Goal: Task Accomplishment & Management: Use online tool/utility

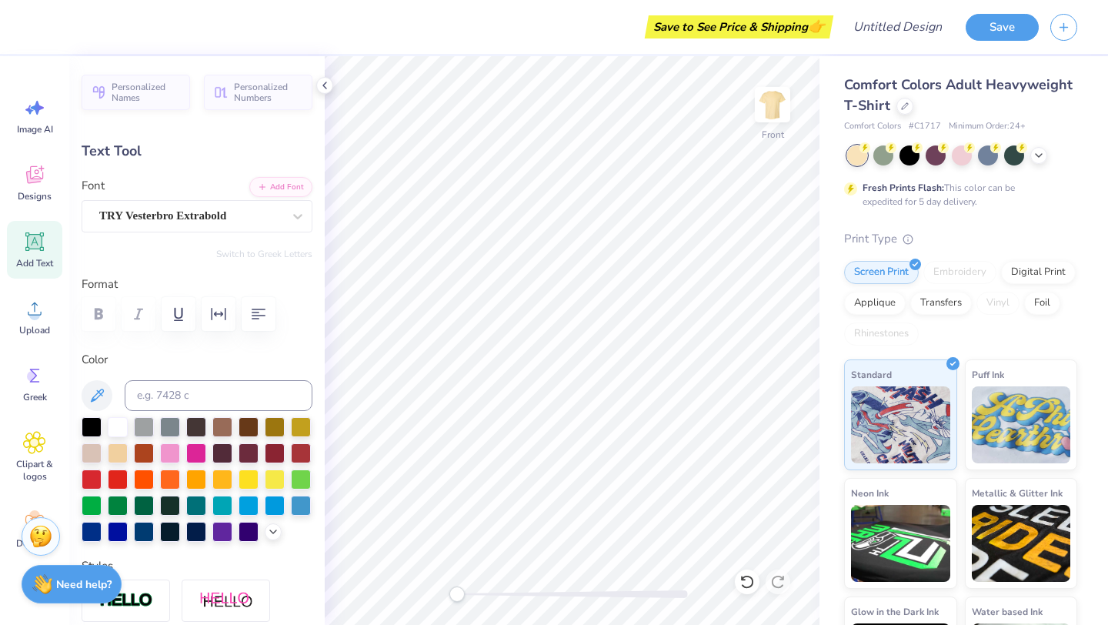
type textarea "A"
click at [28, 385] on icon at bounding box center [34, 375] width 23 height 23
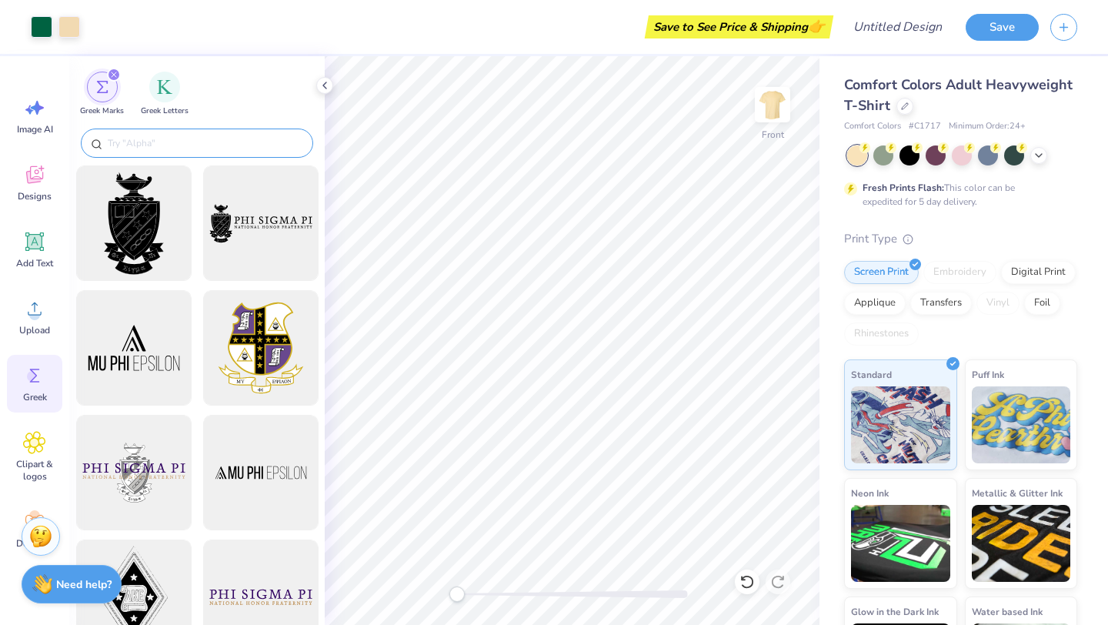
click at [207, 147] on input "text" at bounding box center [204, 142] width 197 height 15
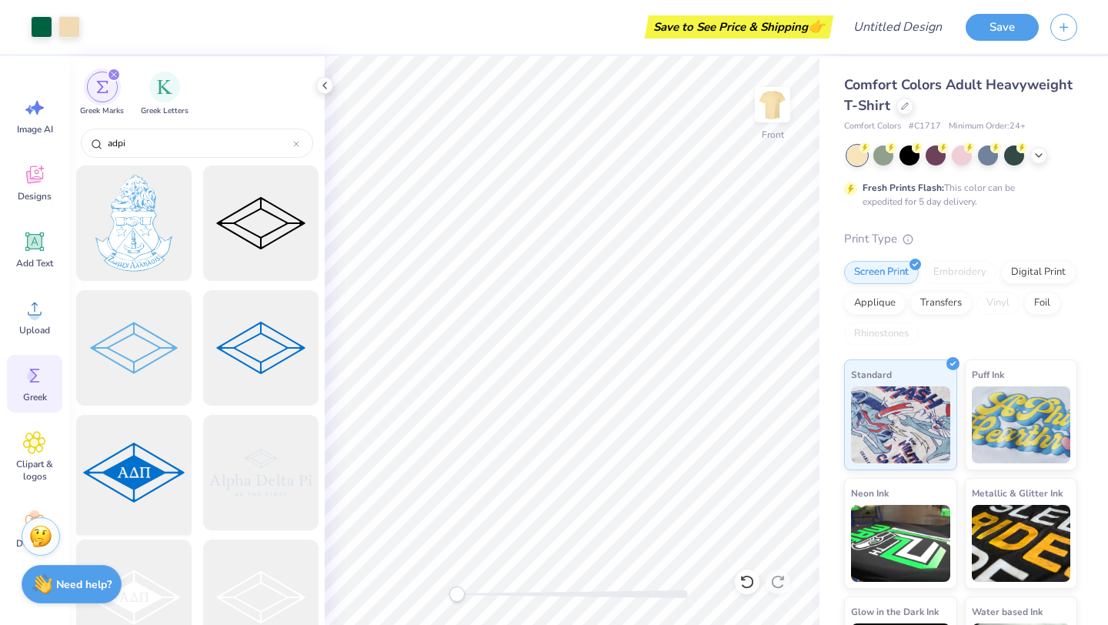
type input "adpi"
click at [149, 460] on div at bounding box center [133, 472] width 127 height 127
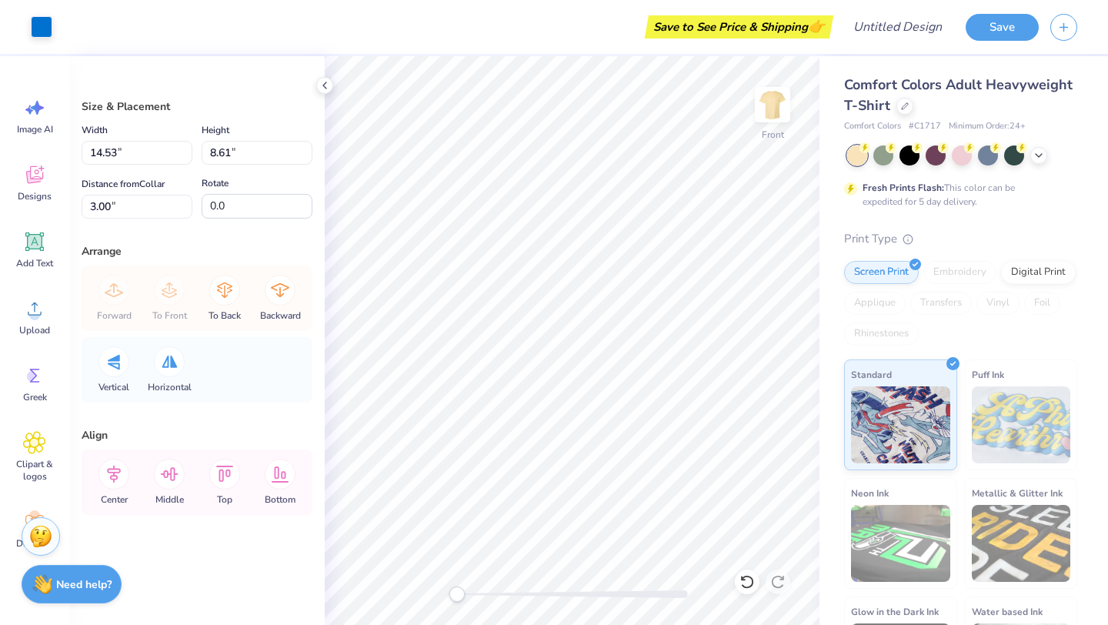
type input "2.84"
type input "1.68"
type input "9.92"
type input "2.12"
type input "1.25"
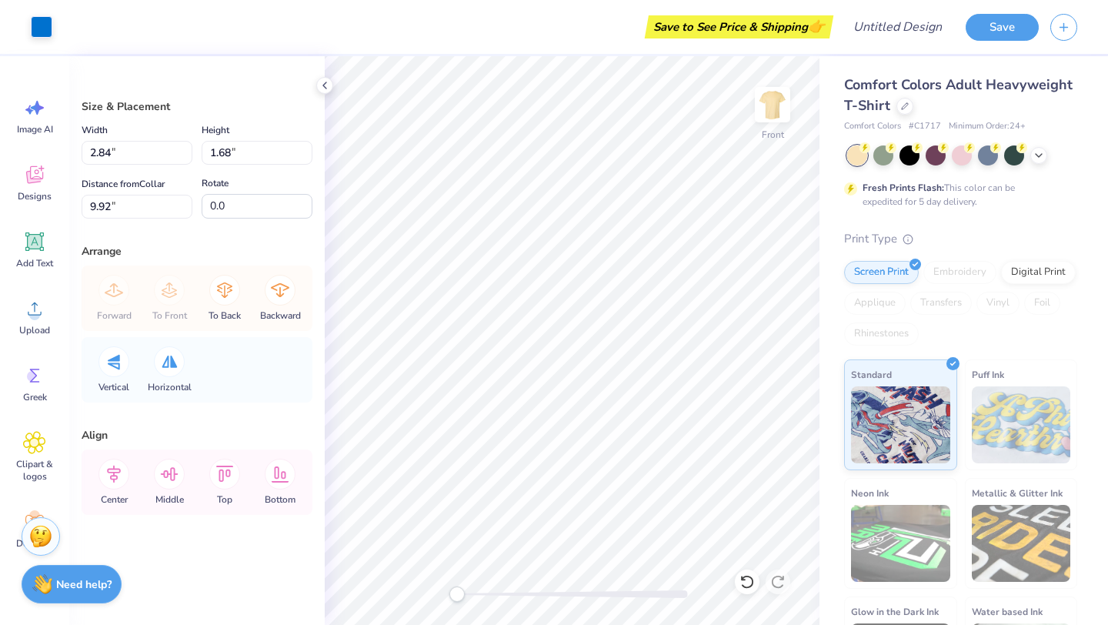
type input "4.42"
type input "1.84"
type input "1.09"
type input "4.24"
click at [883, 155] on div at bounding box center [883, 154] width 20 height 20
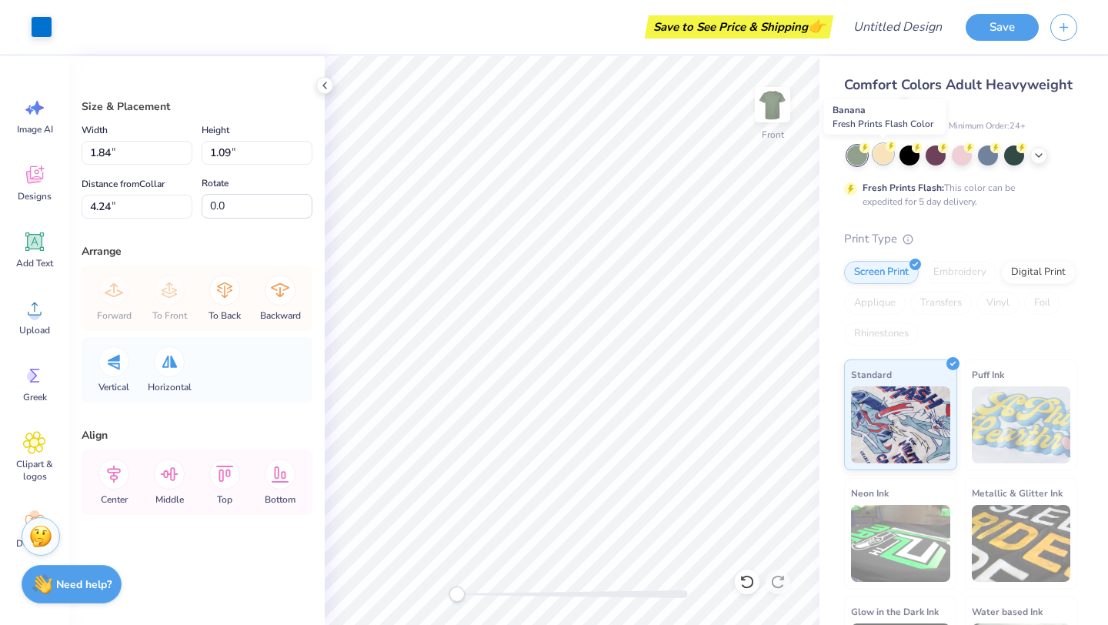
click at [883, 153] on div at bounding box center [883, 154] width 20 height 20
click at [35, 380] on circle at bounding box center [32, 376] width 11 height 11
click at [44, 376] on icon at bounding box center [34, 375] width 23 height 23
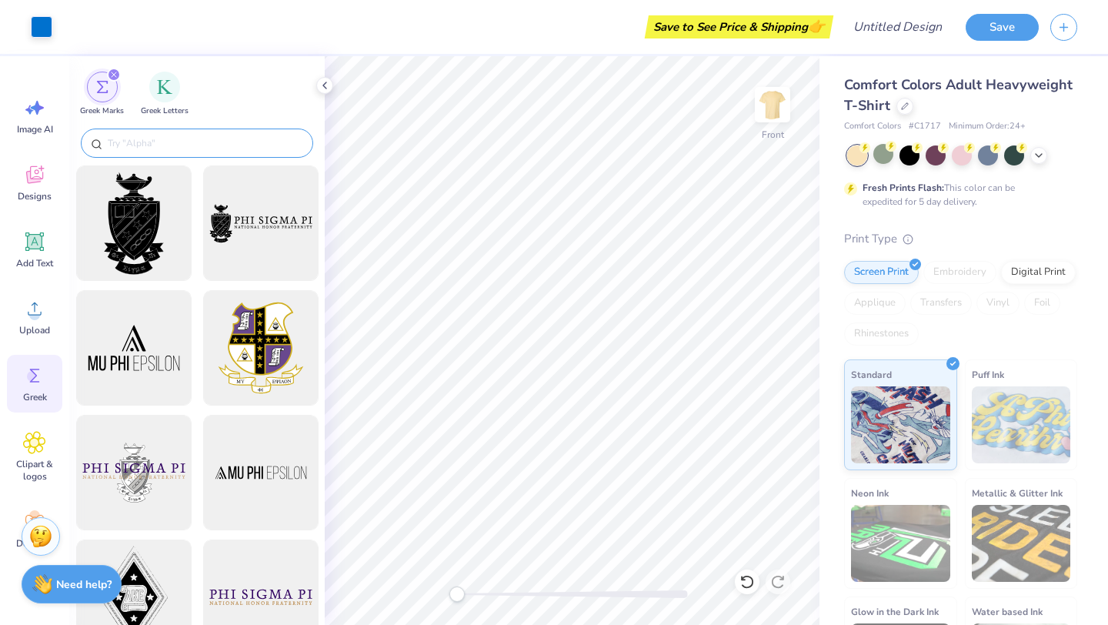
click at [212, 145] on input "text" at bounding box center [204, 142] width 197 height 15
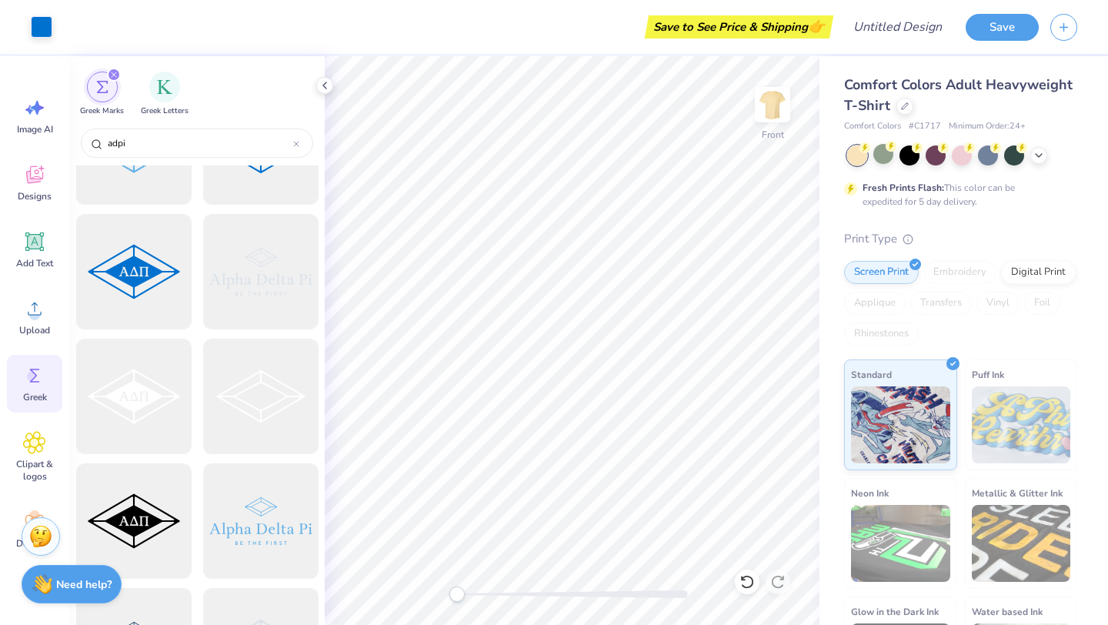
scroll to position [200, 0]
type input "adpi"
click at [246, 385] on div at bounding box center [260, 397] width 127 height 127
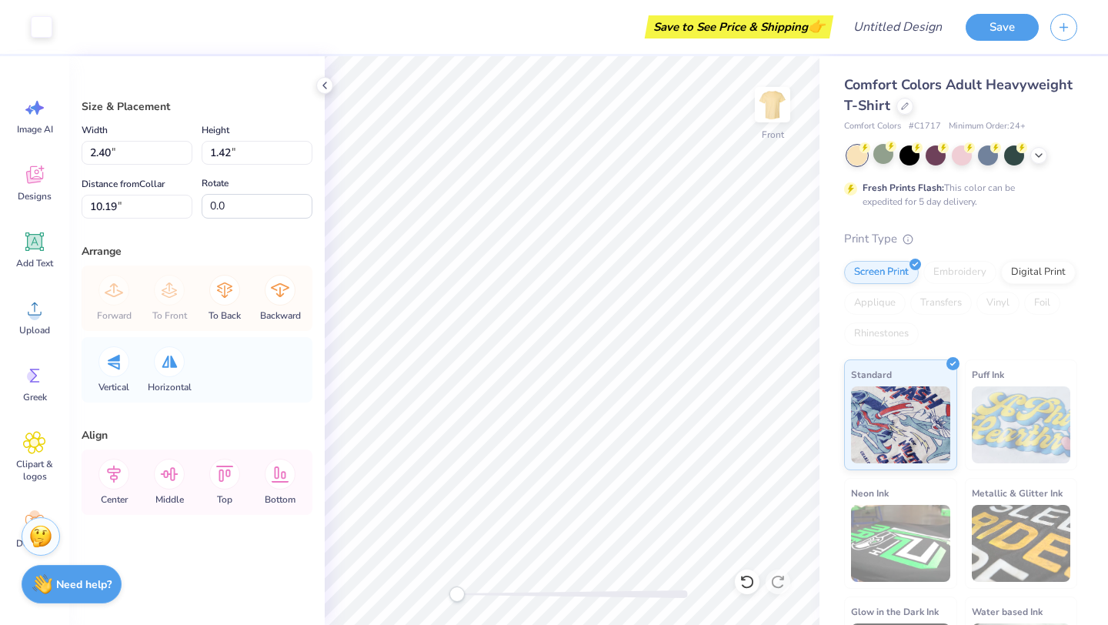
type input "2.40"
type input "1.42"
type input "10.19"
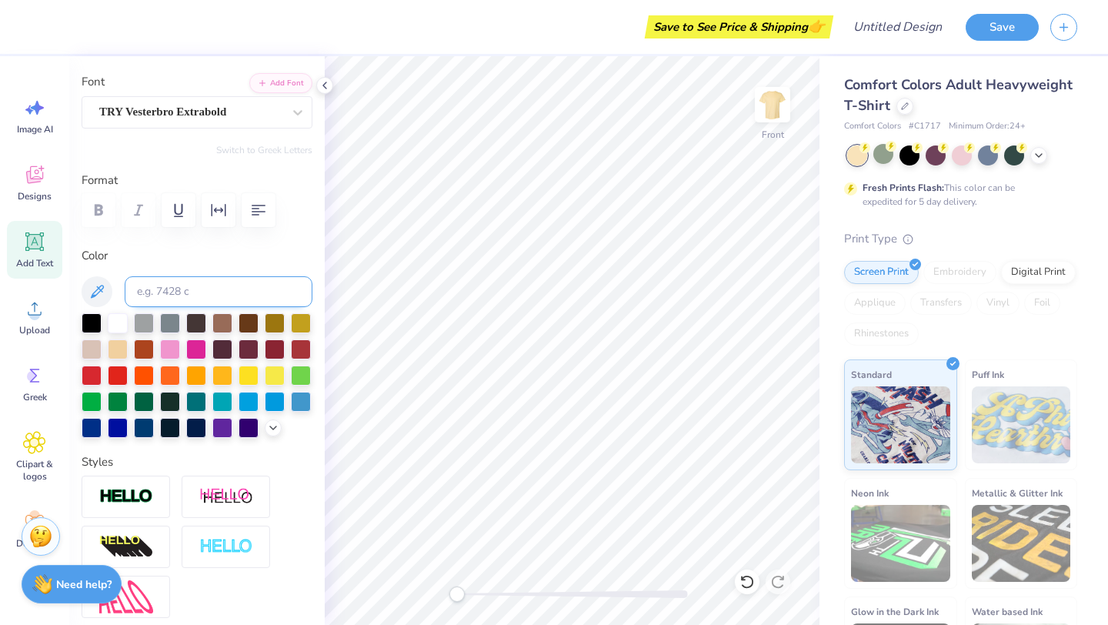
scroll to position [0, 0]
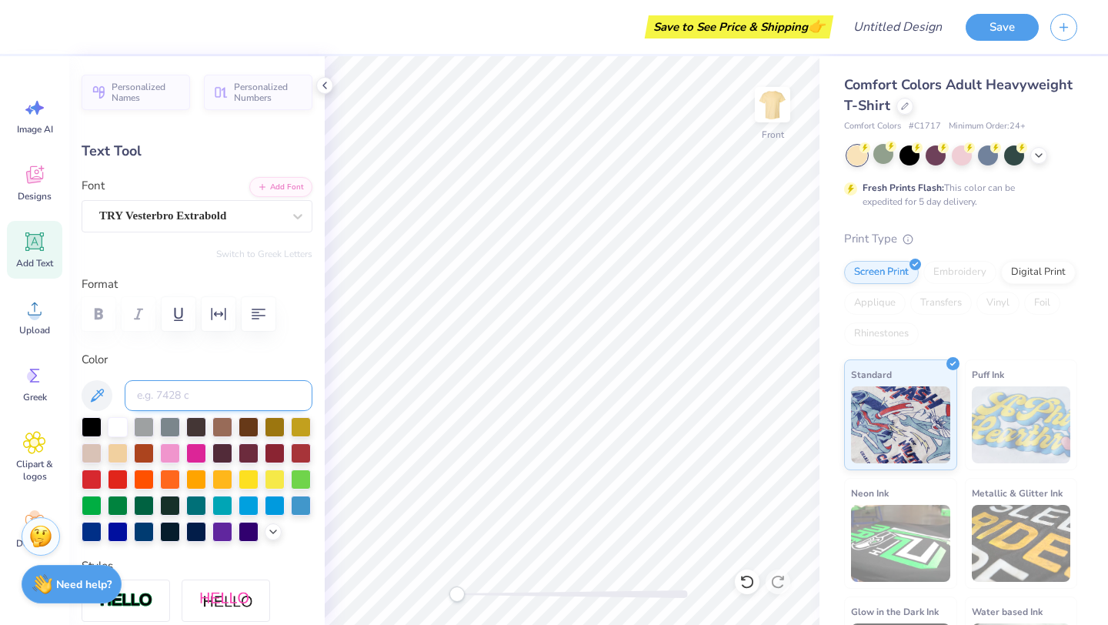
click at [206, 386] on input at bounding box center [219, 395] width 188 height 31
type input "a"
click at [276, 369] on div "Color a" at bounding box center [197, 446] width 231 height 191
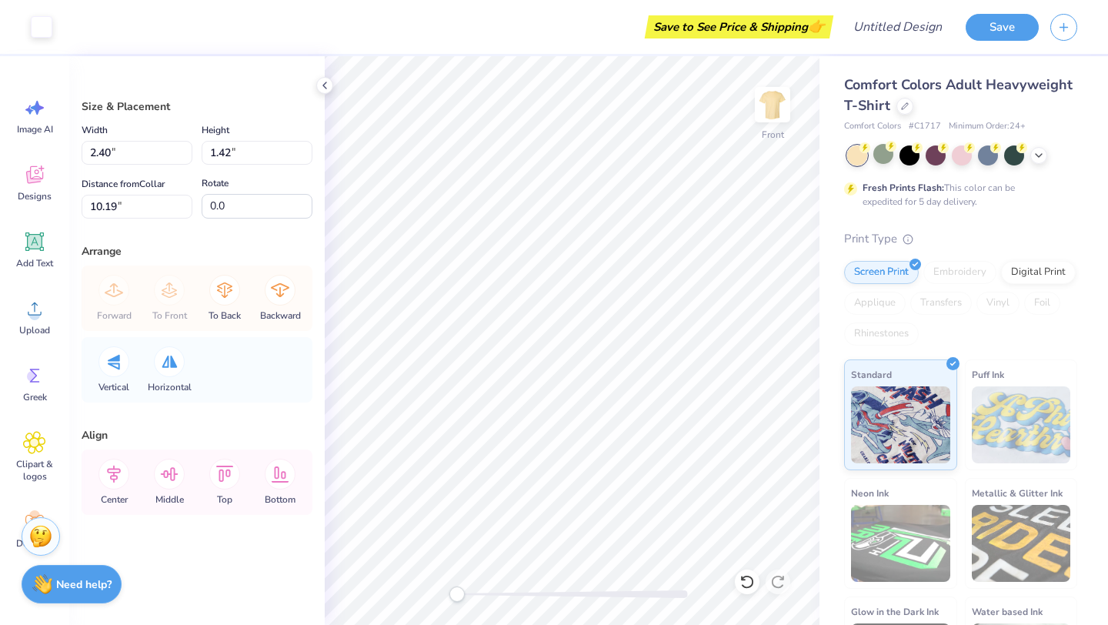
type input "1.85"
type input "1.09"
type input "4.95"
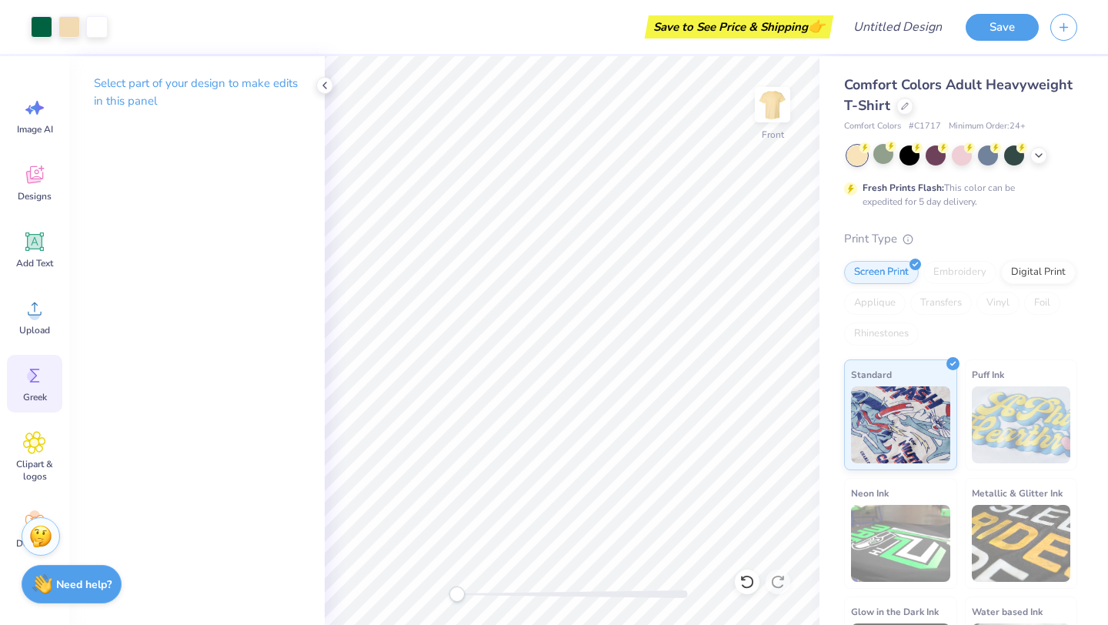
click at [29, 372] on circle at bounding box center [32, 376] width 11 height 11
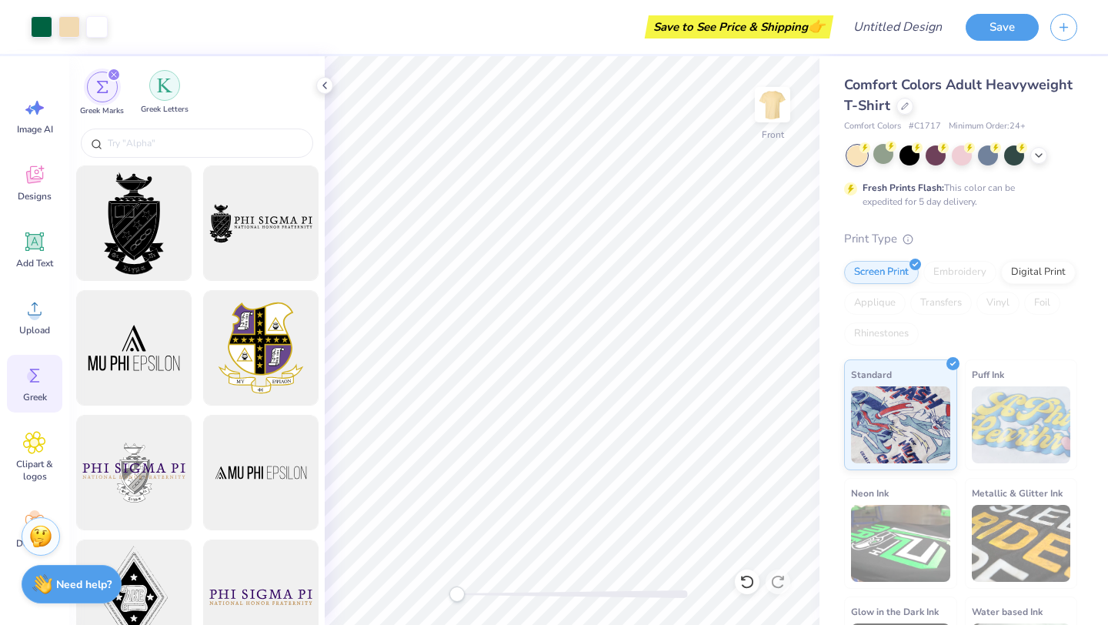
click at [166, 96] on div "filter for Greek Letters" at bounding box center [164, 85] width 31 height 31
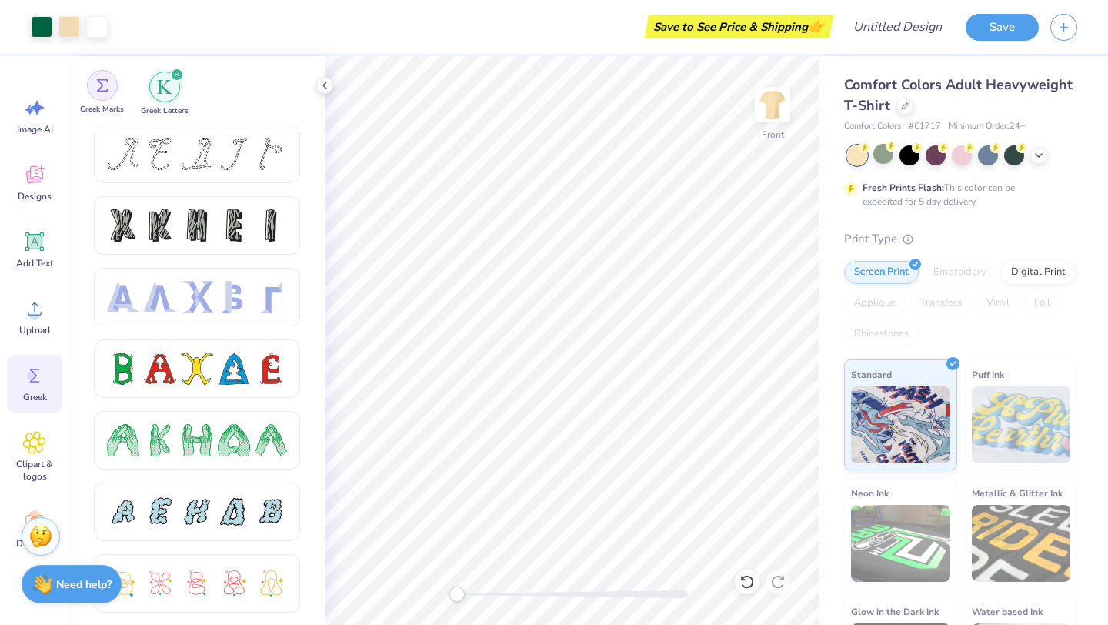
click at [112, 78] on div "filter for Greek Marks" at bounding box center [102, 85] width 31 height 31
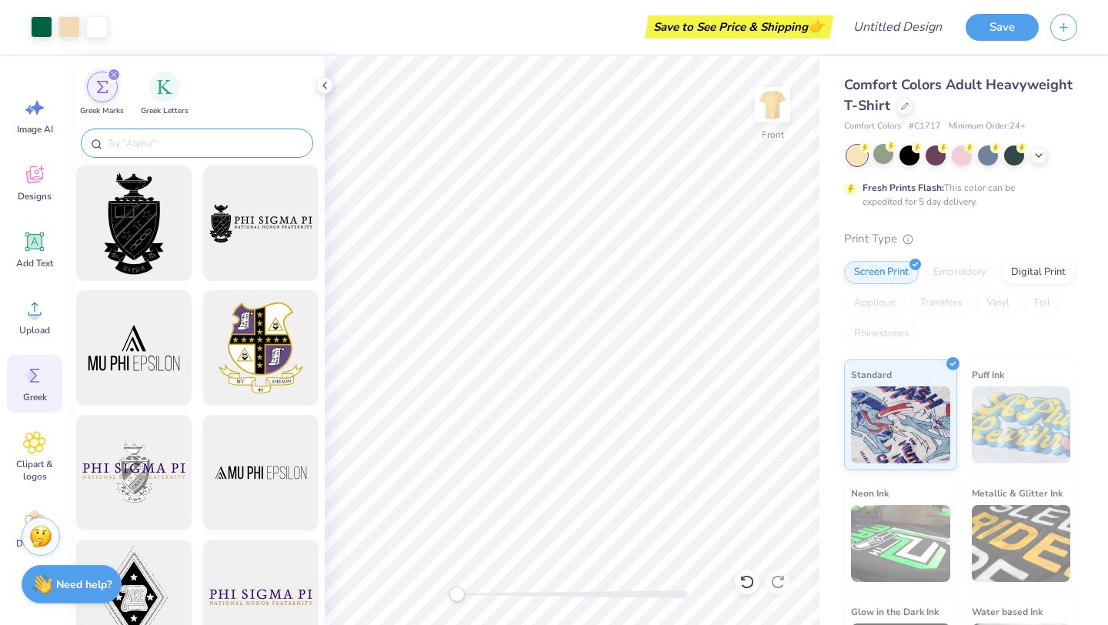
click at [152, 142] on input "text" at bounding box center [204, 142] width 197 height 15
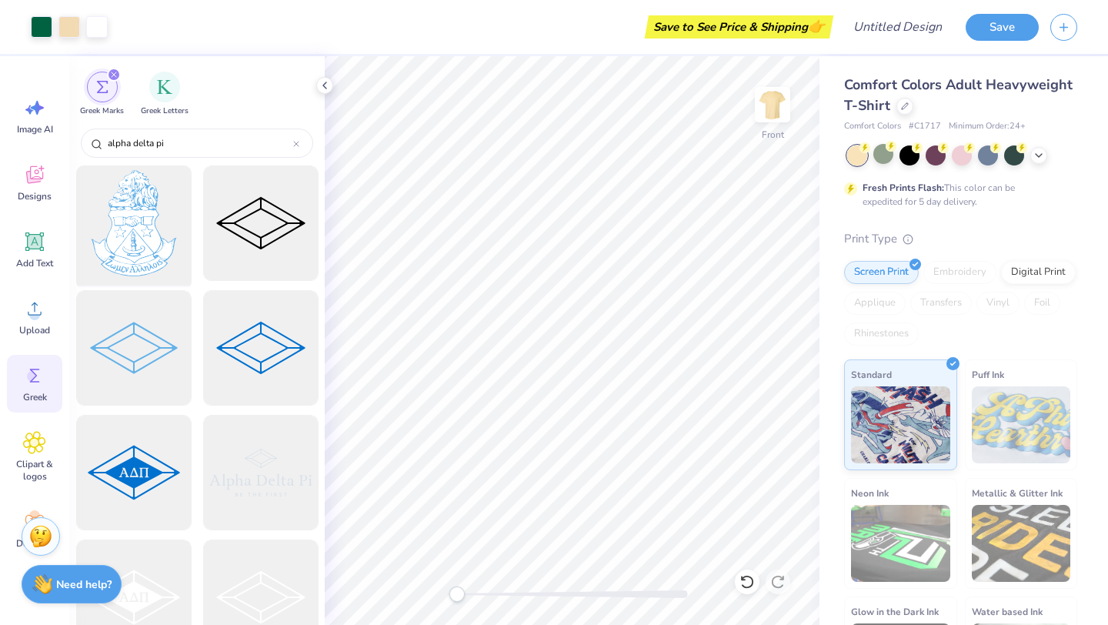
type input "alpha delta pi"
click at [168, 243] on div at bounding box center [133, 223] width 127 height 127
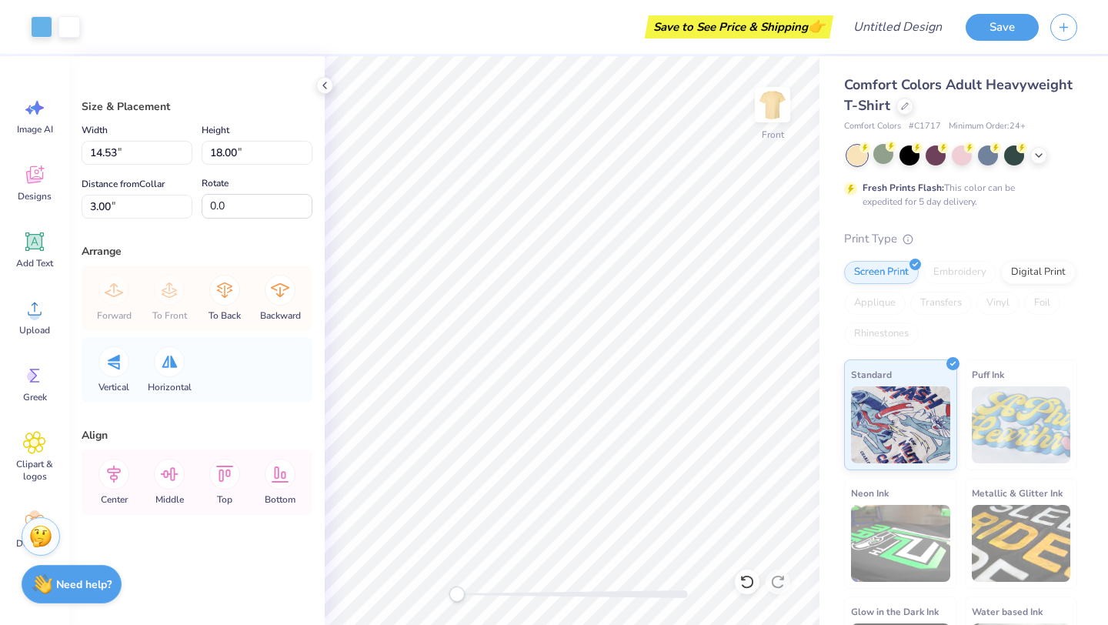
type input "3.46"
type input "4.28"
type input "16.71"
click at [68, 25] on div at bounding box center [69, 26] width 22 height 22
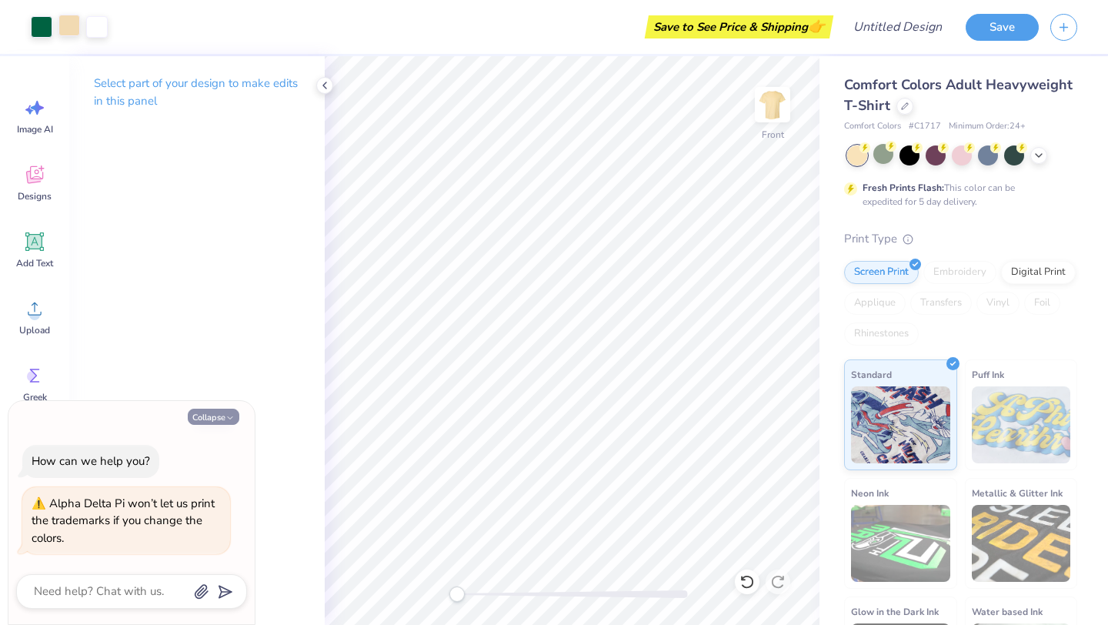
click at [224, 415] on button "Collapse" at bounding box center [214, 417] width 52 height 16
type textarea "x"
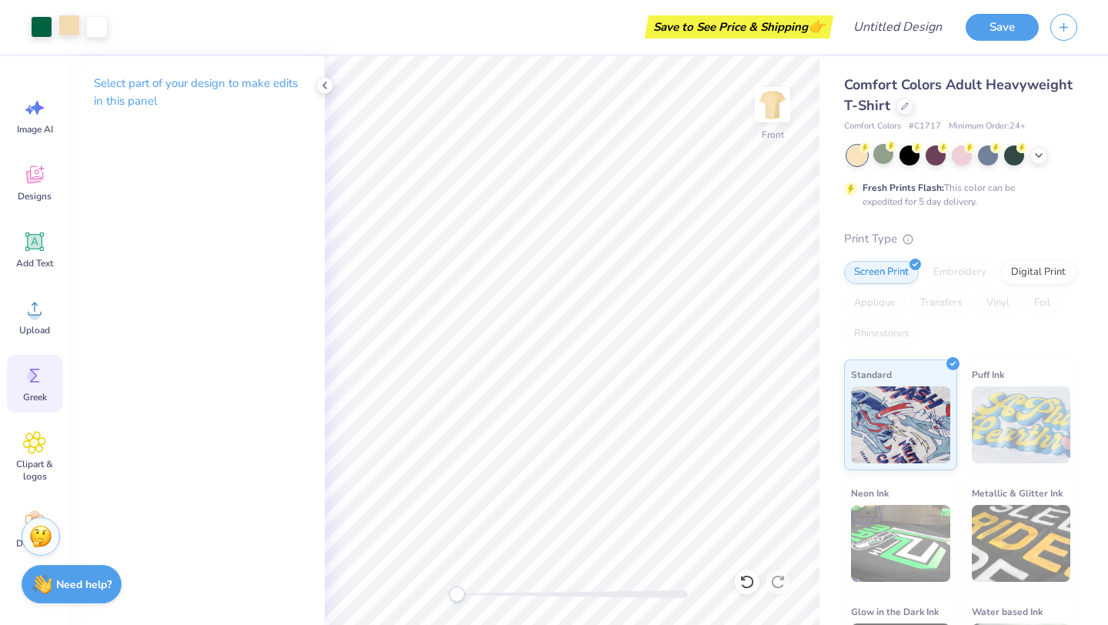
click at [34, 373] on icon at bounding box center [35, 376] width 10 height 14
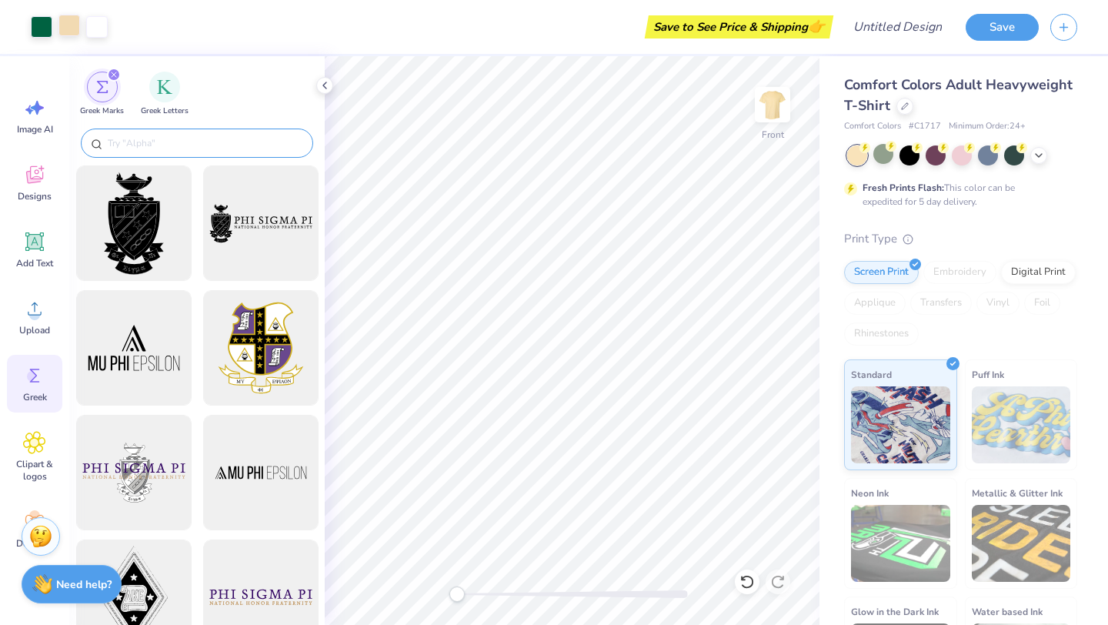
click at [241, 146] on input "text" at bounding box center [204, 142] width 197 height 15
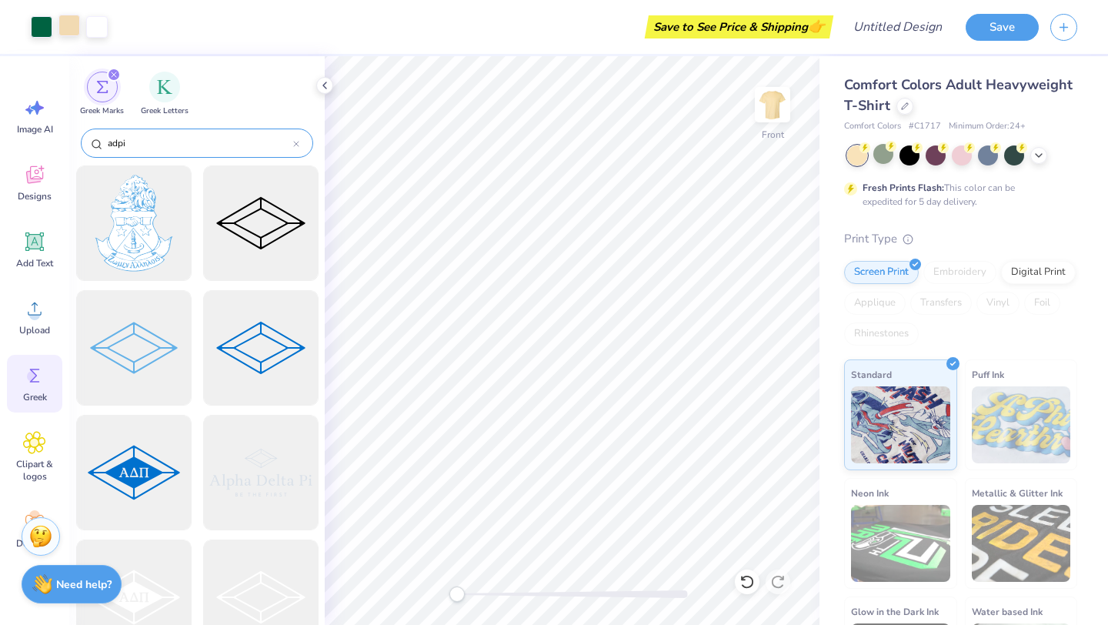
type input "adpi"
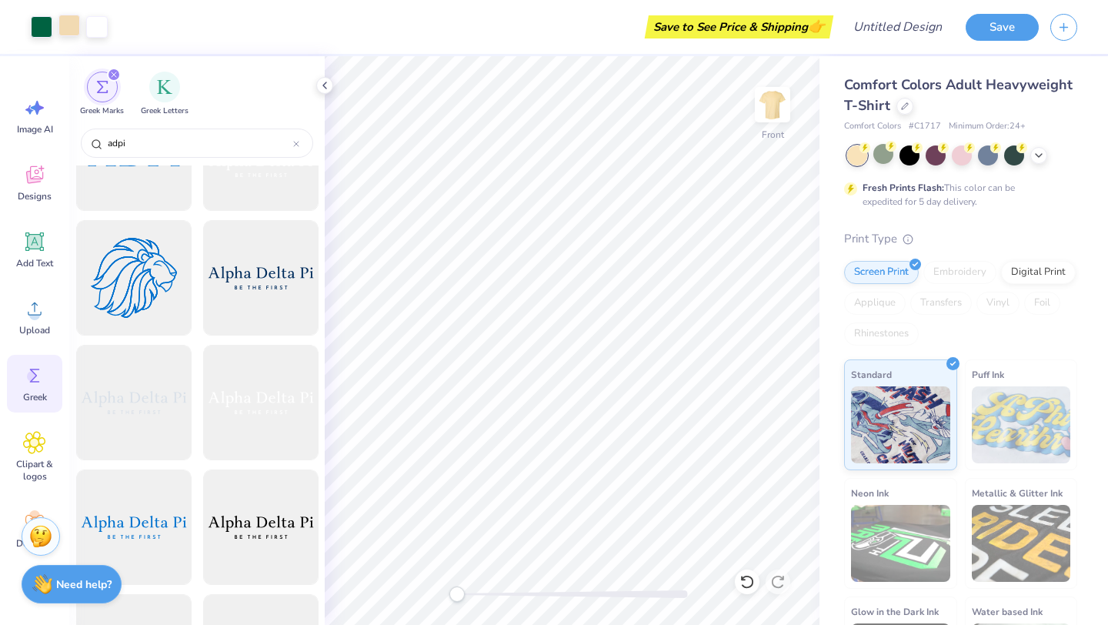
scroll to position [1196, 0]
click at [142, 282] on div at bounding box center [133, 273] width 127 height 127
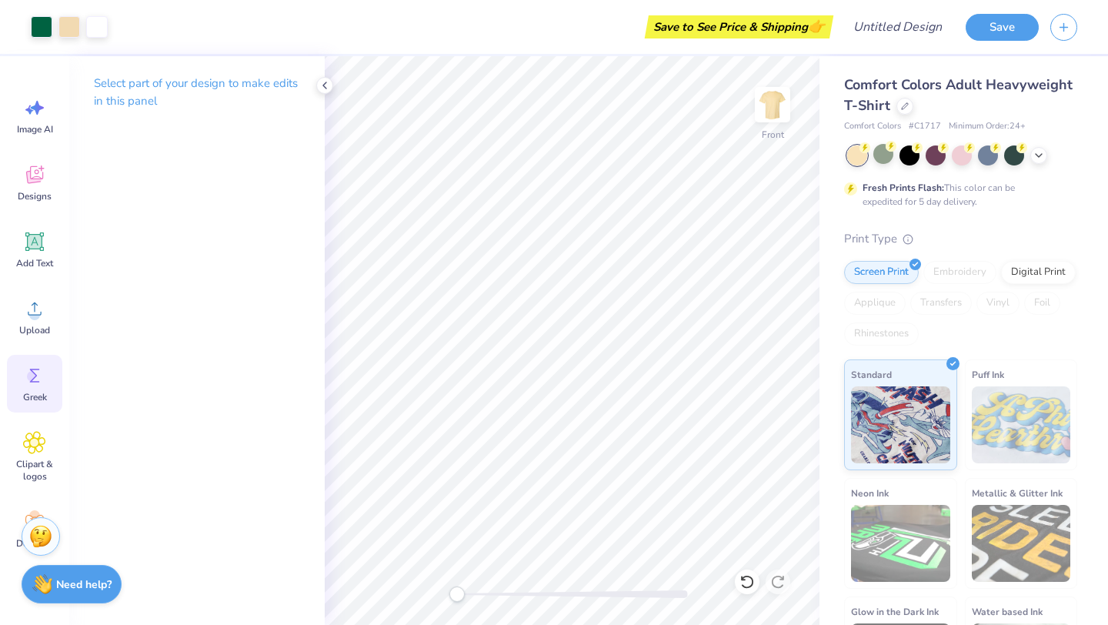
click at [34, 372] on circle at bounding box center [32, 376] width 11 height 11
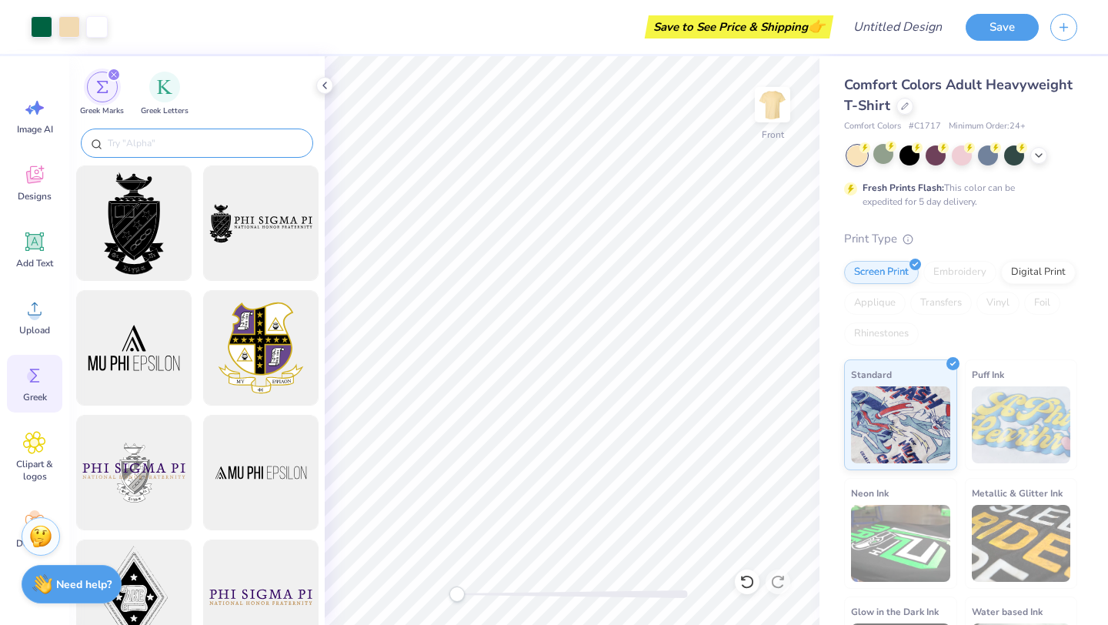
click at [193, 136] on input "text" at bounding box center [204, 142] width 197 height 15
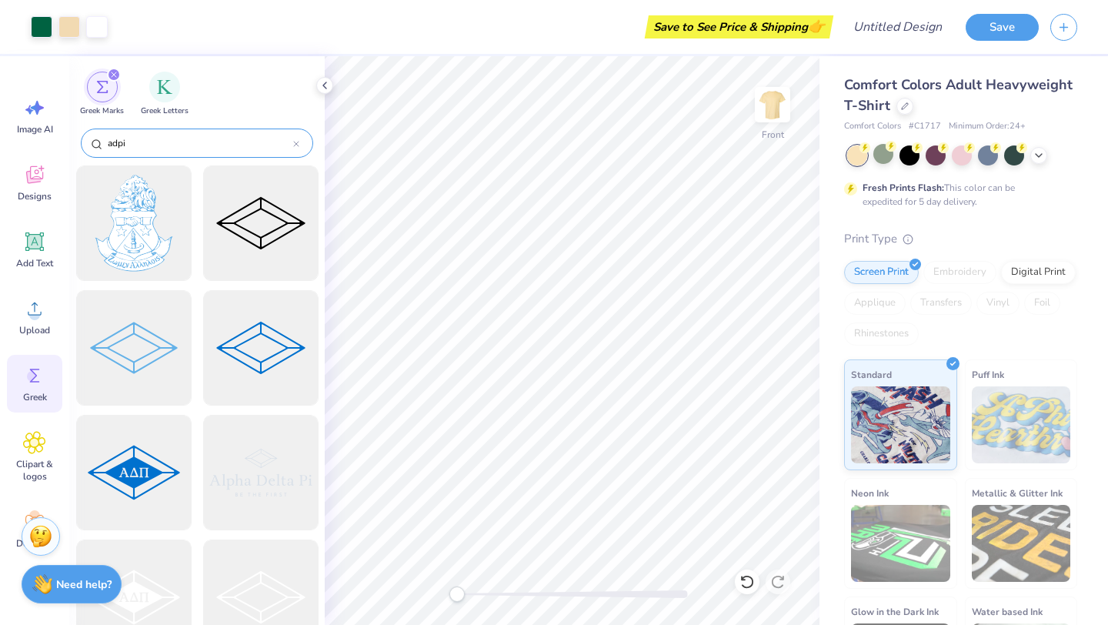
type input "adpi"
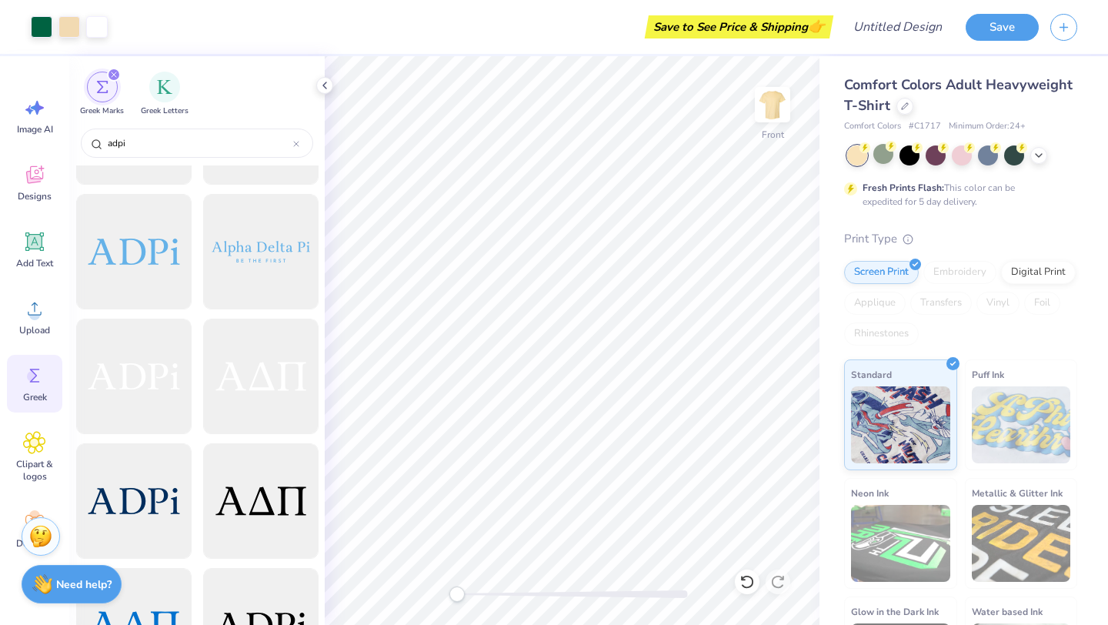
scroll to position [1706, 0]
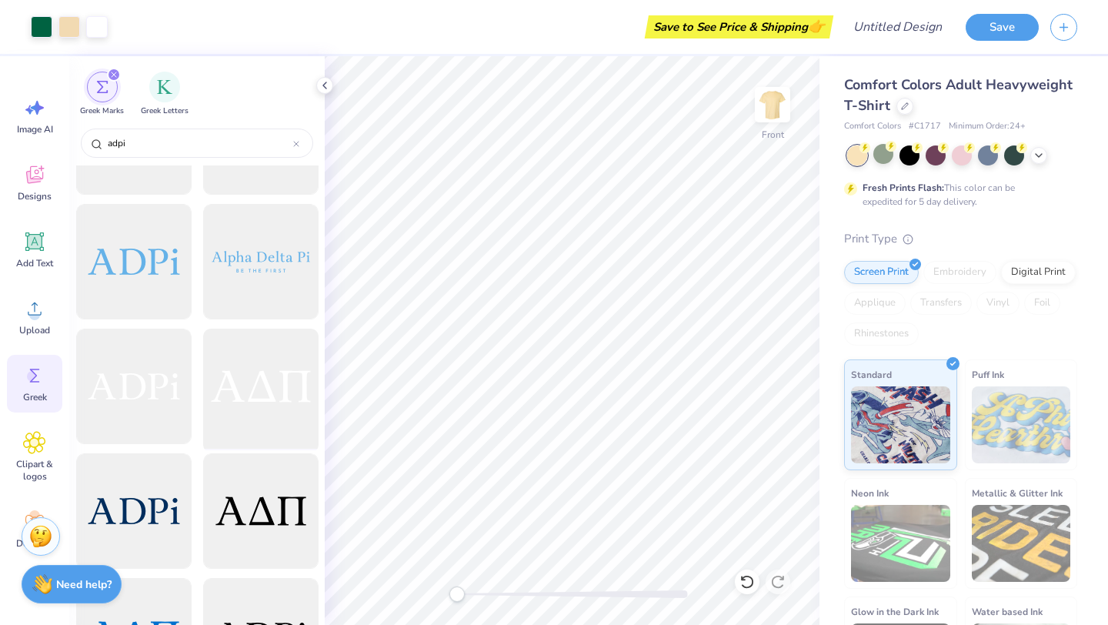
click at [230, 381] on div at bounding box center [260, 386] width 127 height 127
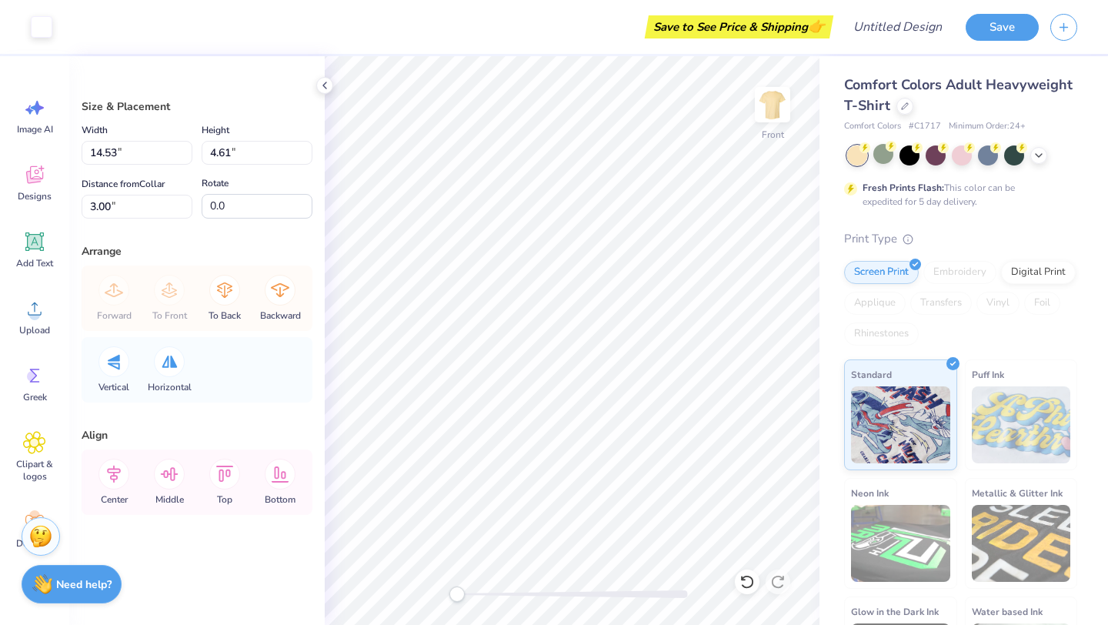
type input "1.62"
type input "0.51"
type input "7.10"
click at [851, 458] on img at bounding box center [900, 422] width 99 height 77
click at [819, 442] on div "Comfort Colors Adult Heavyweight T-Shirt Comfort Colors # C1717 Minimum Order: …" at bounding box center [963, 381] width 289 height 651
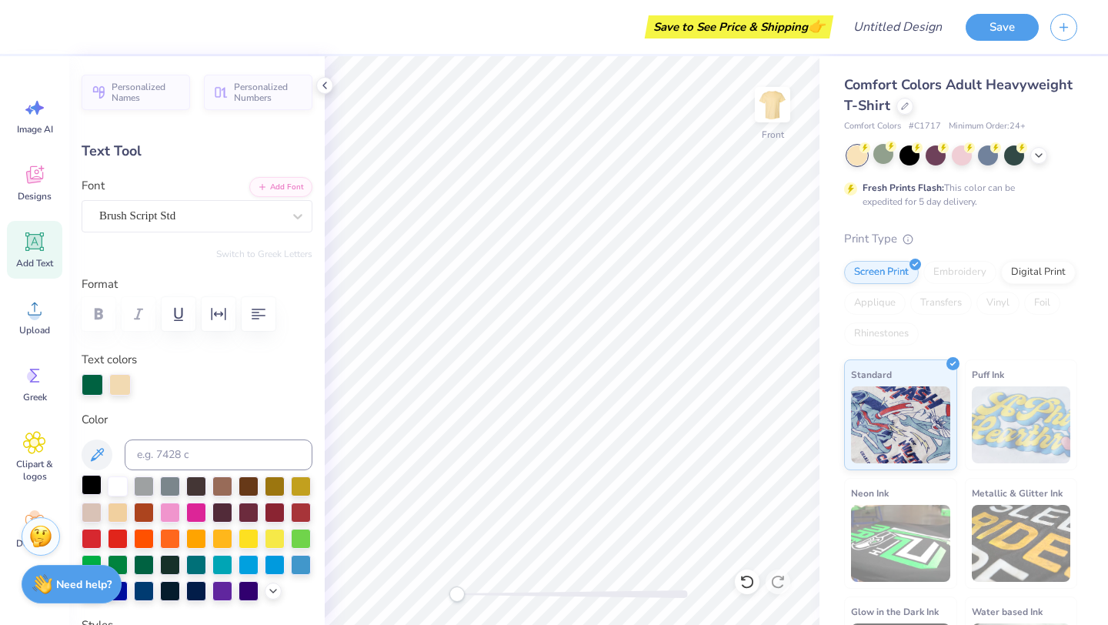
click at [90, 481] on div at bounding box center [92, 485] width 20 height 20
type input "1.27"
type input "0.73"
type input "12.62"
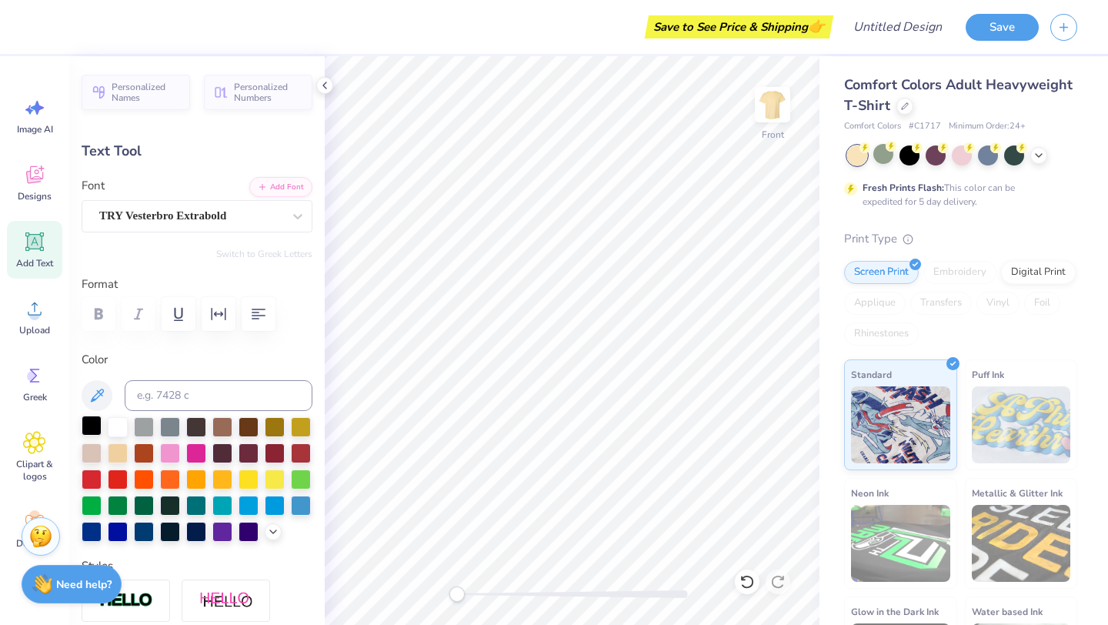
click at [97, 426] on div at bounding box center [92, 425] width 20 height 20
click at [116, 452] on div at bounding box center [118, 452] width 20 height 20
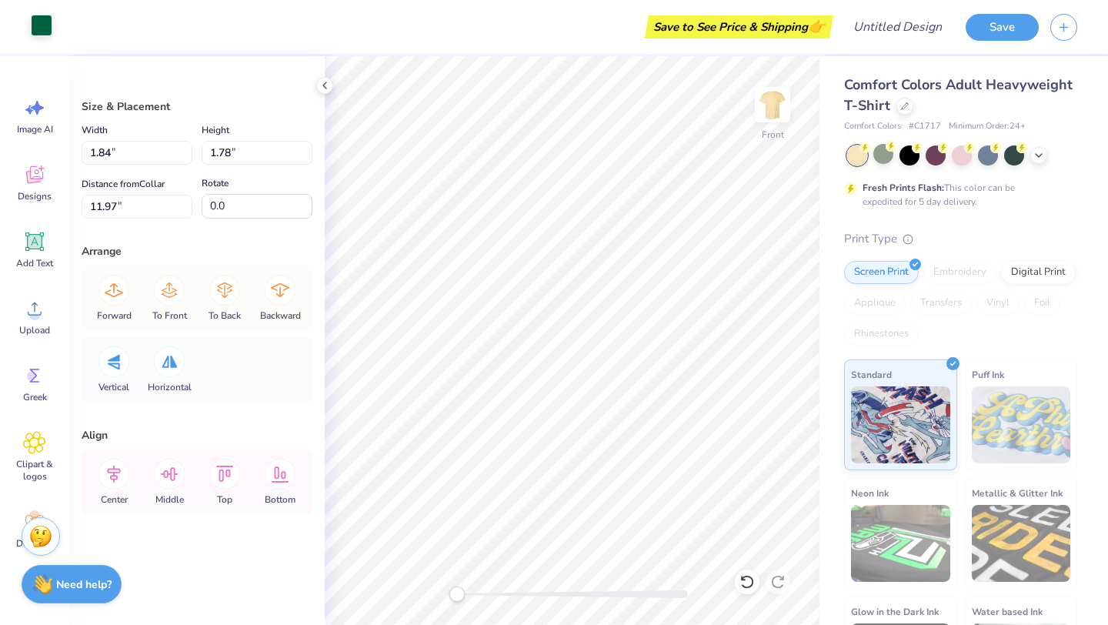
click at [40, 31] on div at bounding box center [42, 26] width 22 height 22
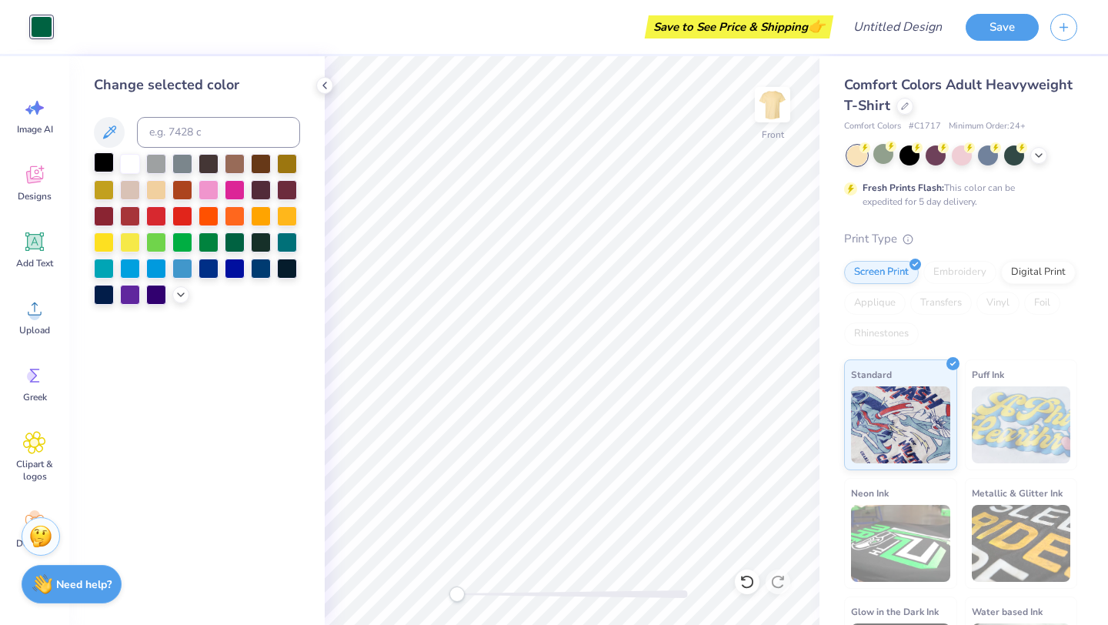
click at [100, 159] on div at bounding box center [104, 162] width 20 height 20
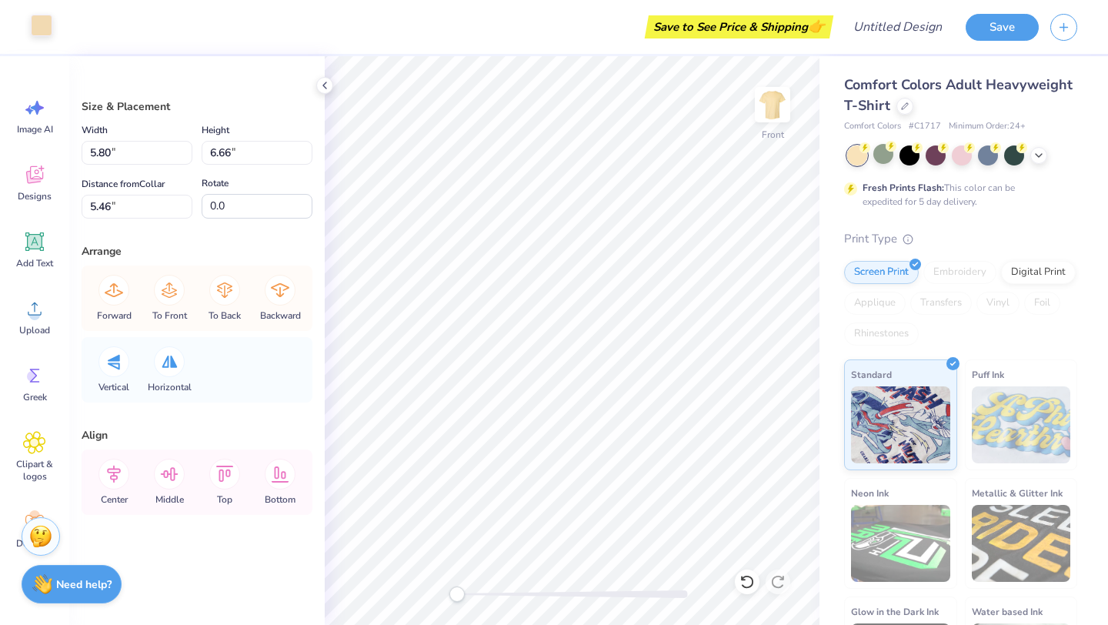
click at [38, 25] on div at bounding box center [42, 26] width 22 height 22
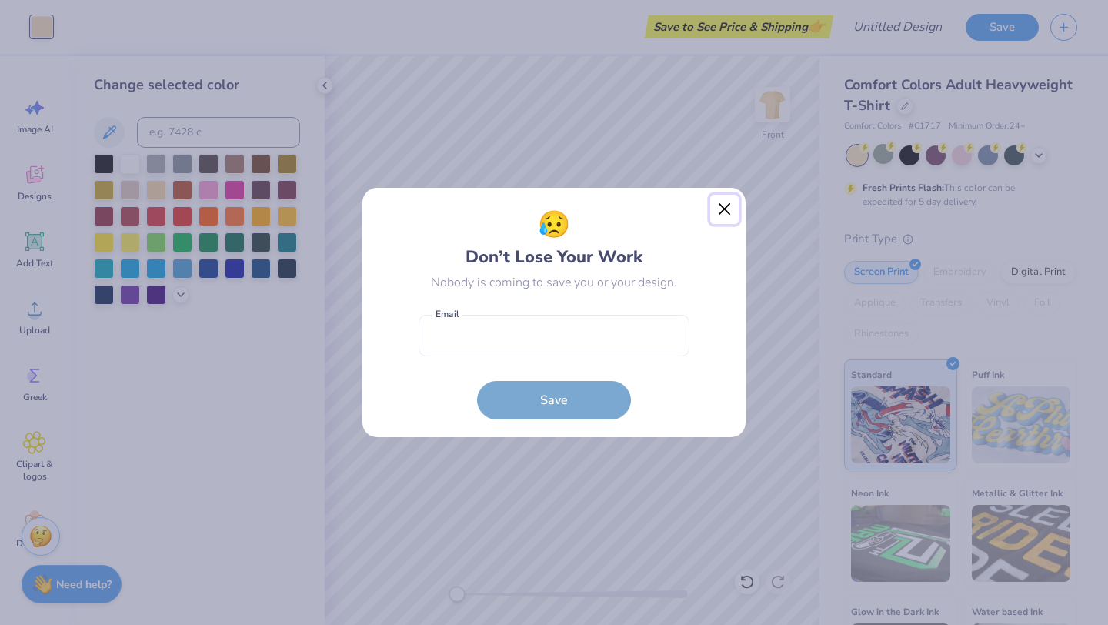
click at [728, 212] on button "Close" at bounding box center [724, 209] width 29 height 29
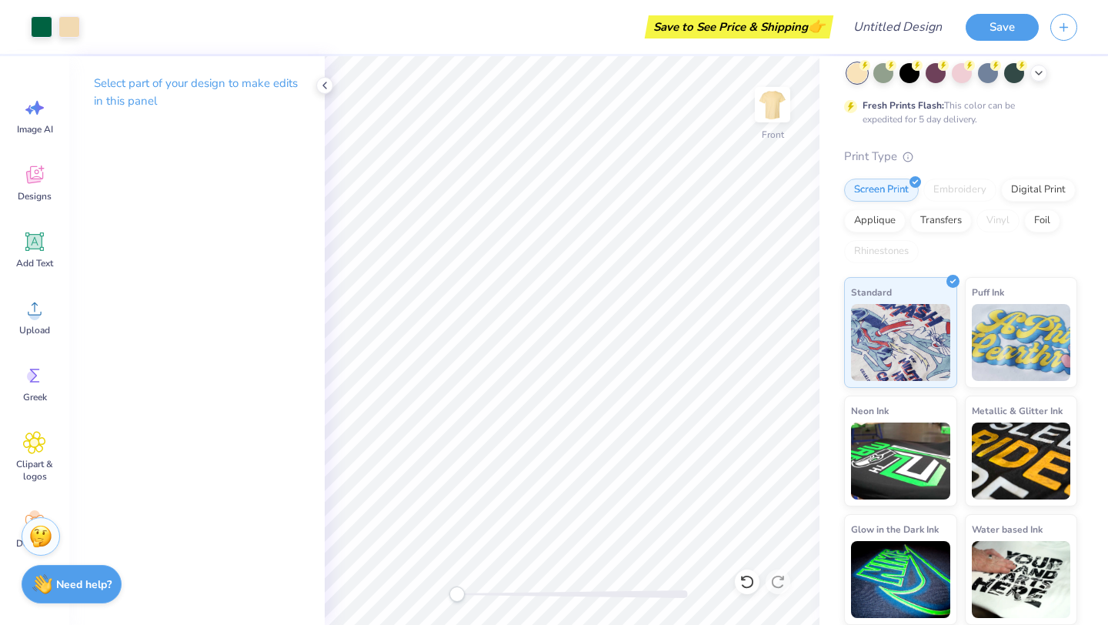
click at [188, 89] on p "Select part of your design to make edits in this panel" at bounding box center [197, 92] width 206 height 35
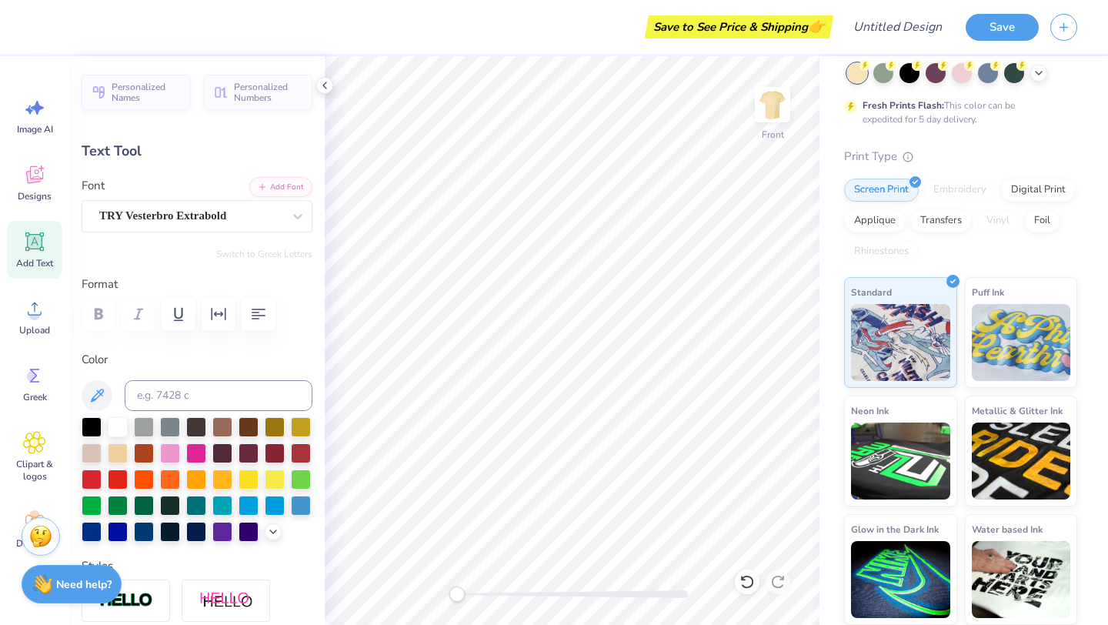
type input "9.51"
type input "2.20"
type input "11.33"
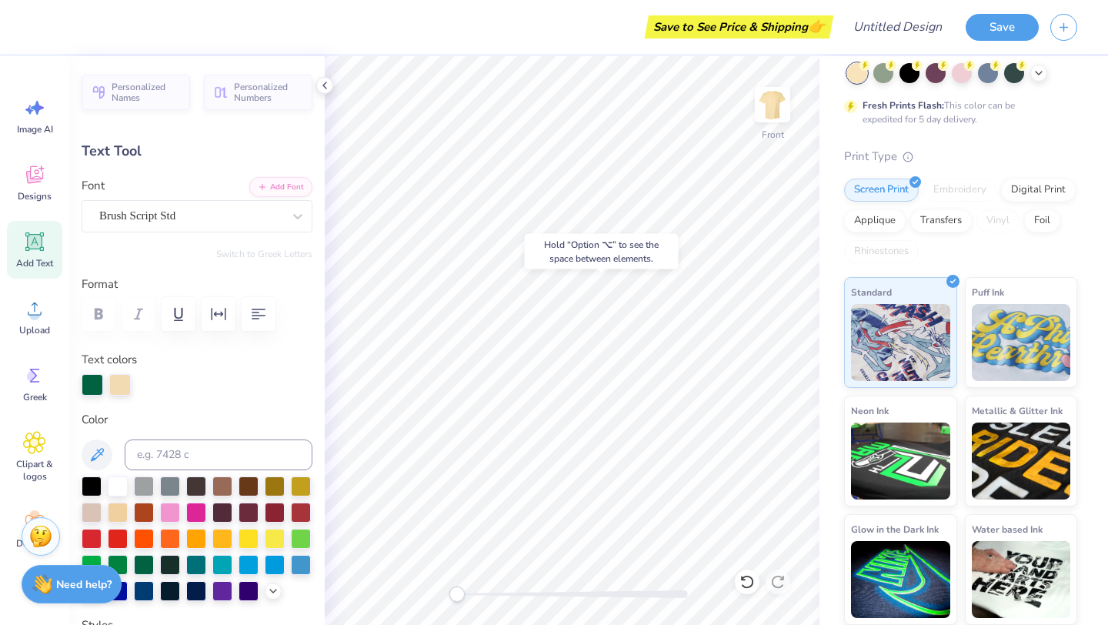
type input "9.01"
type input "13.37"
type input "9.51"
type input "11.17"
type input "0.96"
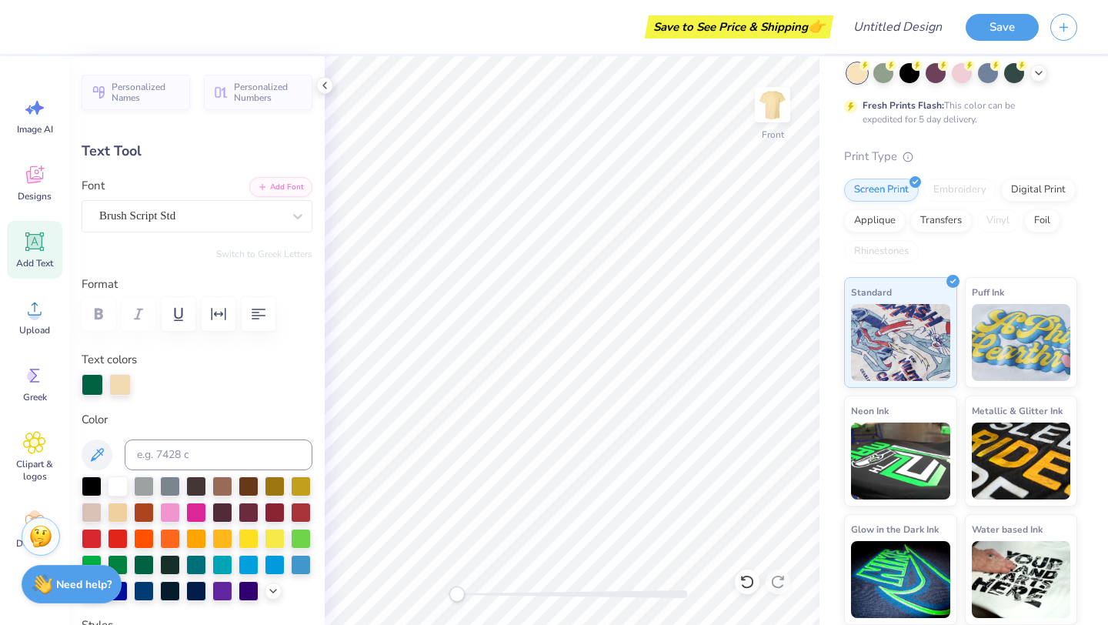
type input "0.96"
type input "4.16"
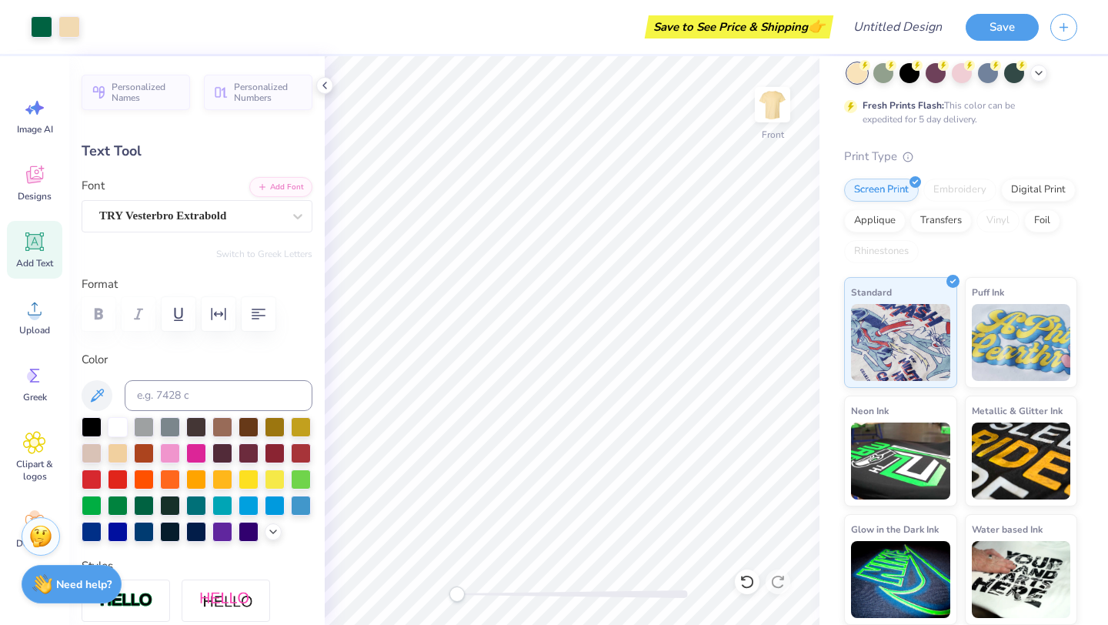
type input "0.94"
type input "1.00"
type input "4.83"
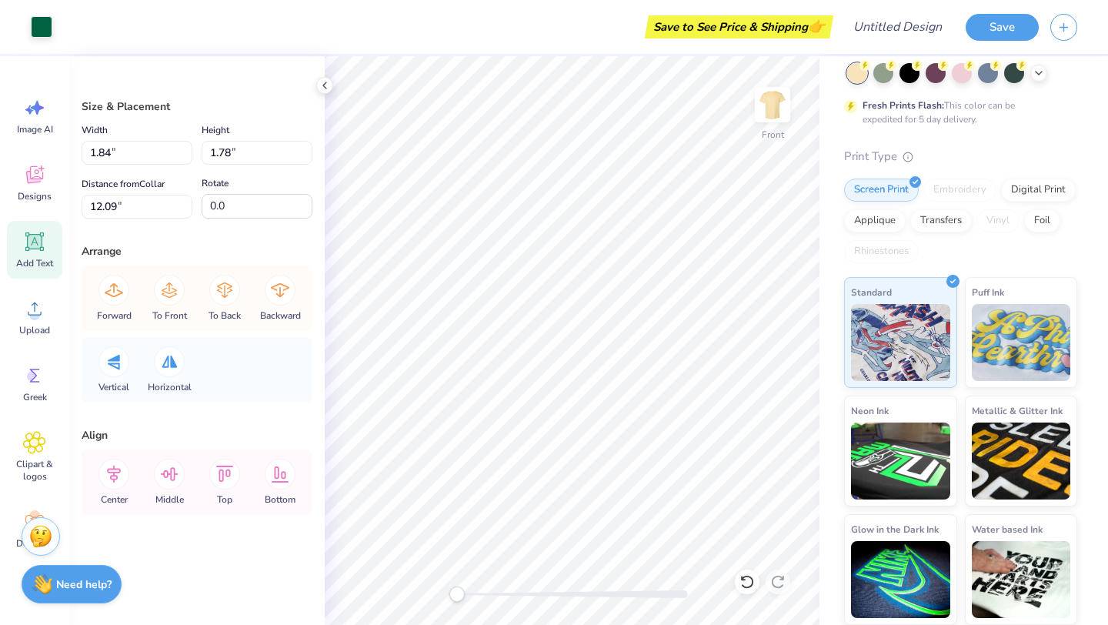
click at [43, 252] on icon at bounding box center [34, 241] width 23 height 23
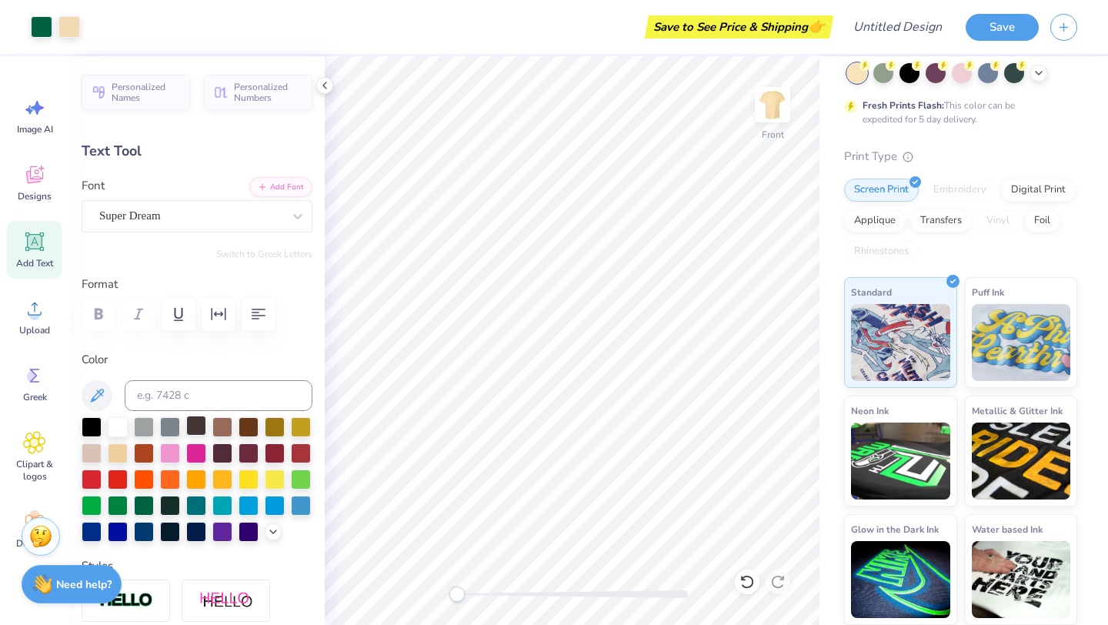
scroll to position [645, 0]
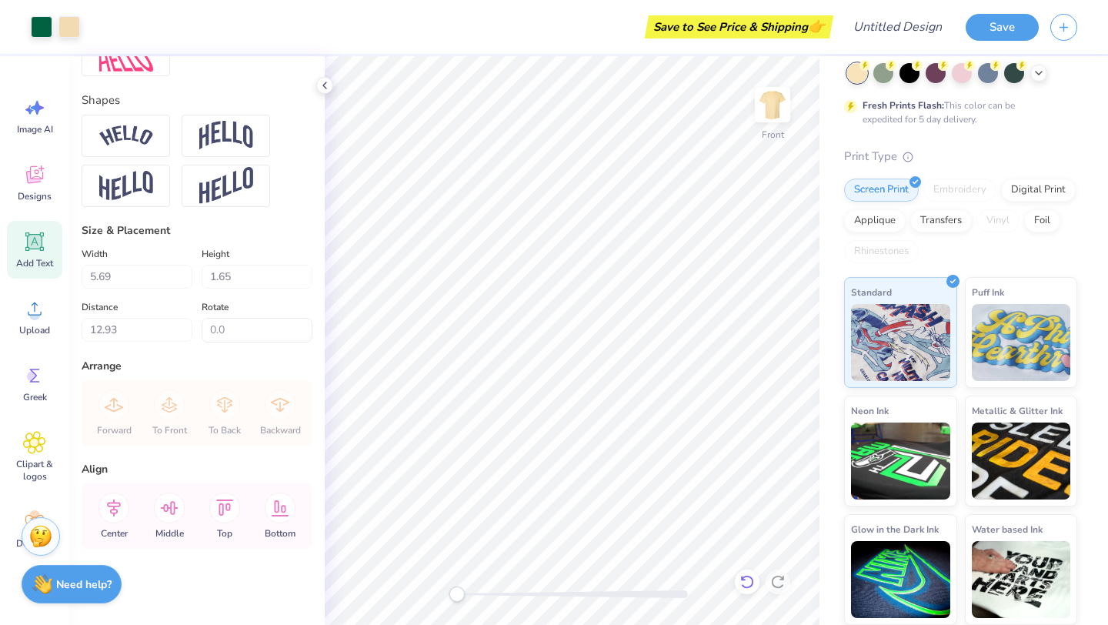
click at [754, 579] on icon at bounding box center [746, 581] width 15 height 15
click at [752, 579] on icon at bounding box center [746, 582] width 13 height 14
type input "9.51"
type input "2.20"
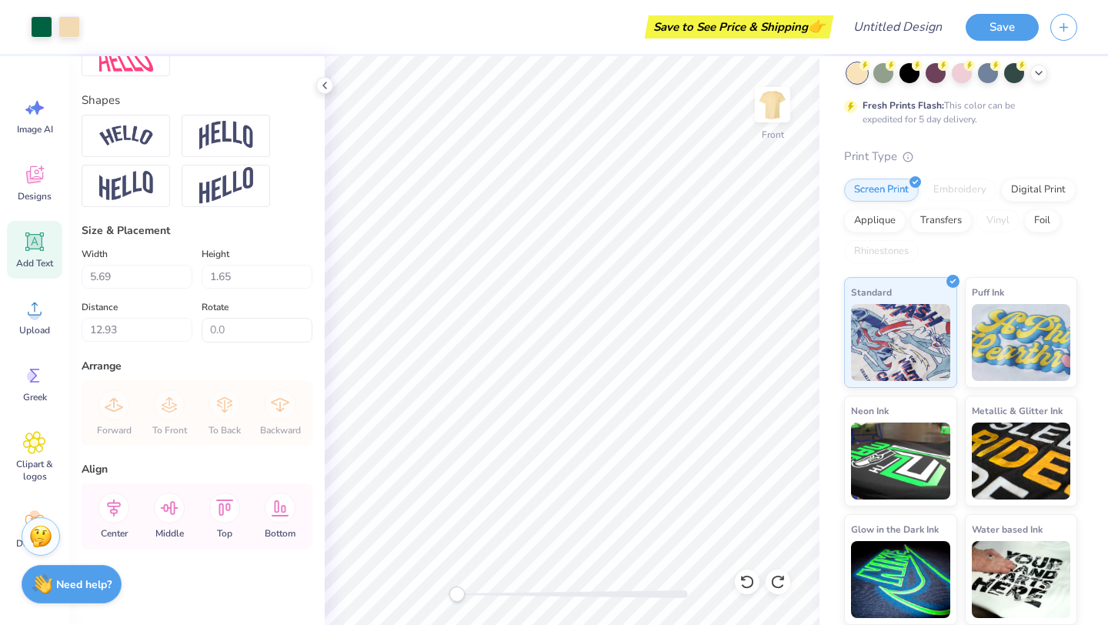
type input "11.17"
type input "1.27"
type input "0.73"
type input "12.64"
type textarea "‘25"
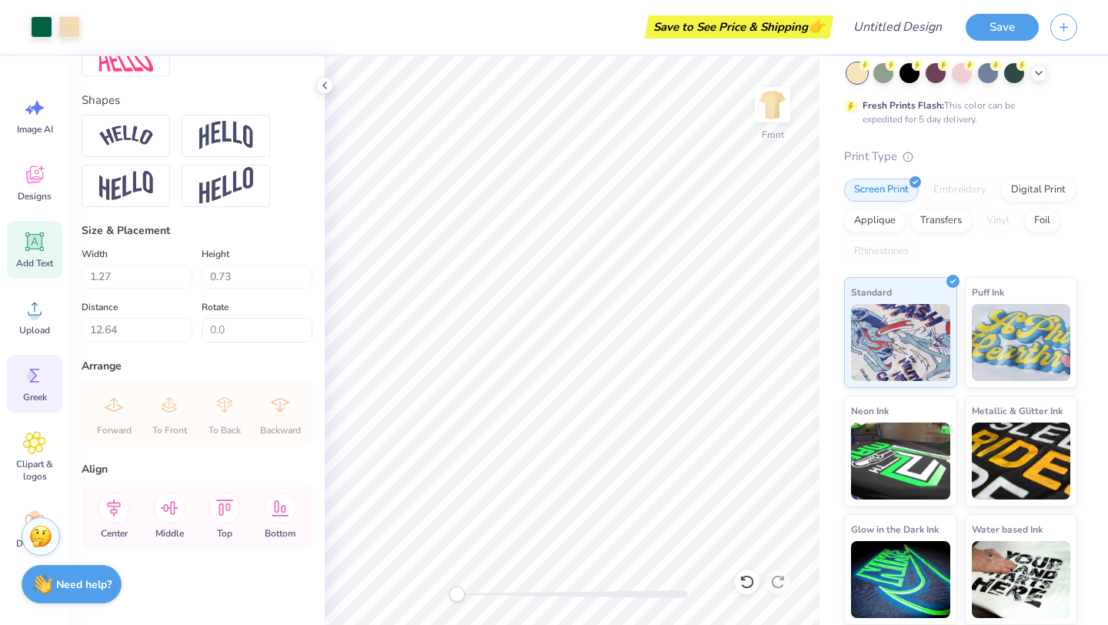
click at [30, 380] on circle at bounding box center [32, 376] width 11 height 11
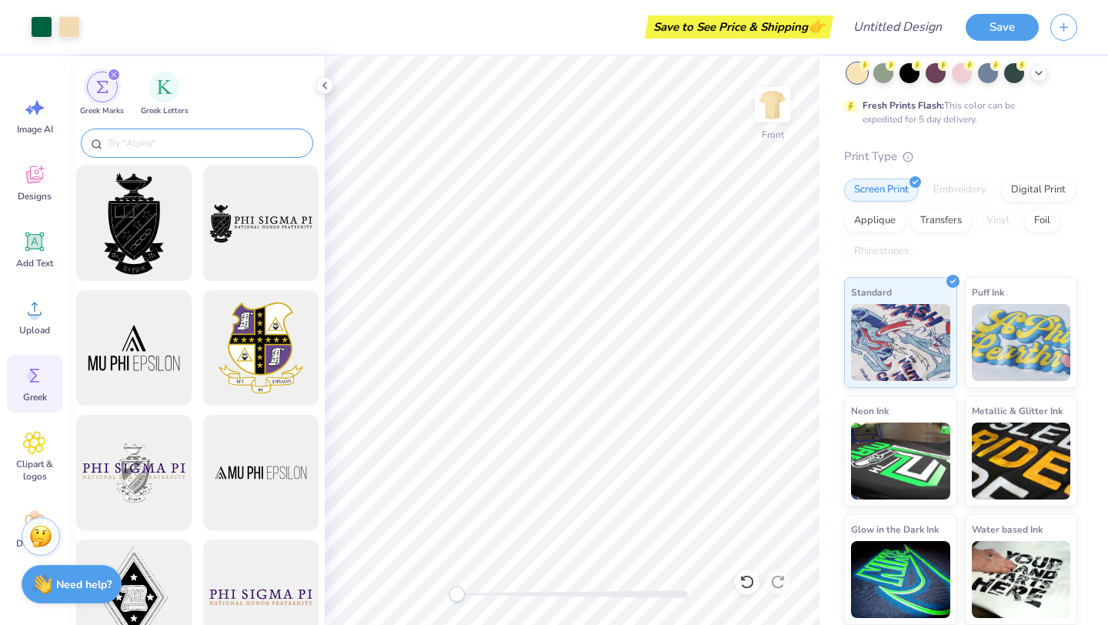
click at [195, 141] on input "text" at bounding box center [204, 142] width 197 height 15
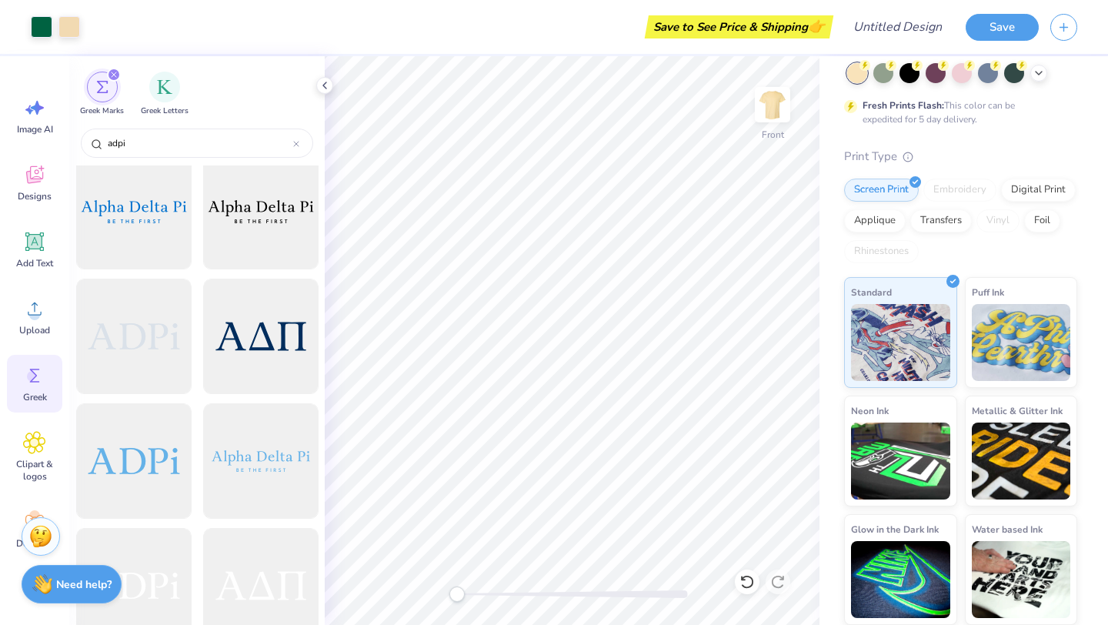
scroll to position [1642, 0]
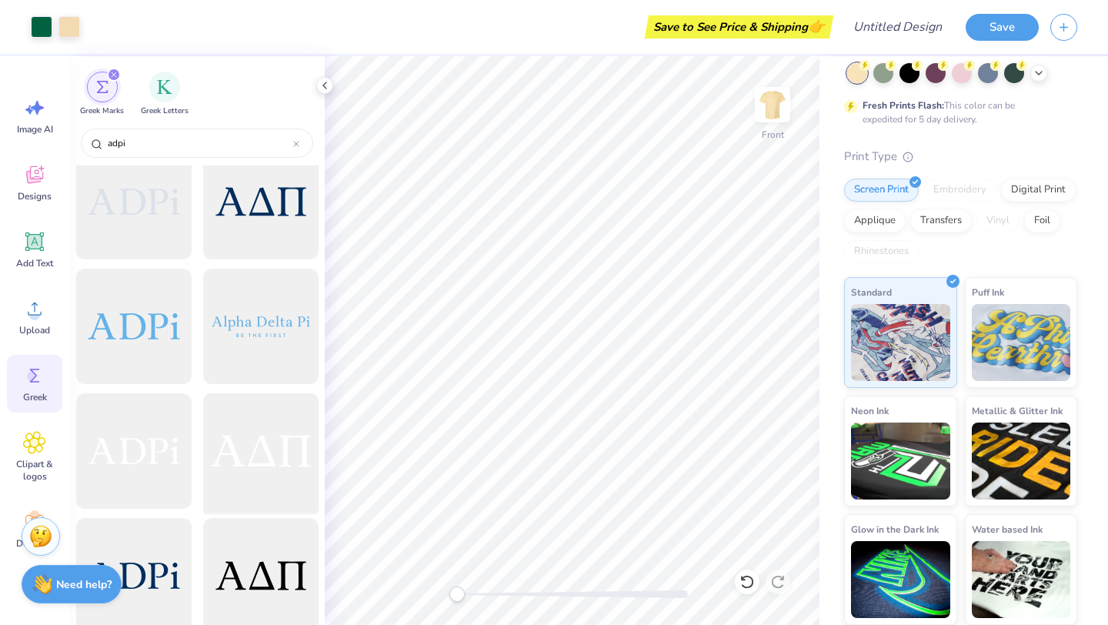
type input "adpi"
click at [265, 449] on div at bounding box center [260, 451] width 127 height 127
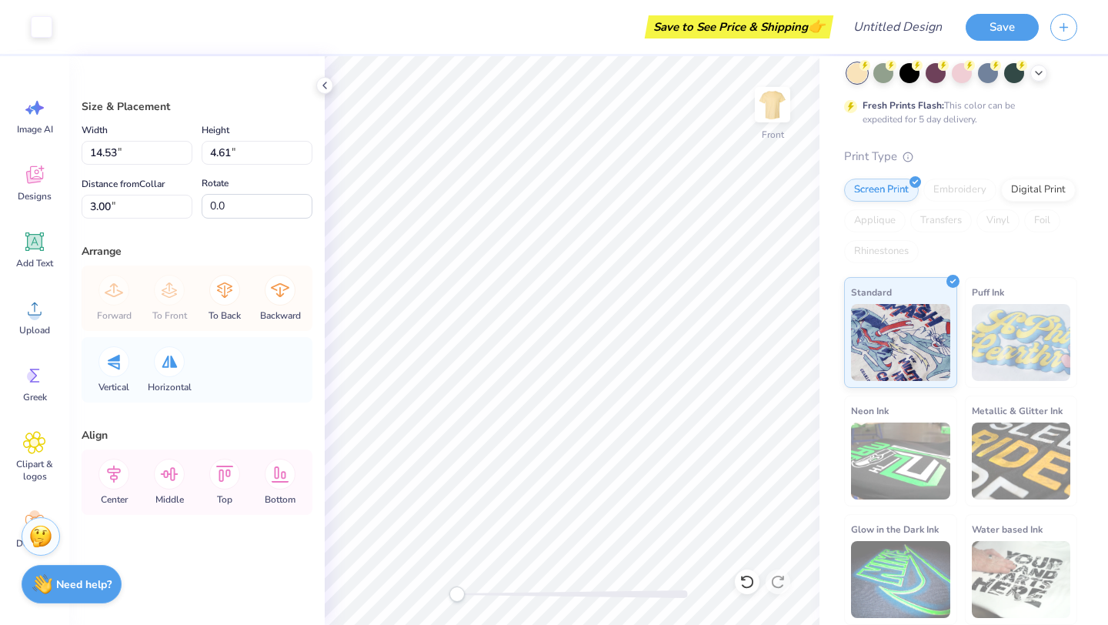
type input "4.95"
type input "1.57"
type input "6.04"
click at [43, 21] on div at bounding box center [42, 26] width 22 height 22
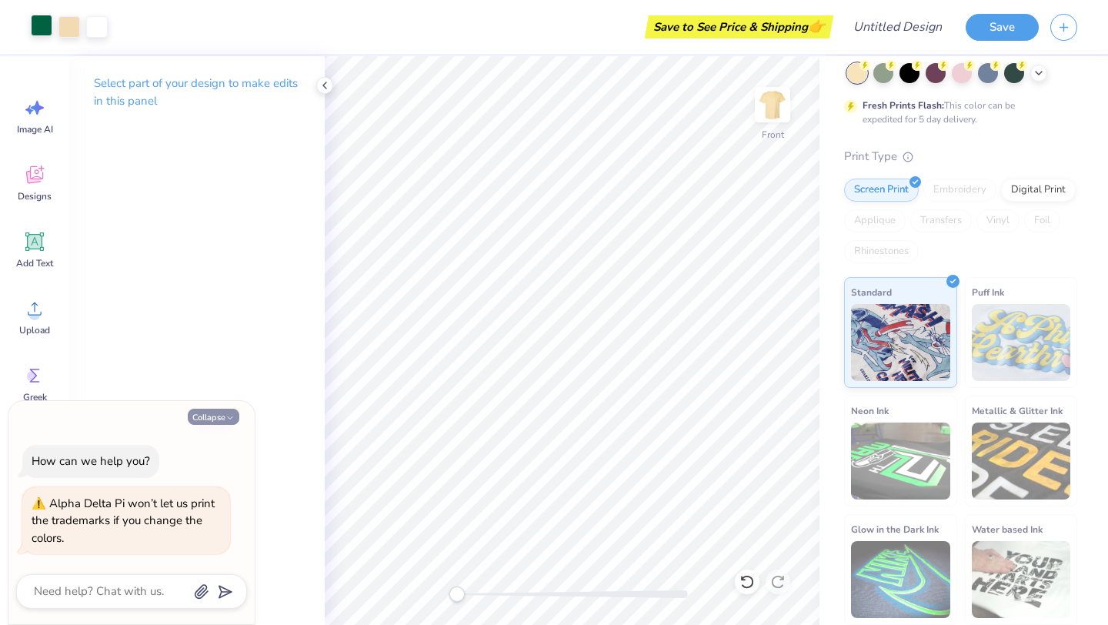
click at [224, 415] on button "Collapse" at bounding box center [214, 417] width 52 height 16
type textarea "x"
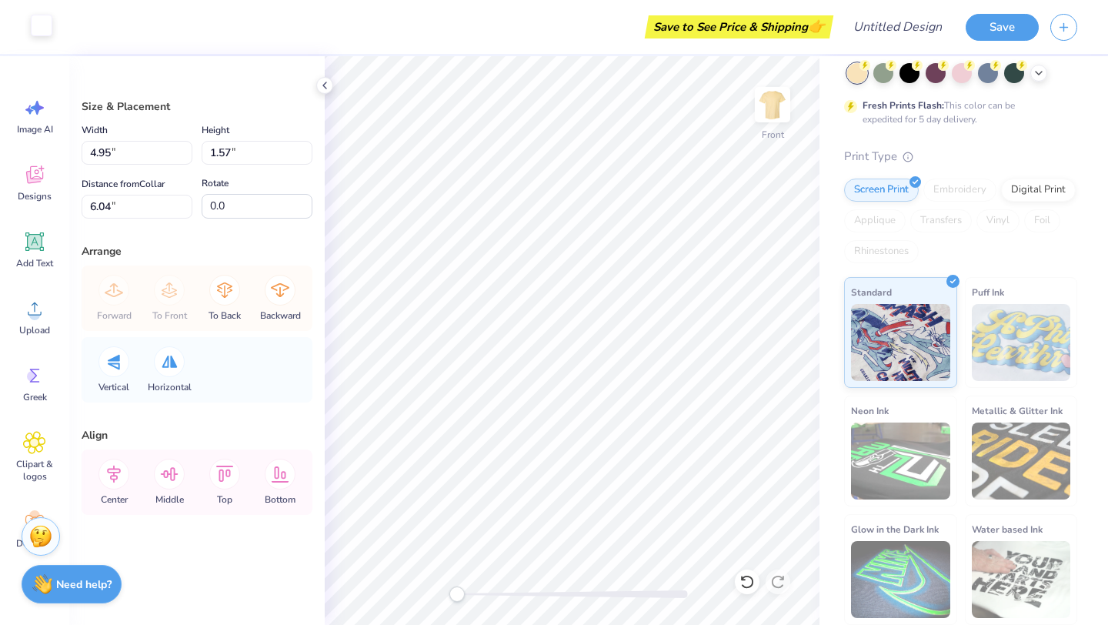
type input "3.08"
type input "0.98"
type input "4.48"
type input "13.5"
type input "3.22"
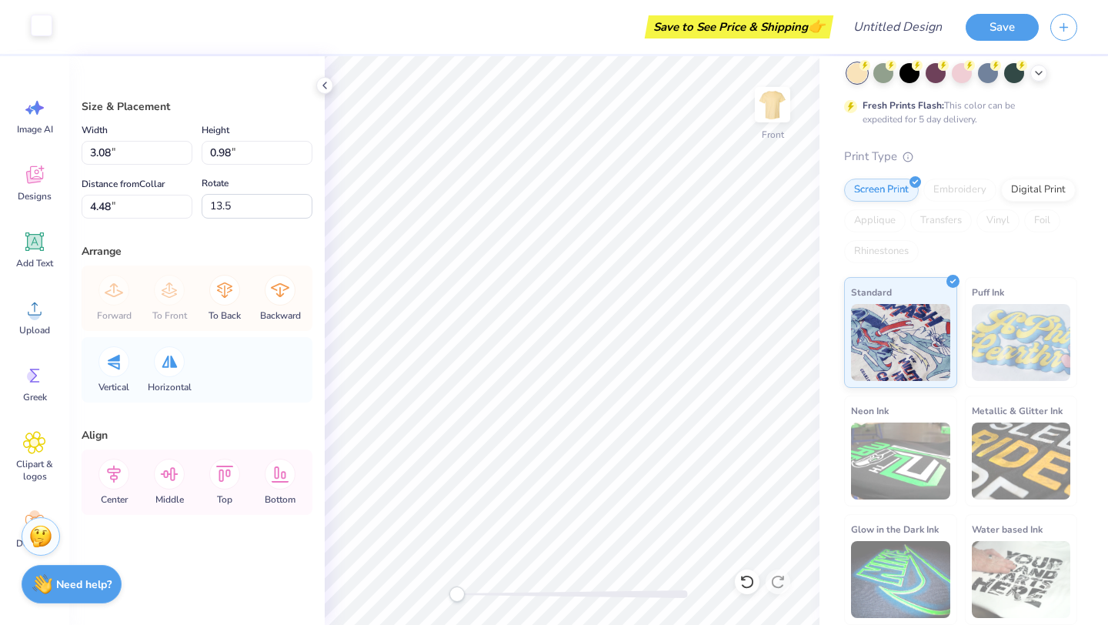
type input "1.59"
type input "3.87"
type input "-10.7"
type input "13.9"
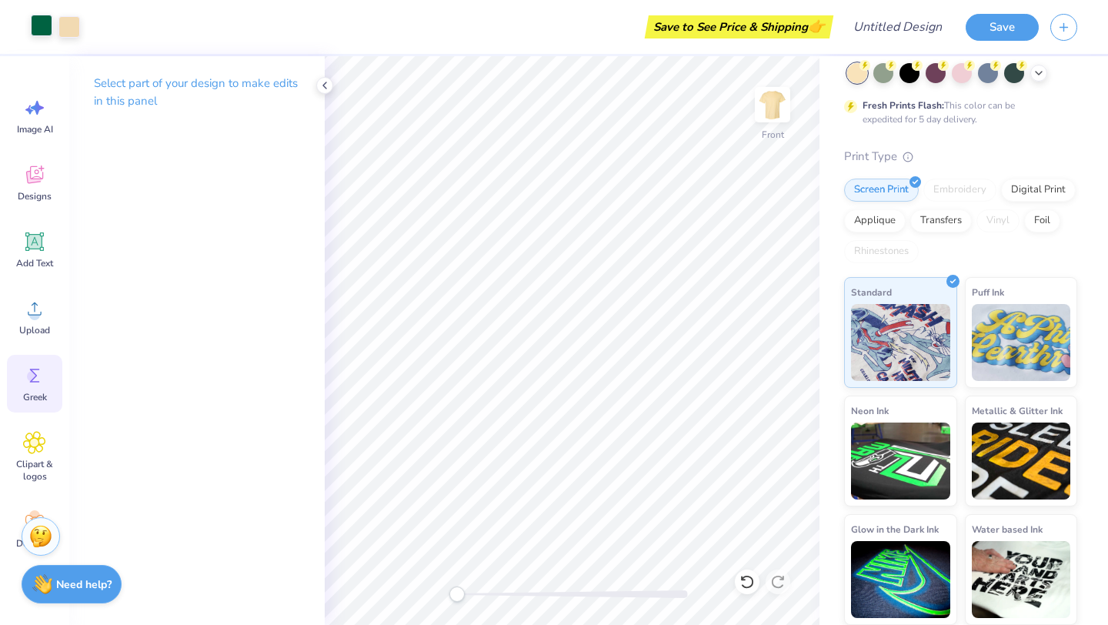
click at [33, 379] on circle at bounding box center [32, 376] width 11 height 11
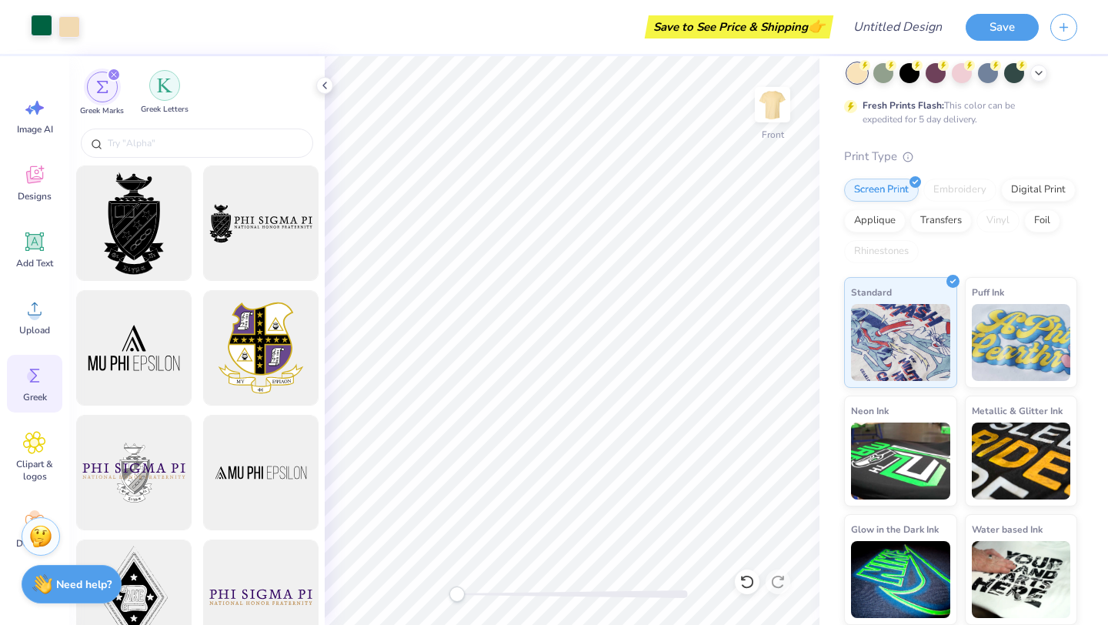
click at [166, 82] on img "filter for Greek Letters" at bounding box center [164, 85] width 15 height 15
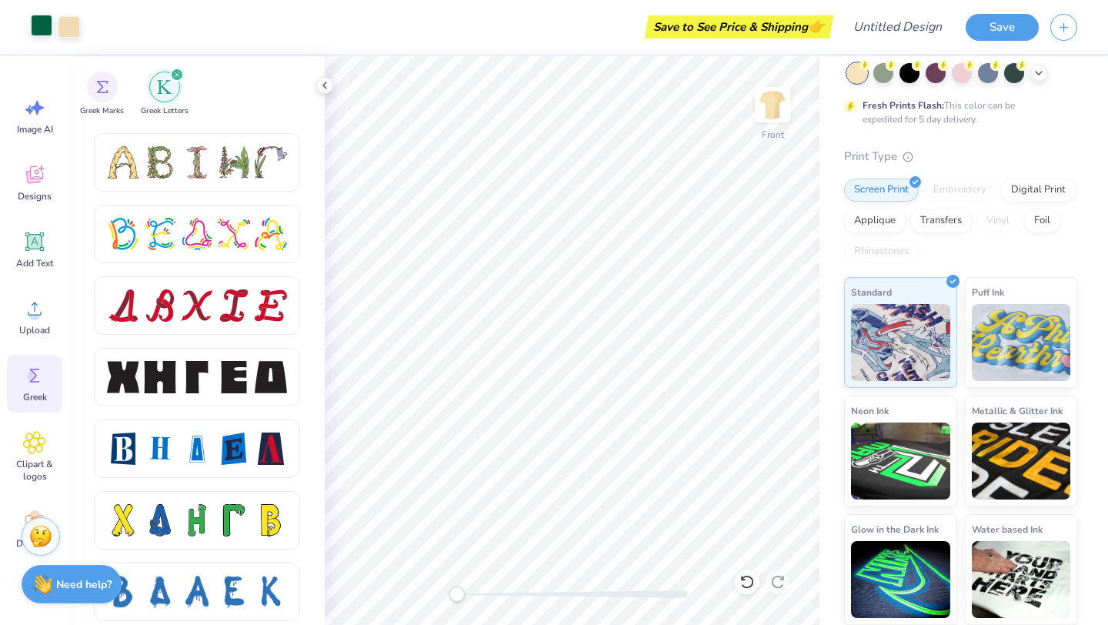
scroll to position [1860, 0]
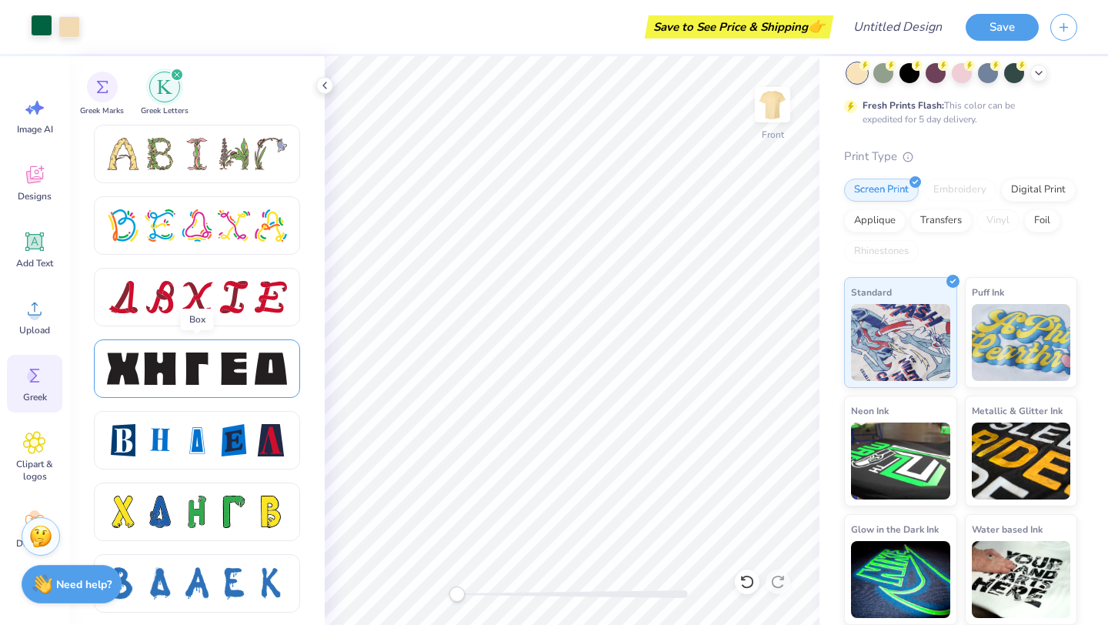
click at [213, 372] on div at bounding box center [197, 368] width 180 height 32
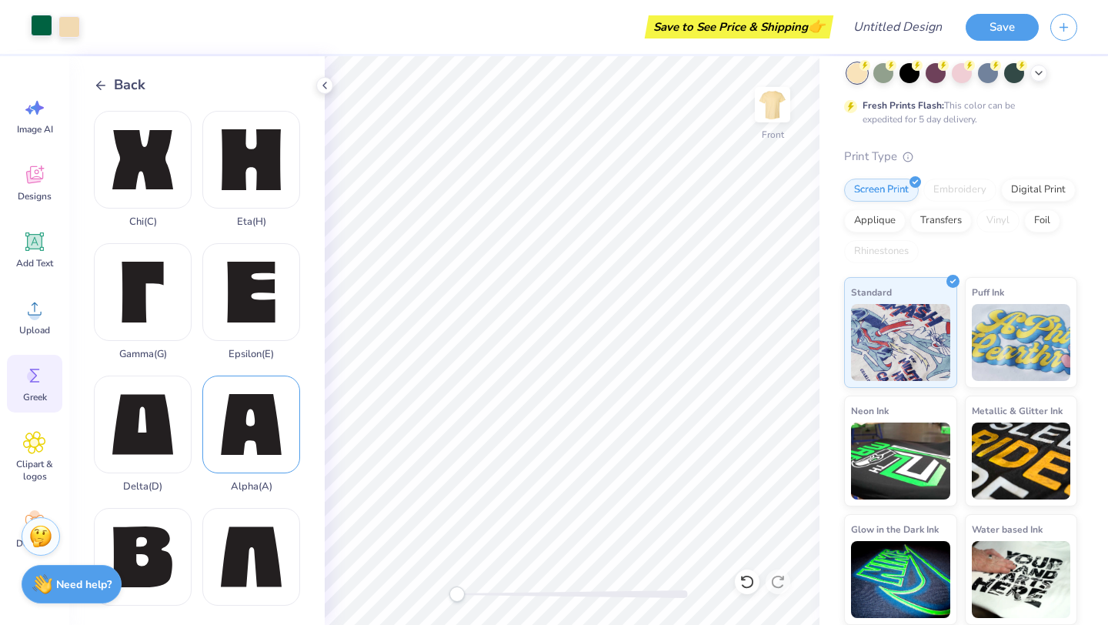
click at [237, 412] on div "Alpha ( A )" at bounding box center [251, 433] width 98 height 117
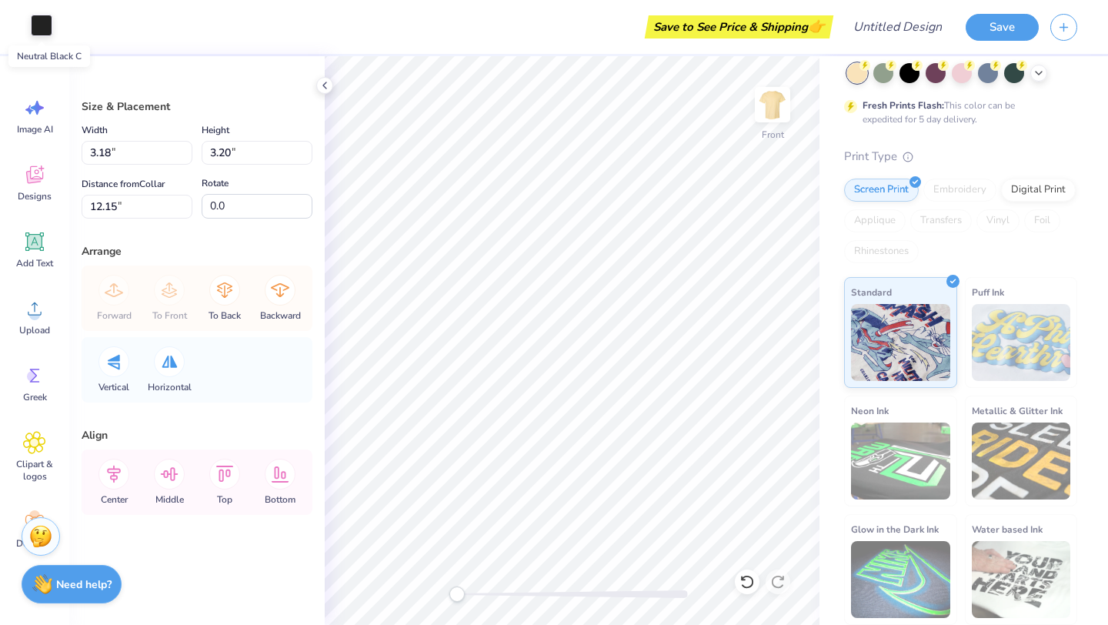
click at [45, 24] on div at bounding box center [42, 26] width 22 height 22
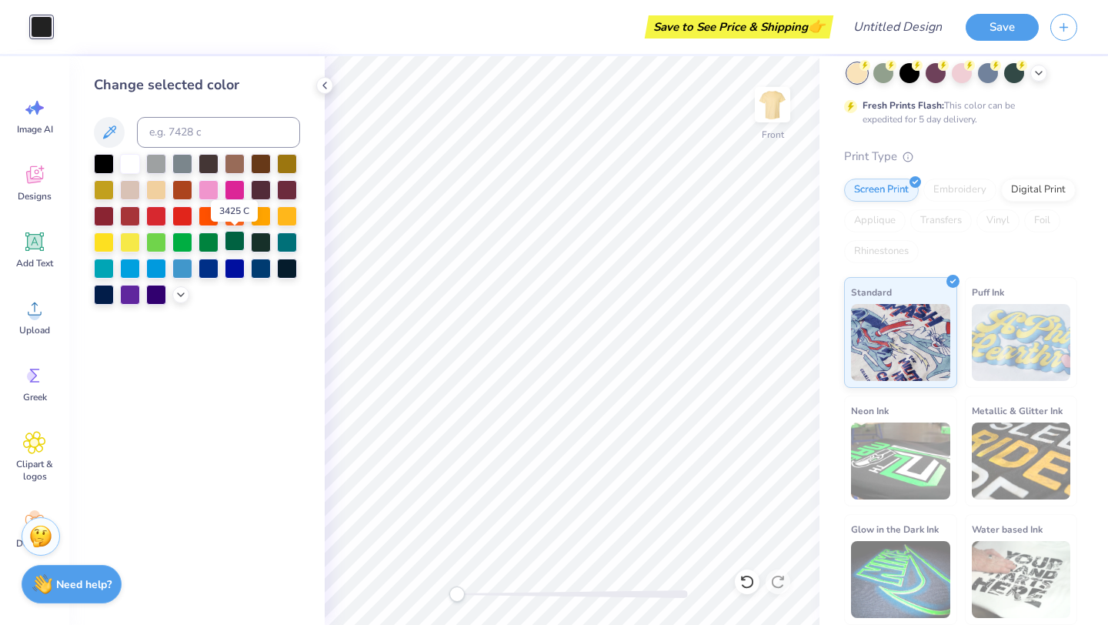
click at [229, 241] on div at bounding box center [235, 241] width 20 height 20
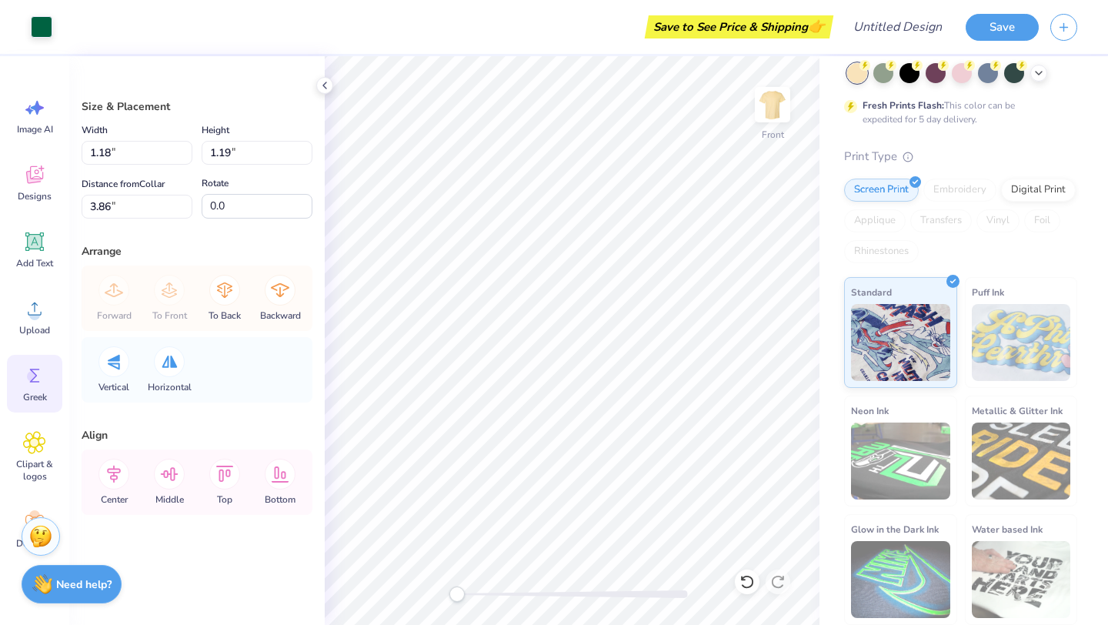
click at [35, 375] on icon at bounding box center [35, 376] width 10 height 14
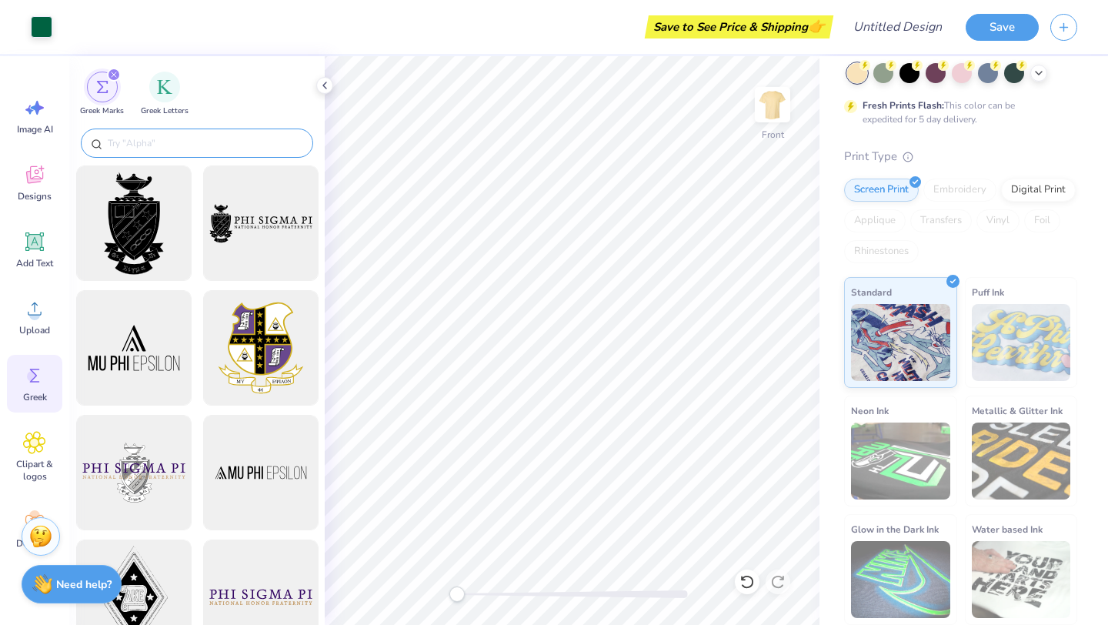
click at [206, 142] on input "text" at bounding box center [204, 142] width 197 height 15
click at [166, 90] on img "filter for Greek Letters" at bounding box center [164, 85] width 15 height 15
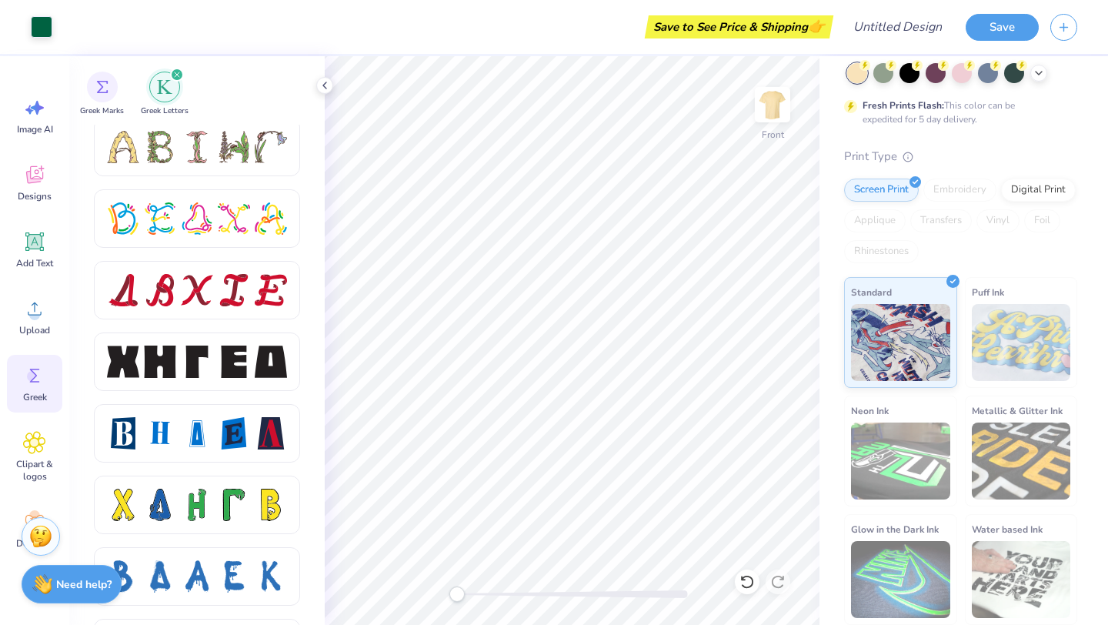
scroll to position [1866, 0]
click at [242, 373] on div at bounding box center [234, 362] width 32 height 32
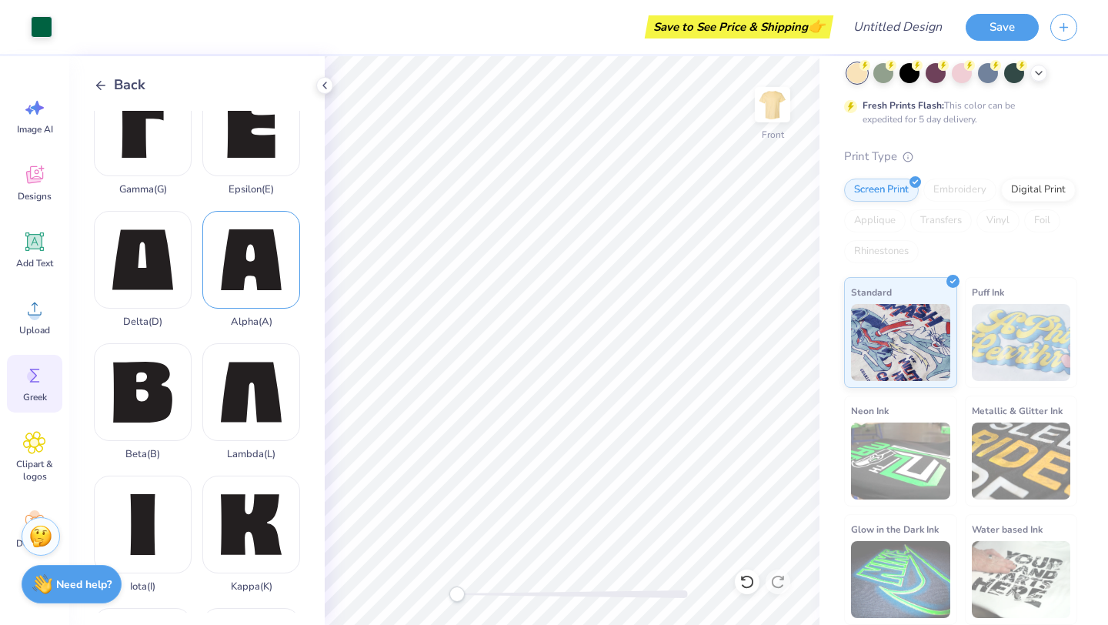
scroll to position [166, 0]
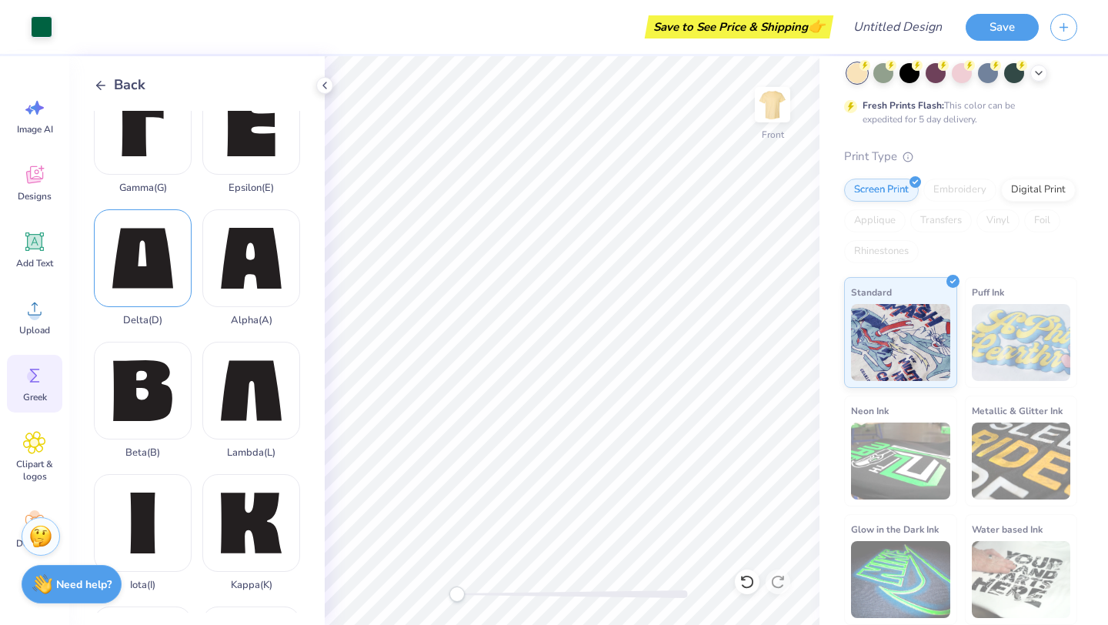
click at [163, 283] on div "Delta ( D )" at bounding box center [143, 267] width 98 height 117
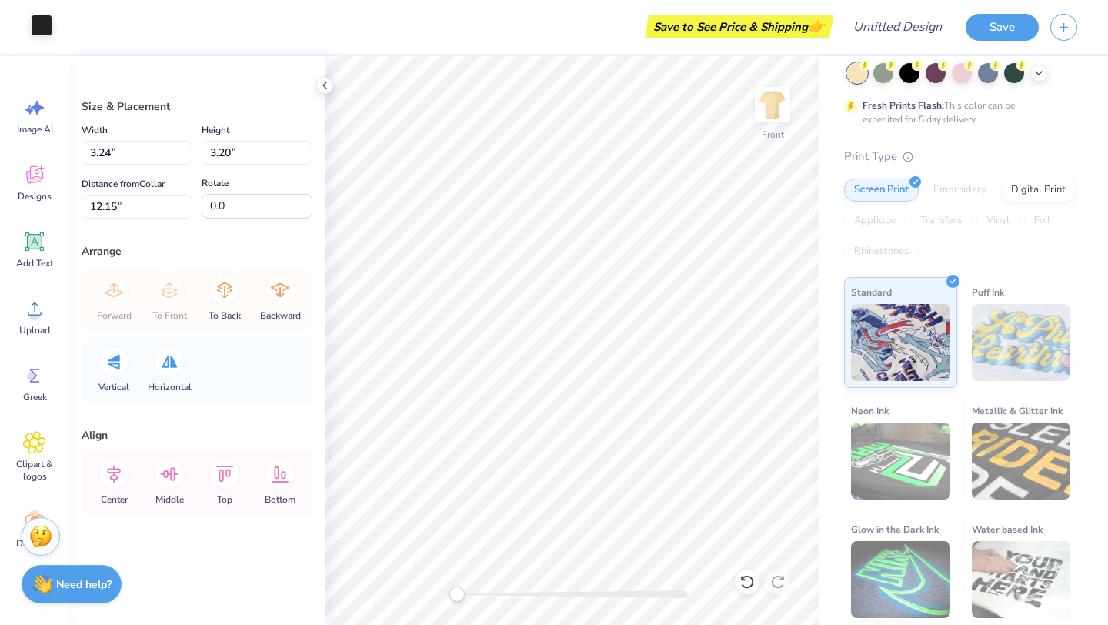
click at [38, 29] on div at bounding box center [42, 26] width 22 height 22
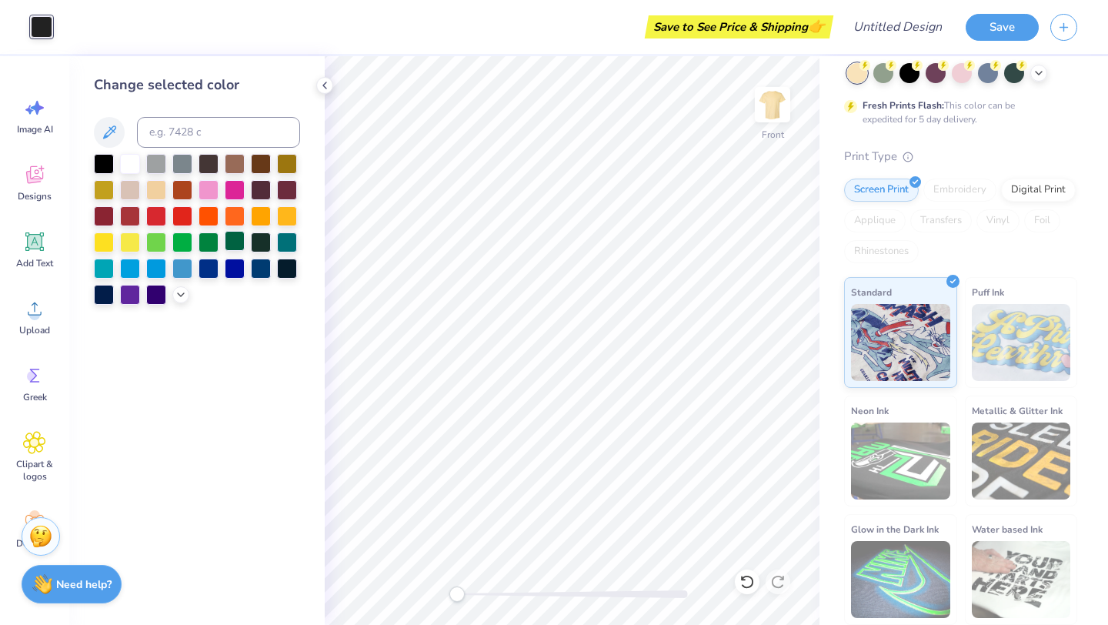
click at [238, 244] on div at bounding box center [235, 241] width 20 height 20
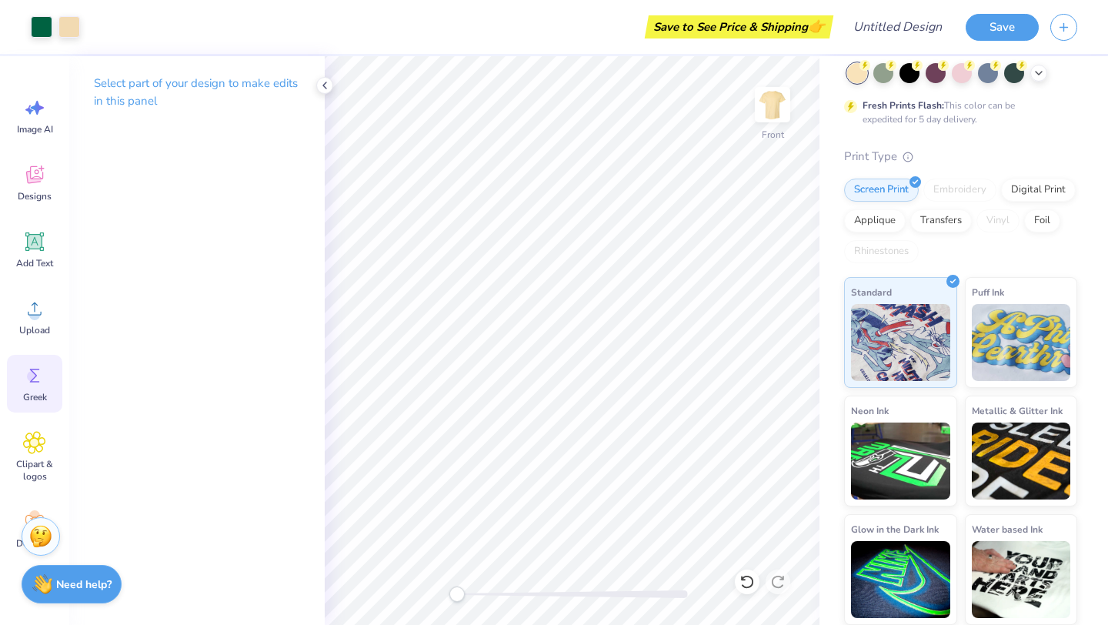
click at [35, 382] on icon at bounding box center [34, 375] width 23 height 23
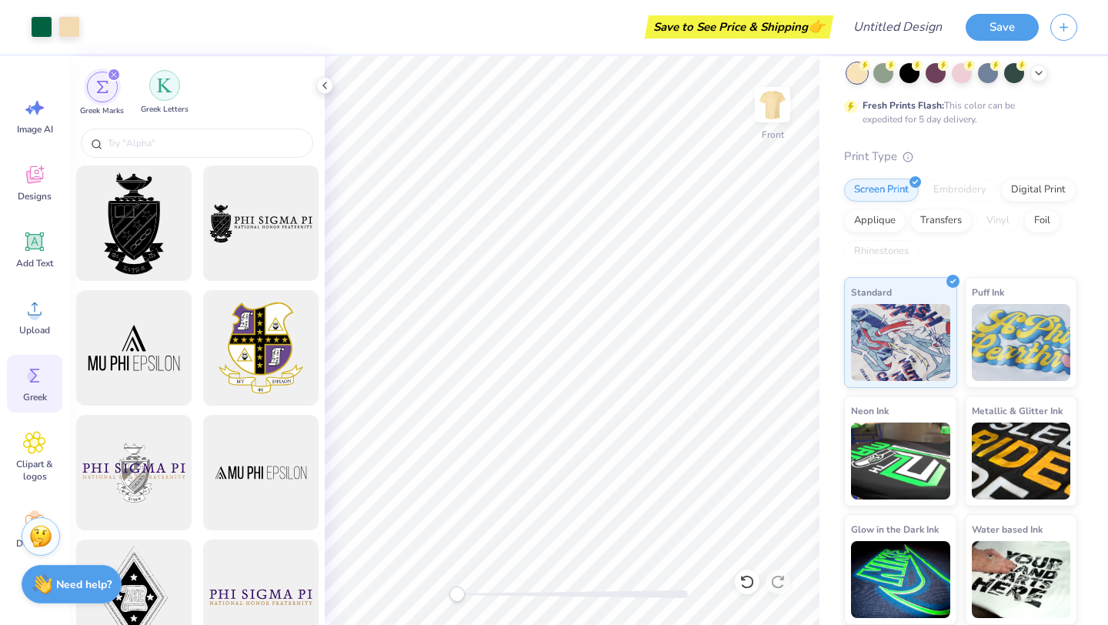
click at [158, 91] on img "filter for Greek Letters" at bounding box center [164, 85] width 15 height 15
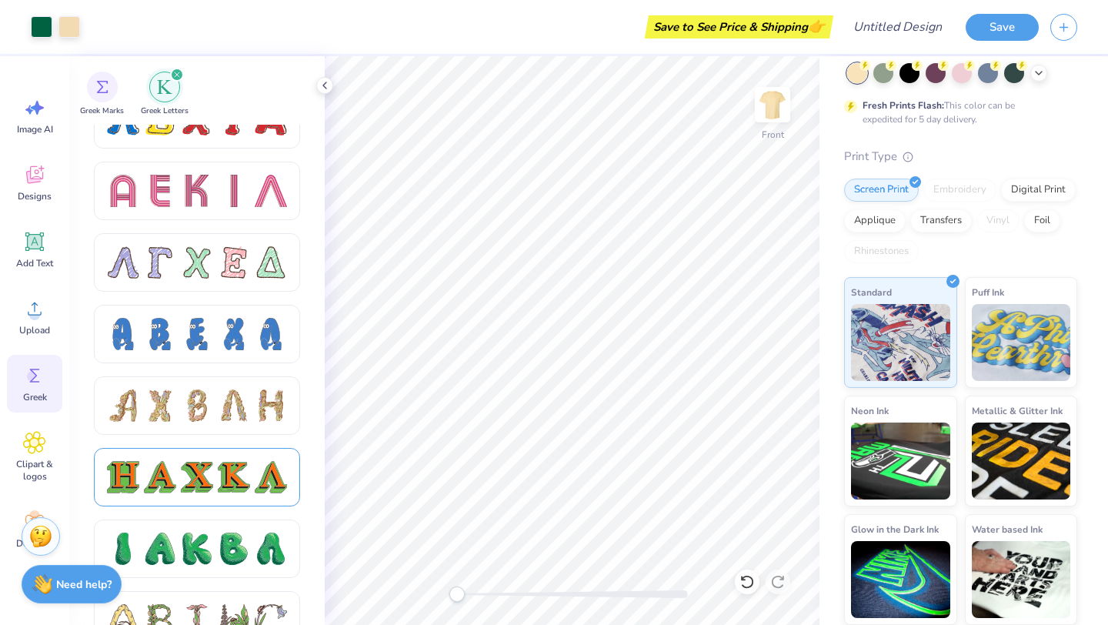
scroll to position [1325, 0]
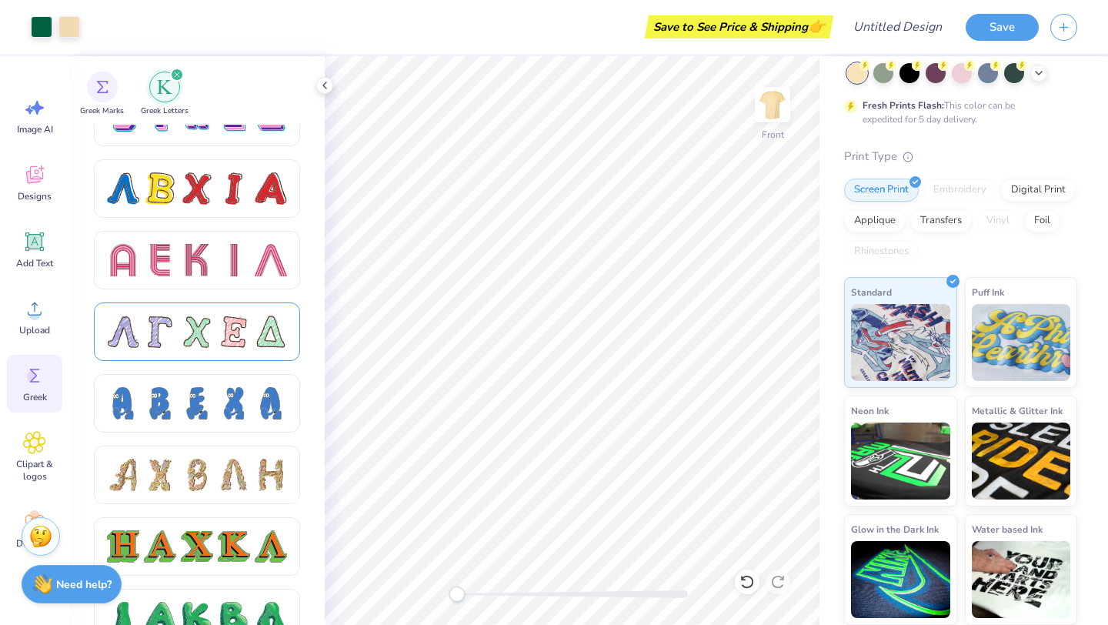
click at [245, 329] on div at bounding box center [234, 331] width 32 height 32
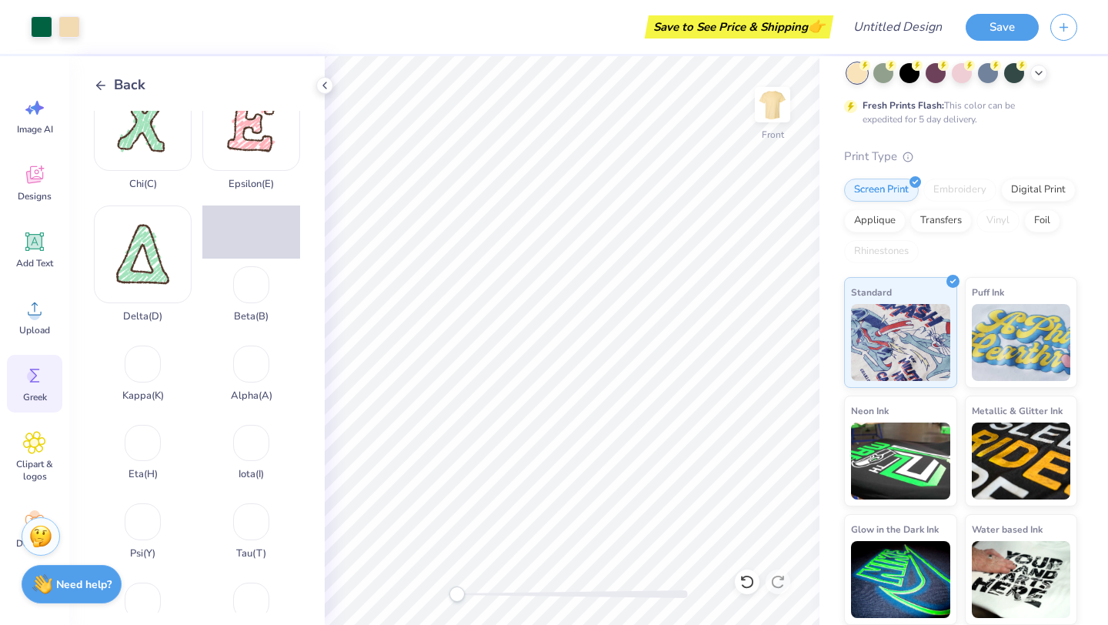
scroll to position [173, 0]
click at [245, 359] on div "Alpha ( A )" at bounding box center [251, 367] width 98 height 64
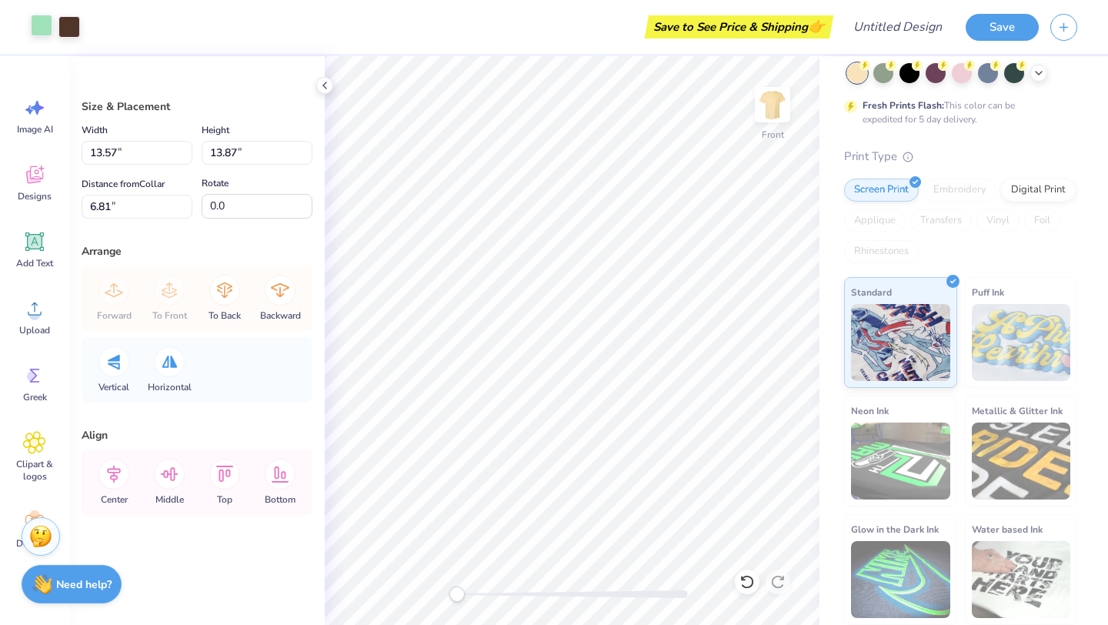
click at [42, 26] on div at bounding box center [42, 26] width 22 height 22
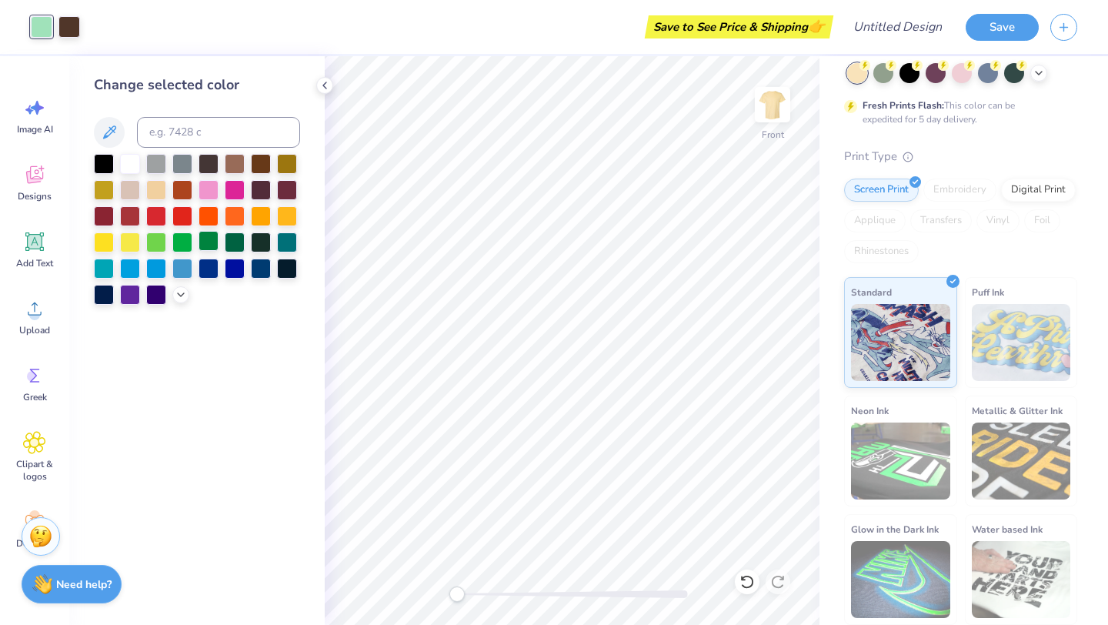
click at [206, 239] on div at bounding box center [208, 241] width 20 height 20
click at [73, 25] on div at bounding box center [69, 26] width 22 height 22
click at [238, 240] on div at bounding box center [235, 241] width 20 height 20
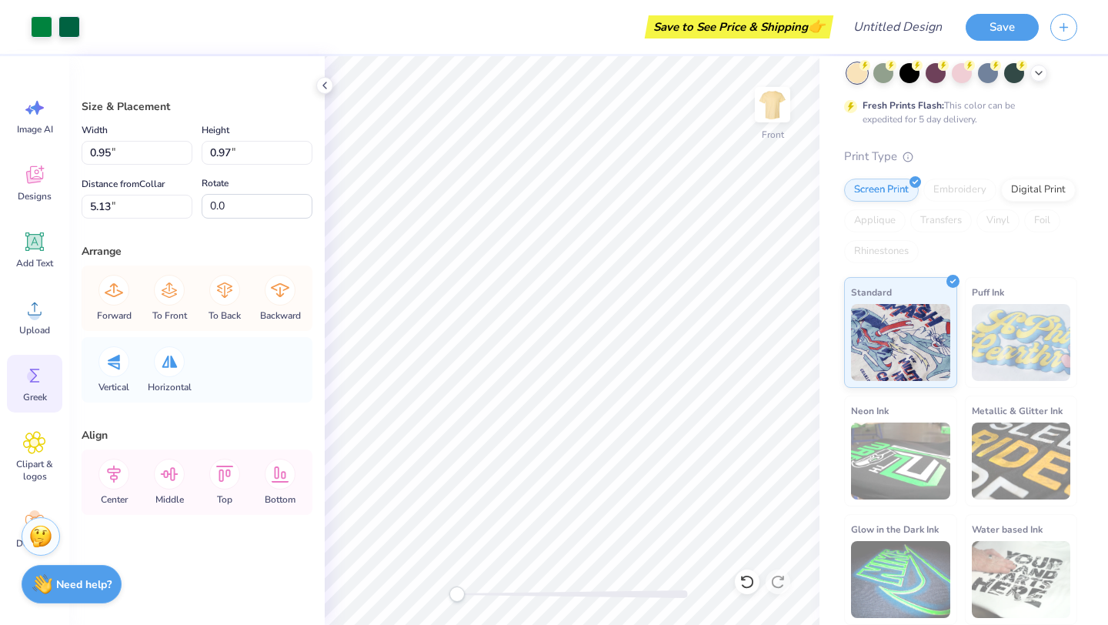
click at [39, 388] on div "Greek" at bounding box center [34, 384] width 55 height 58
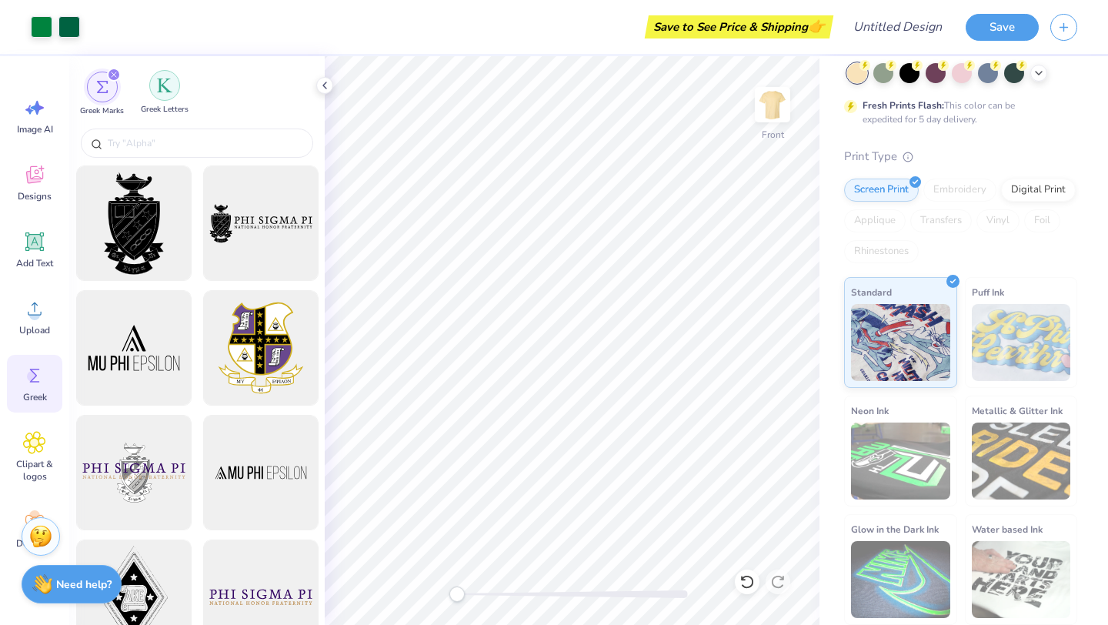
click at [173, 85] on div "filter for Greek Letters" at bounding box center [164, 85] width 31 height 31
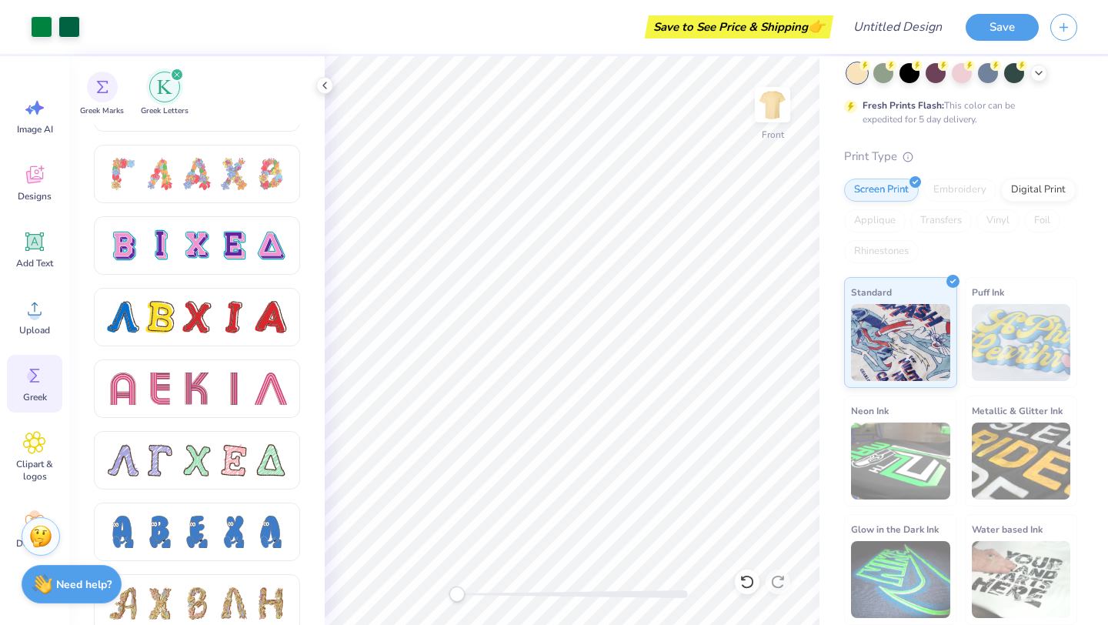
scroll to position [1201, 0]
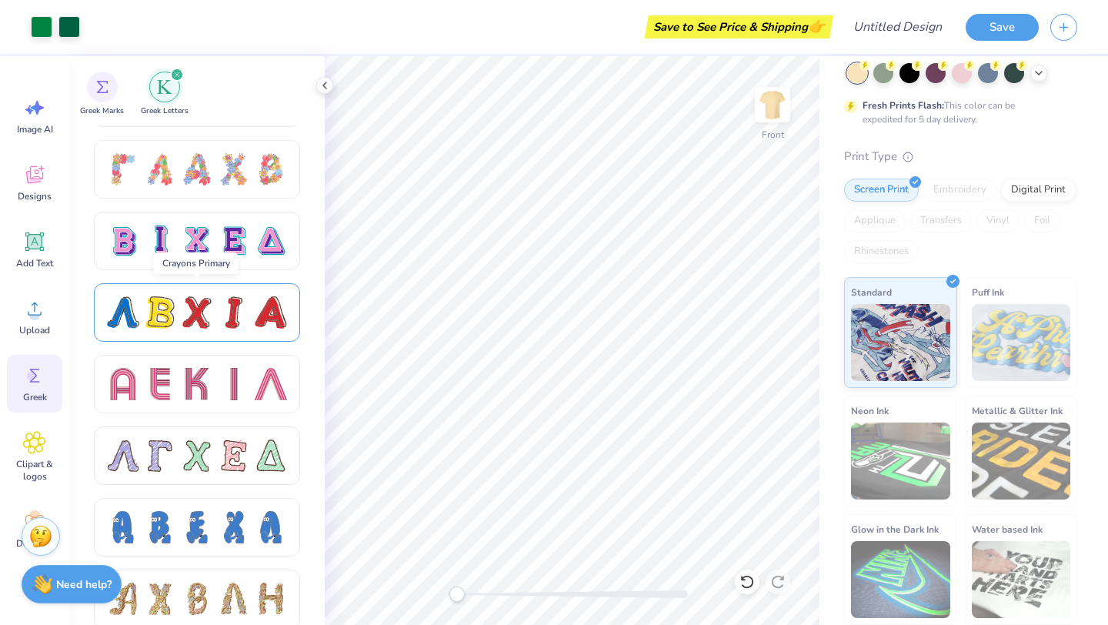
click at [226, 308] on div at bounding box center [234, 312] width 32 height 32
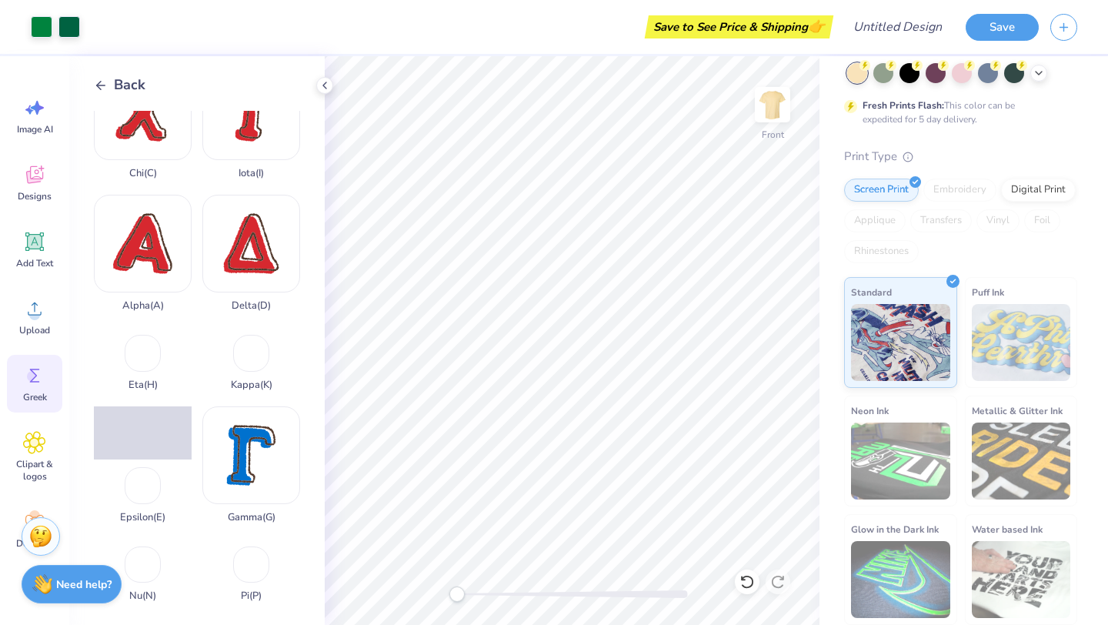
scroll to position [178, 0]
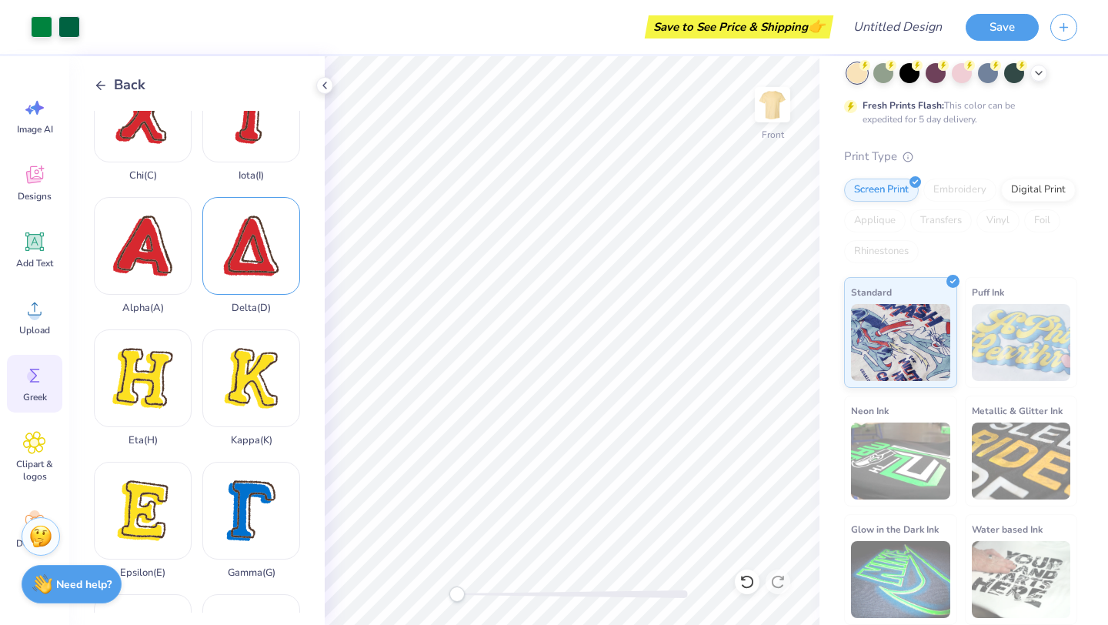
click at [259, 273] on div "Delta ( D )" at bounding box center [251, 255] width 98 height 117
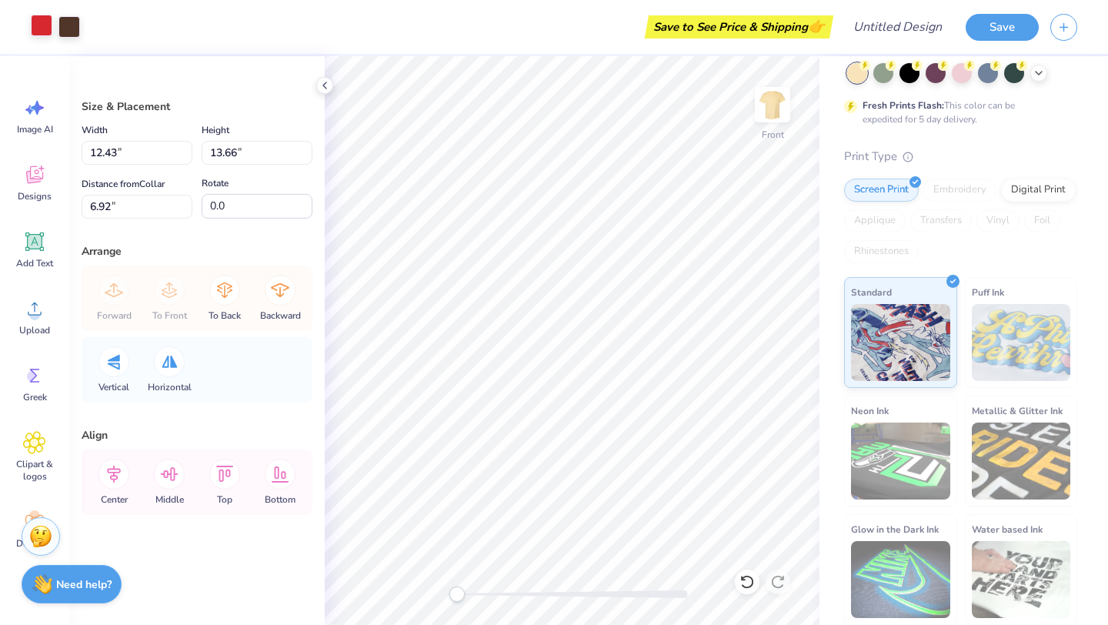
click at [42, 32] on div at bounding box center [42, 26] width 22 height 22
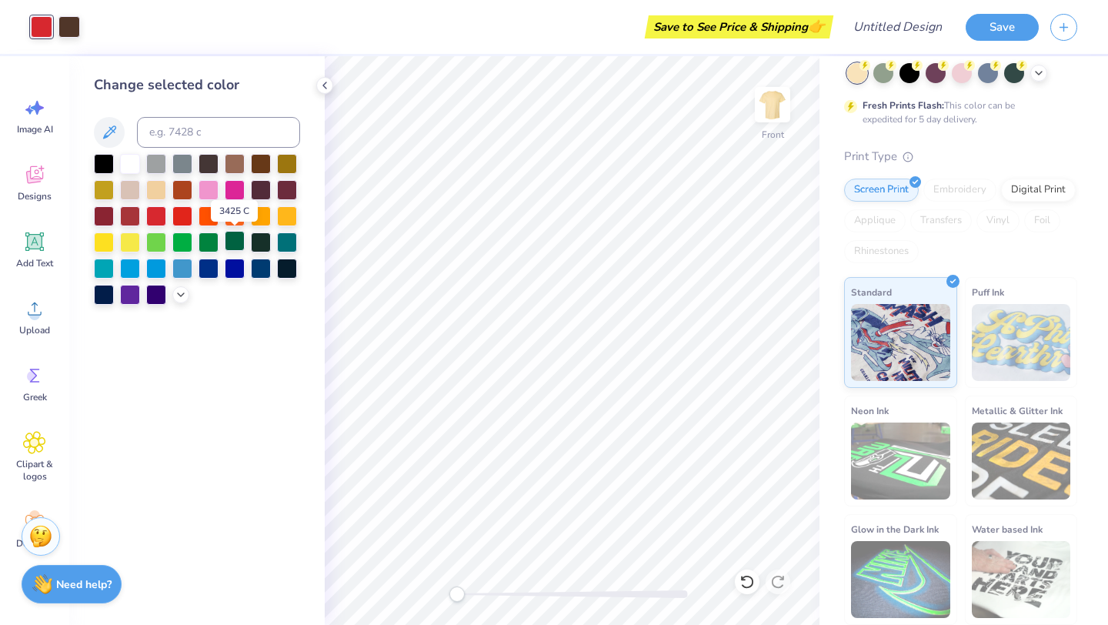
click at [231, 239] on div at bounding box center [235, 241] width 20 height 20
click at [68, 26] on div at bounding box center [69, 26] width 22 height 22
click at [231, 245] on div at bounding box center [235, 241] width 20 height 20
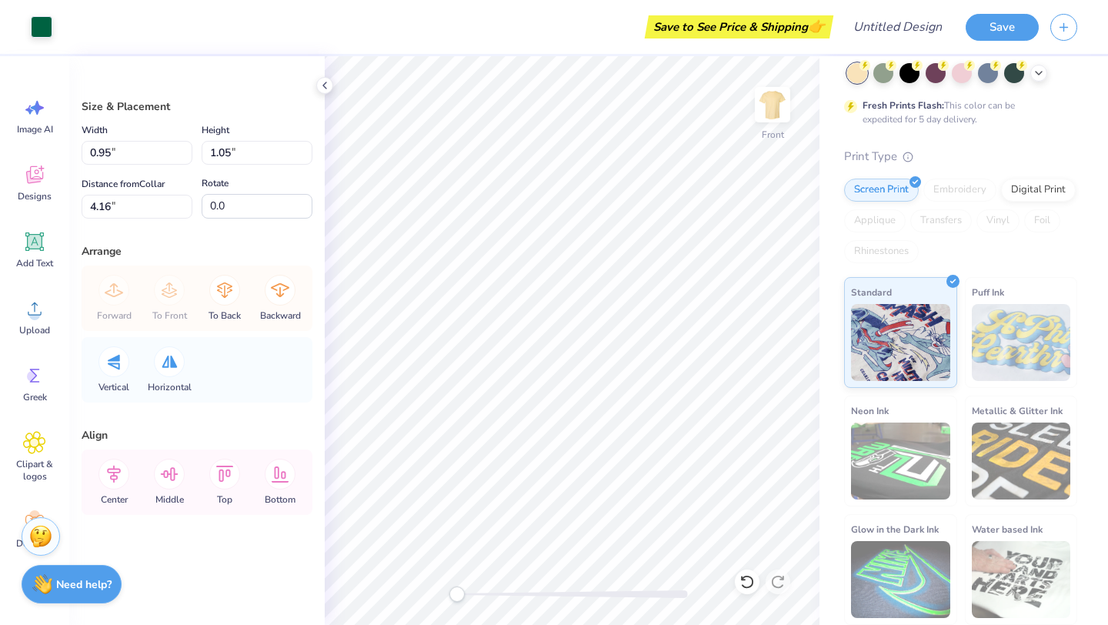
type input "4.16"
type input "0.97"
click at [34, 23] on div at bounding box center [42, 26] width 22 height 22
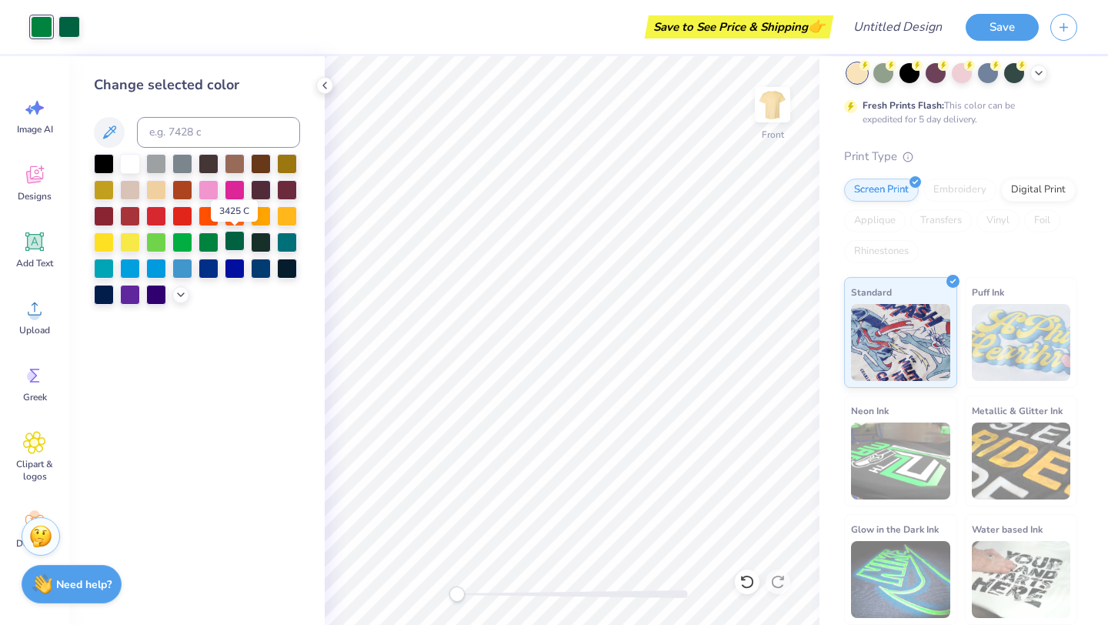
click at [237, 242] on div at bounding box center [235, 241] width 20 height 20
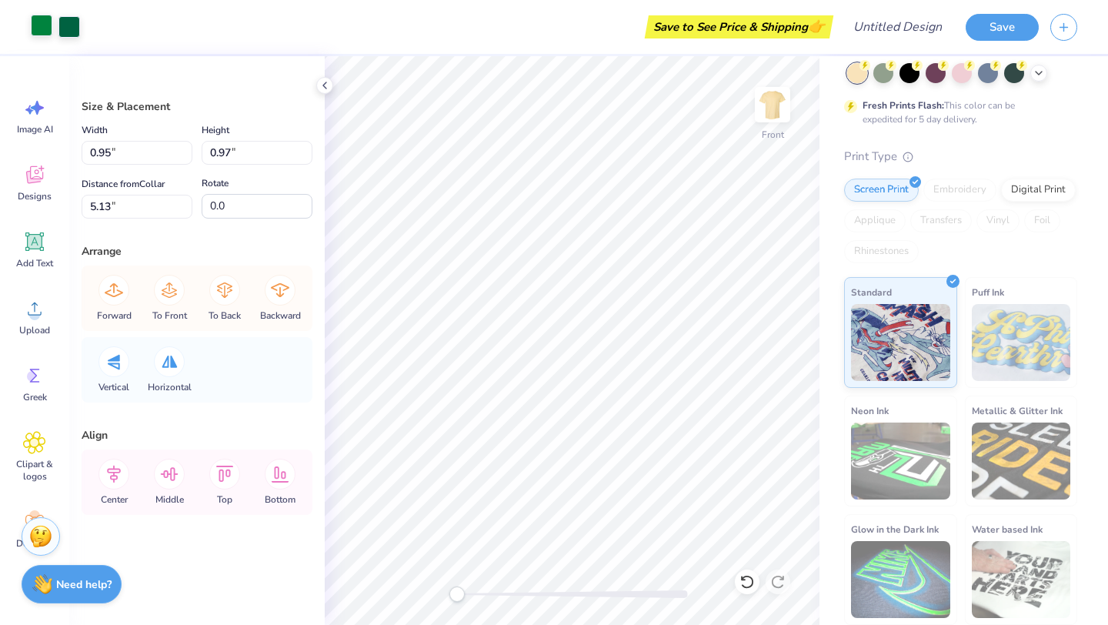
click at [41, 28] on div at bounding box center [42, 26] width 22 height 22
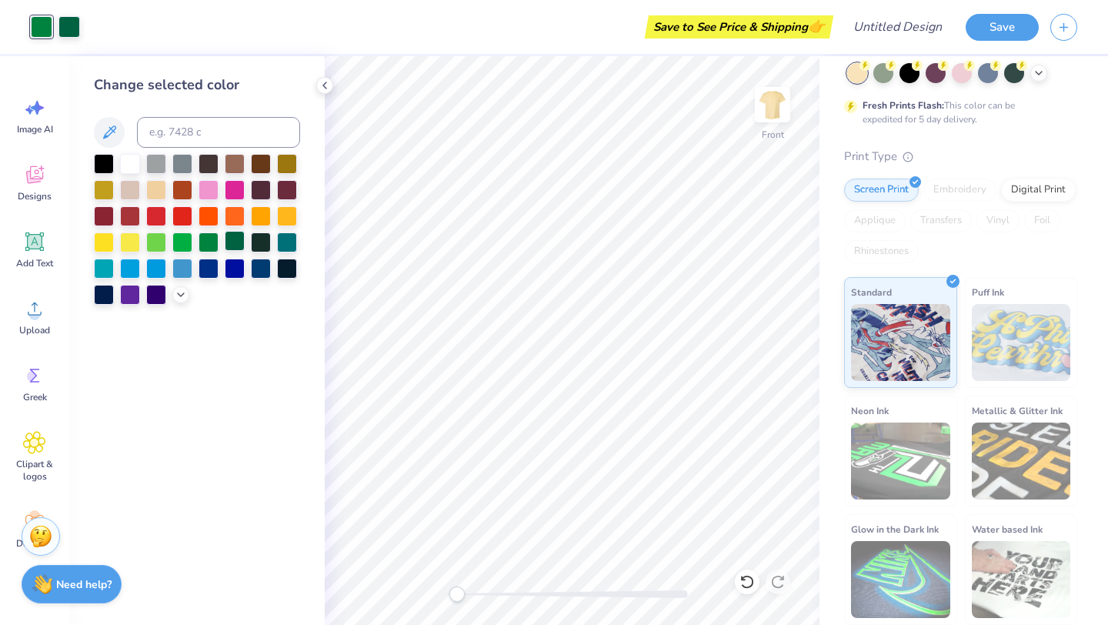
click at [239, 241] on div at bounding box center [235, 241] width 20 height 20
click at [36, 390] on div "Greek" at bounding box center [34, 384] width 55 height 58
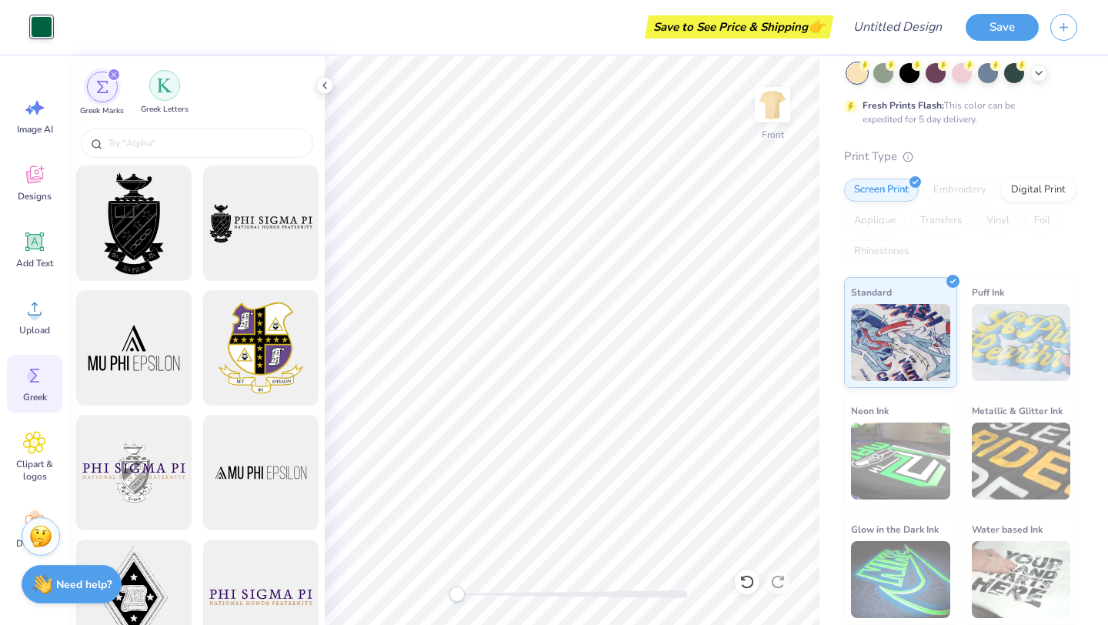
click at [155, 89] on div "filter for Greek Letters" at bounding box center [164, 85] width 31 height 31
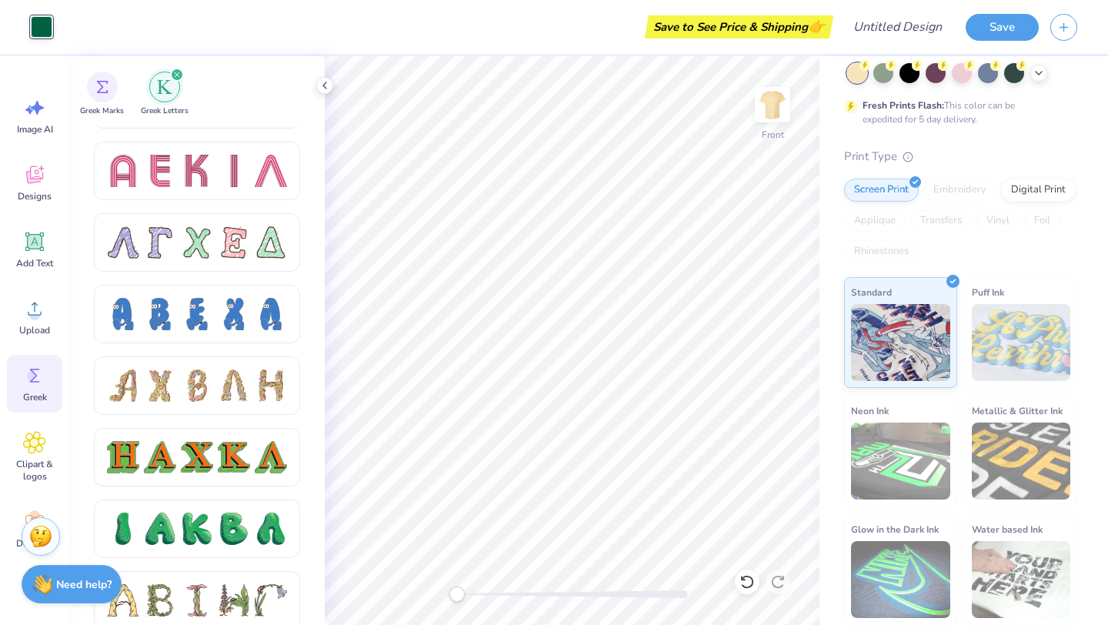
scroll to position [1405, 0]
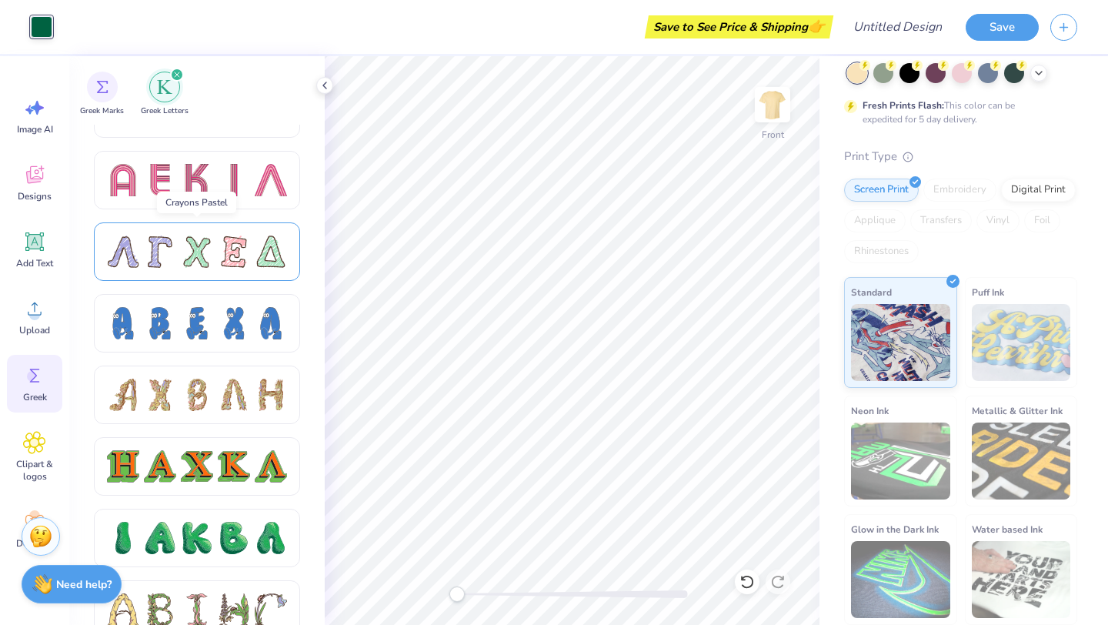
click at [222, 265] on div at bounding box center [234, 251] width 32 height 32
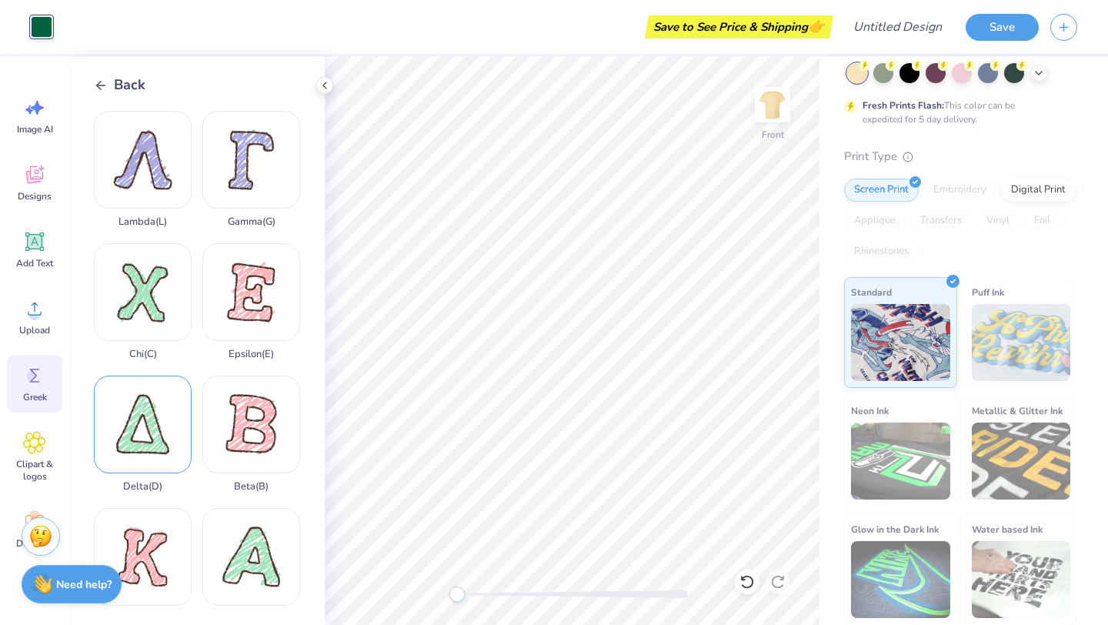
click at [158, 436] on div "Delta ( D )" at bounding box center [143, 433] width 98 height 117
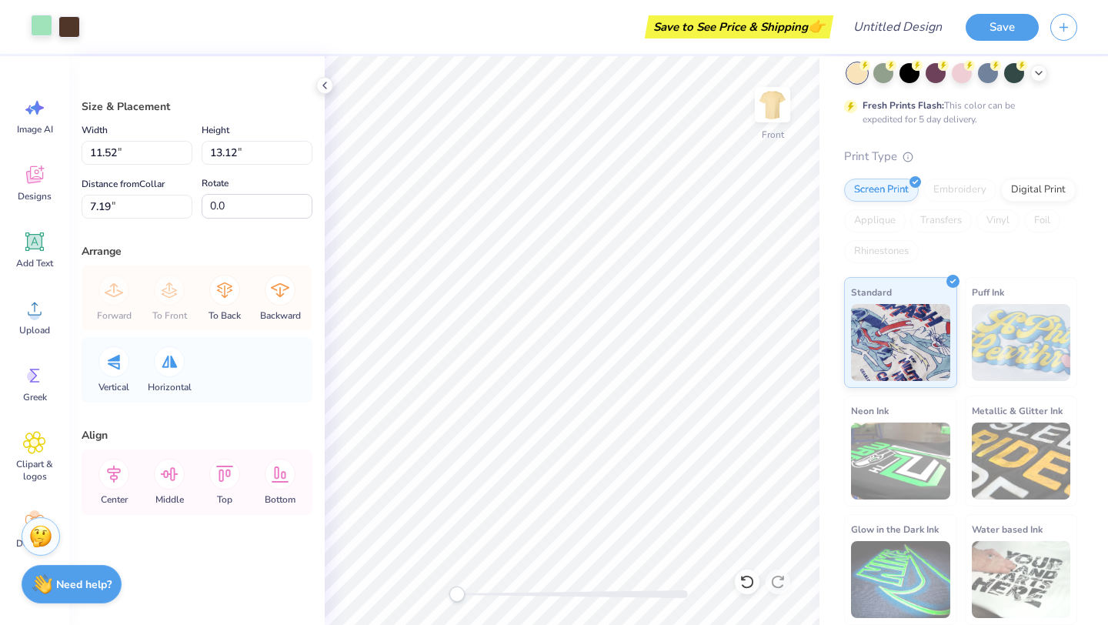
click at [42, 24] on div at bounding box center [42, 26] width 22 height 22
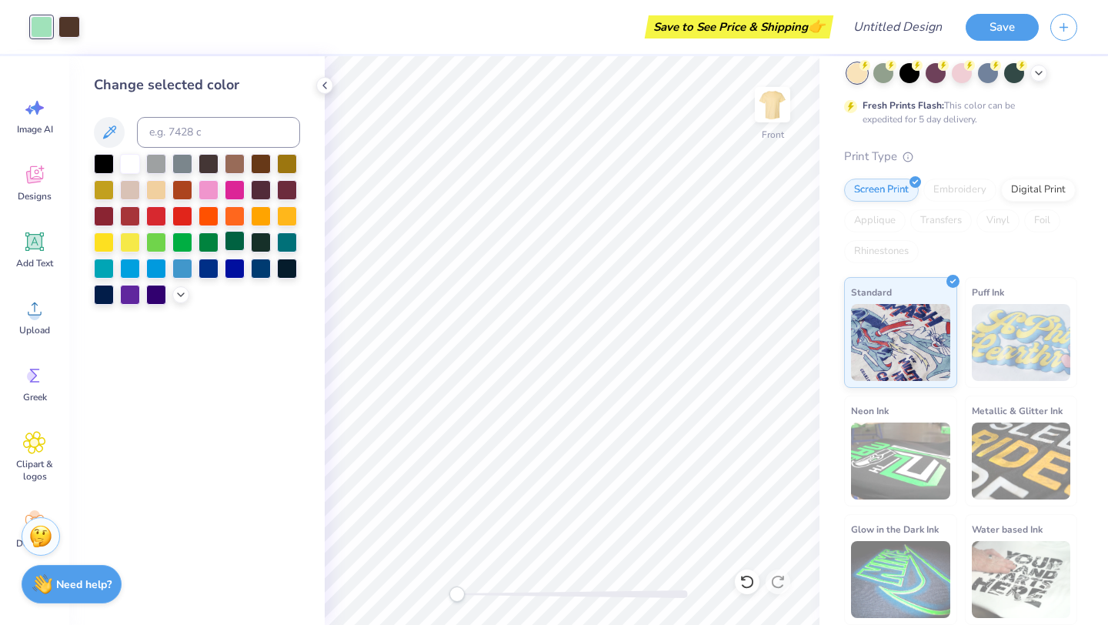
click at [235, 243] on div at bounding box center [235, 241] width 20 height 20
click at [73, 28] on div at bounding box center [69, 26] width 22 height 22
click at [233, 244] on div at bounding box center [235, 241] width 20 height 20
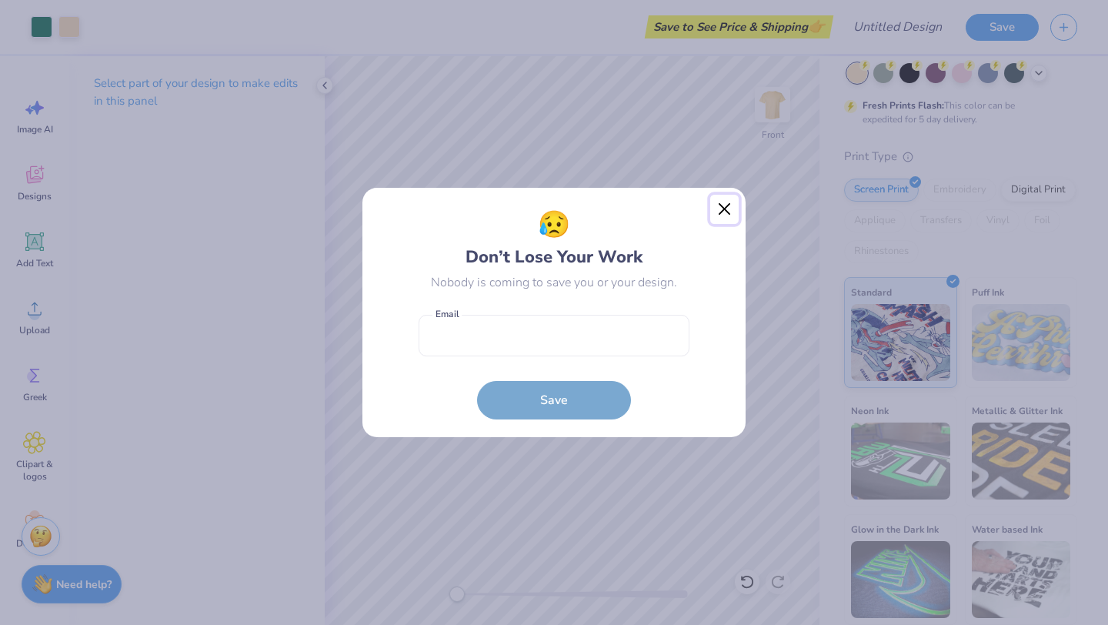
click at [729, 207] on button "Close" at bounding box center [724, 209] width 29 height 29
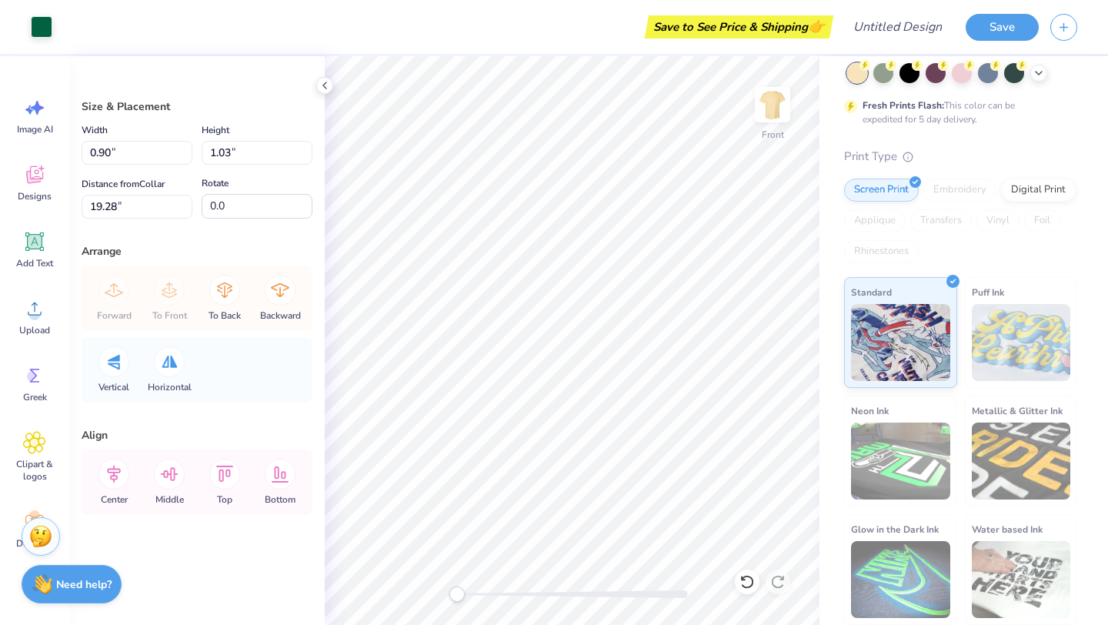
type input "0.90"
type input "1.03"
type input "4.11"
click at [32, 382] on icon at bounding box center [34, 375] width 23 height 23
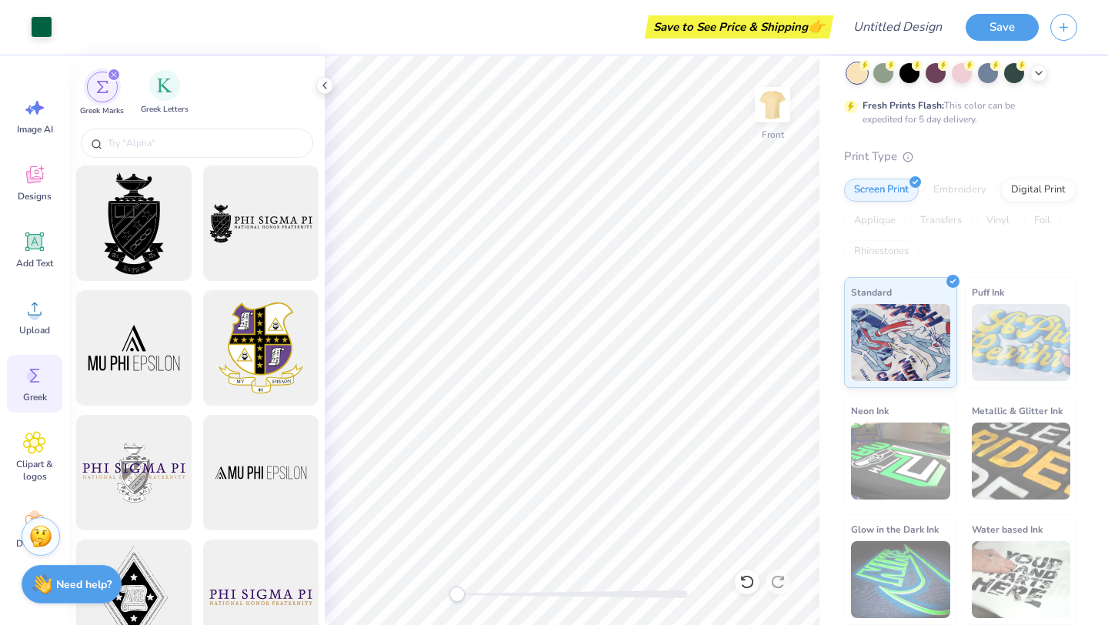
click at [163, 106] on span "Greek Letters" at bounding box center [165, 110] width 48 height 12
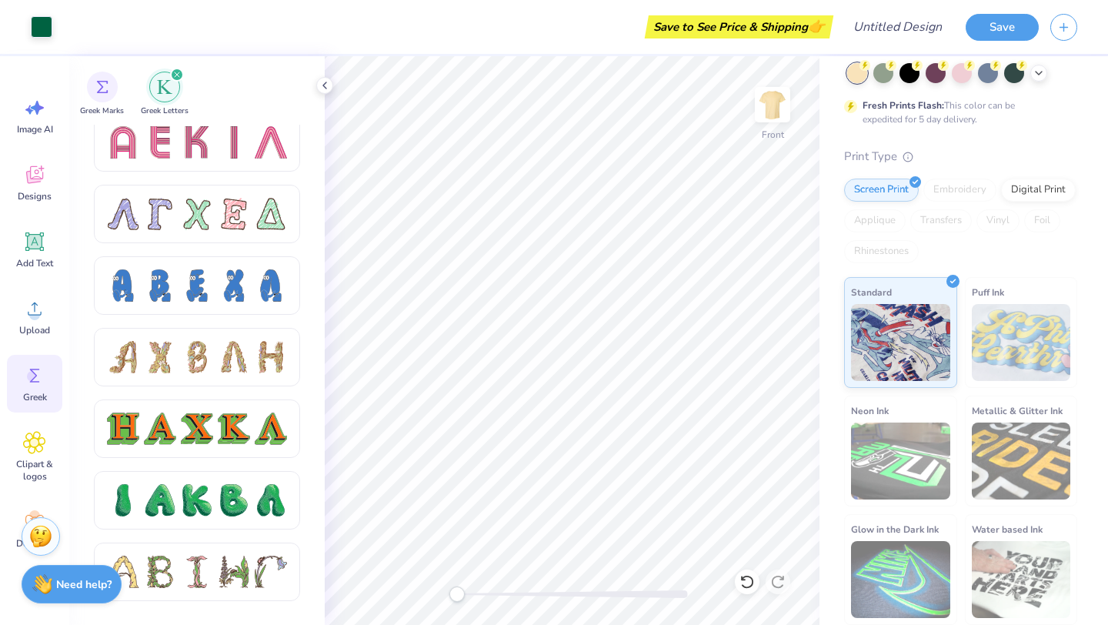
scroll to position [1320, 0]
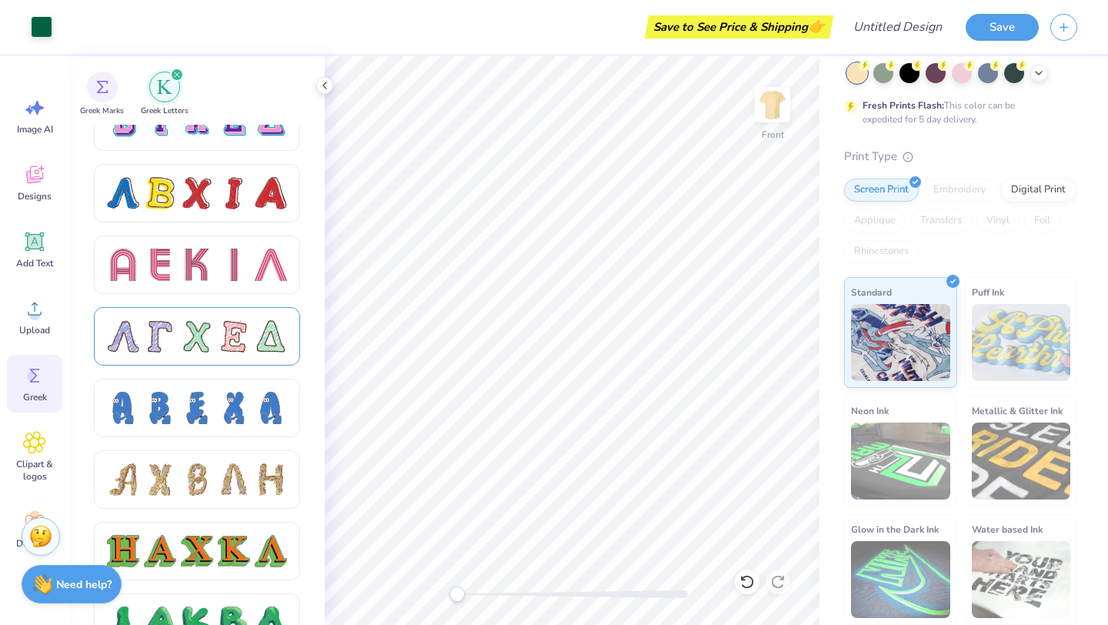
click at [216, 340] on div at bounding box center [197, 336] width 180 height 32
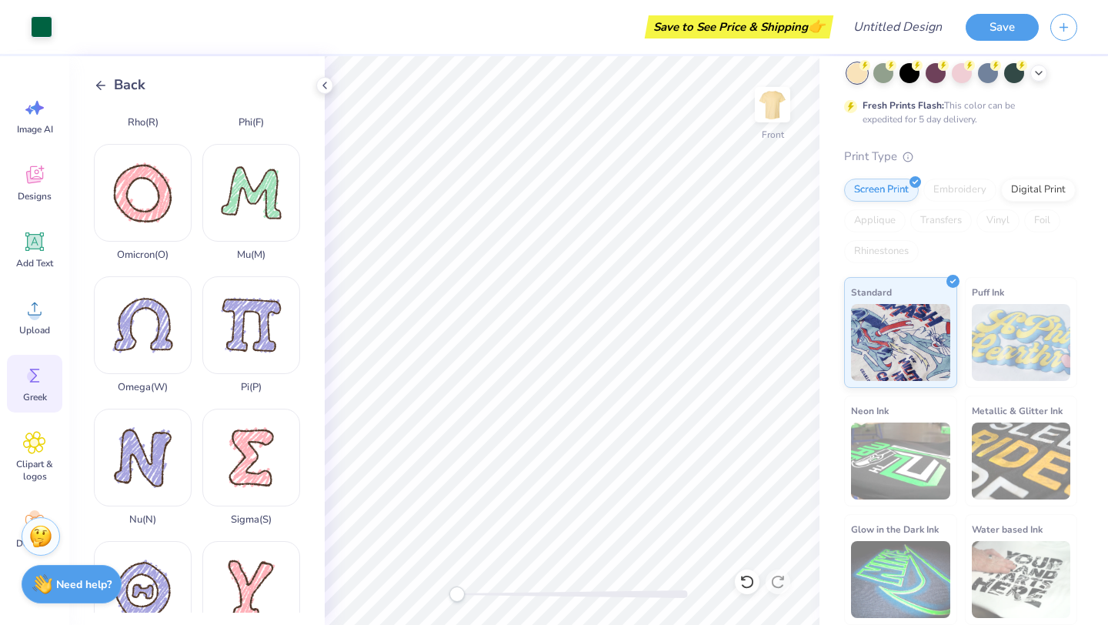
scroll to position [918, 0]
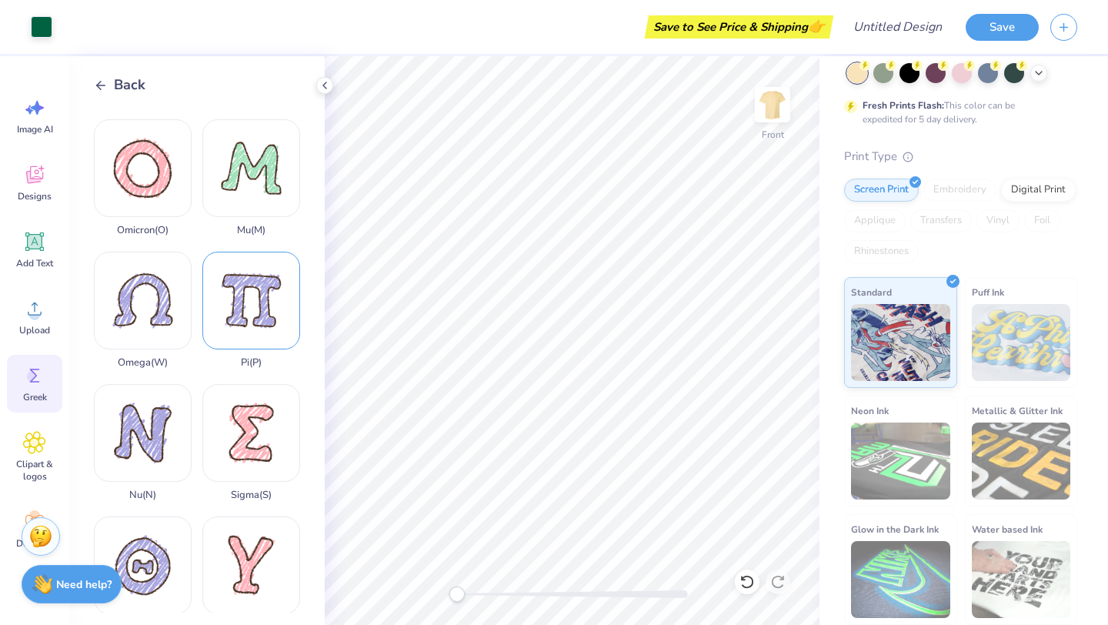
click at [249, 315] on div "Pi ( P )" at bounding box center [251, 310] width 98 height 117
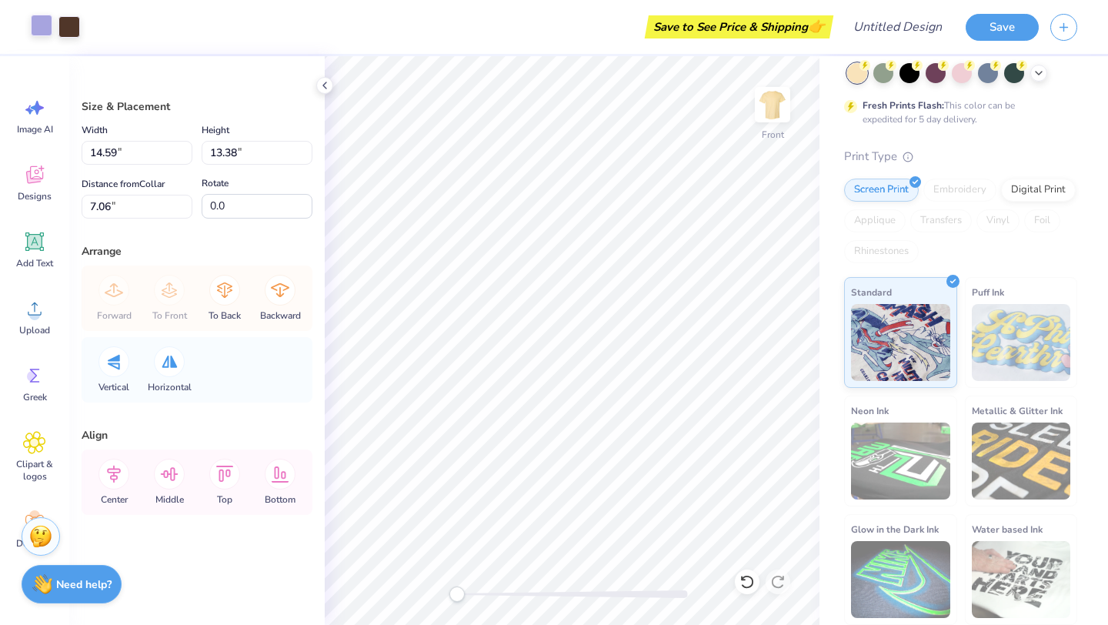
click at [42, 31] on div at bounding box center [42, 26] width 22 height 22
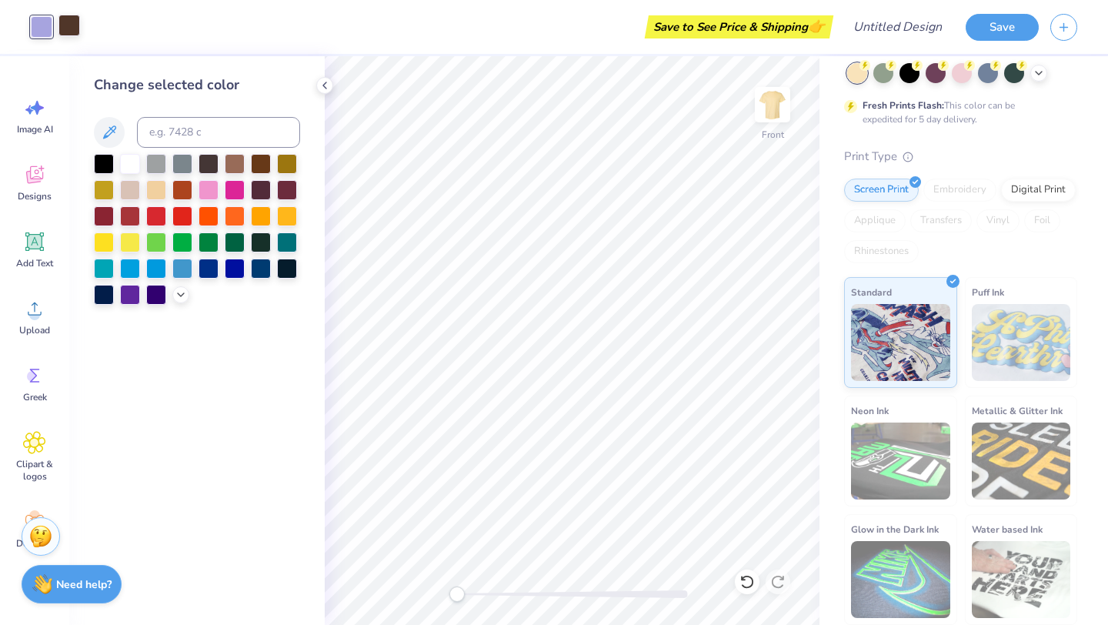
click at [229, 242] on div at bounding box center [235, 242] width 20 height 20
click at [71, 26] on div at bounding box center [69, 26] width 22 height 22
click at [233, 243] on div at bounding box center [235, 241] width 20 height 20
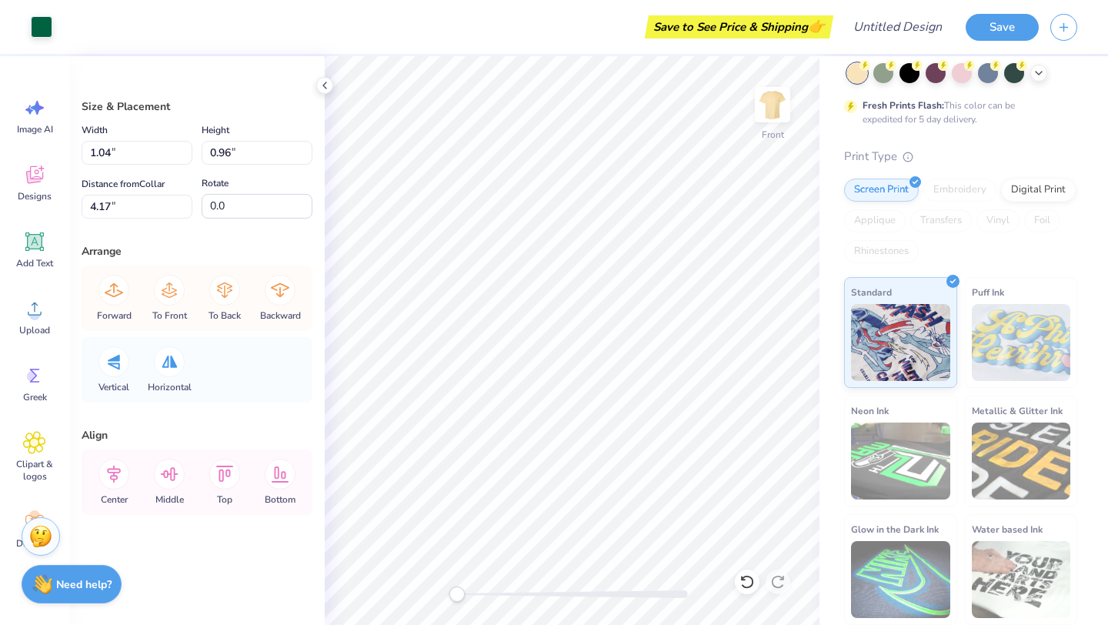
type input "4.17"
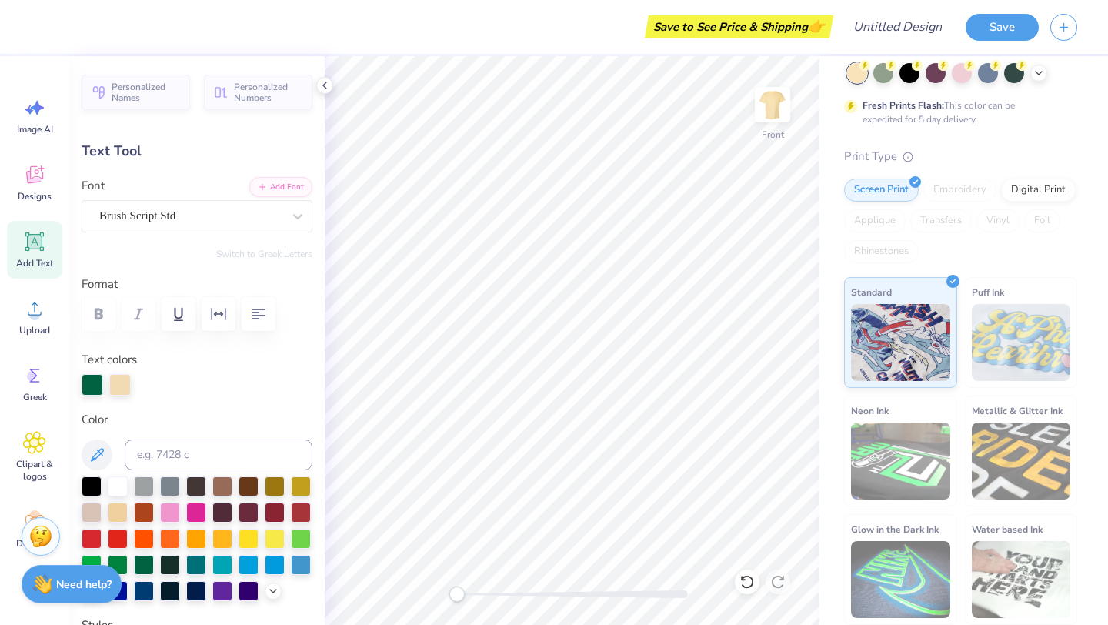
click at [1042, 72] on icon at bounding box center [1038, 73] width 12 height 12
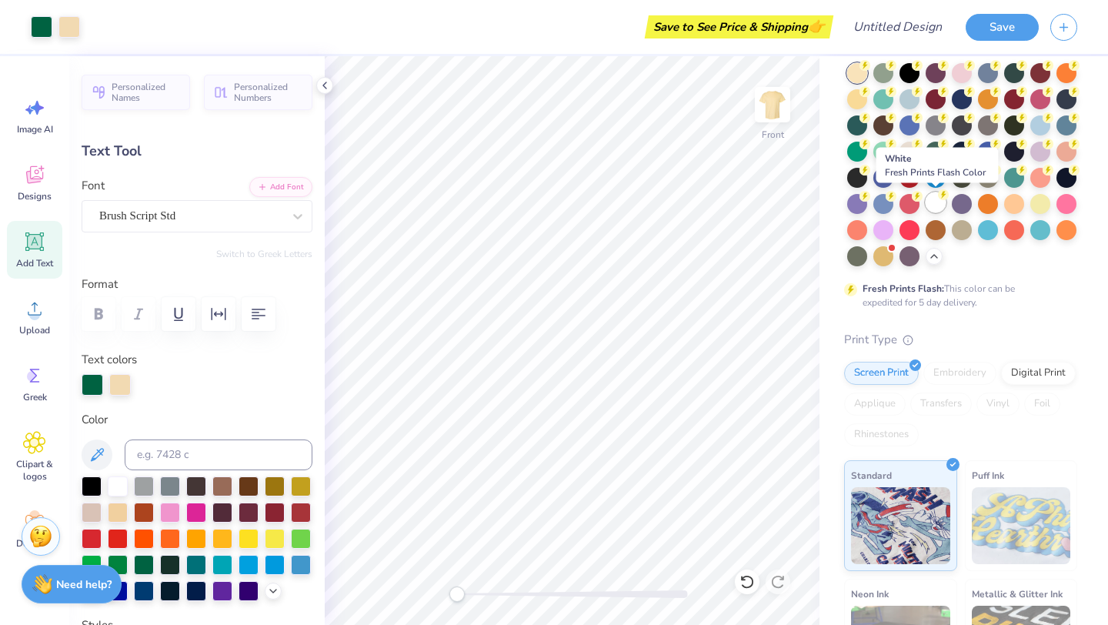
click at [937, 202] on div at bounding box center [936, 202] width 20 height 20
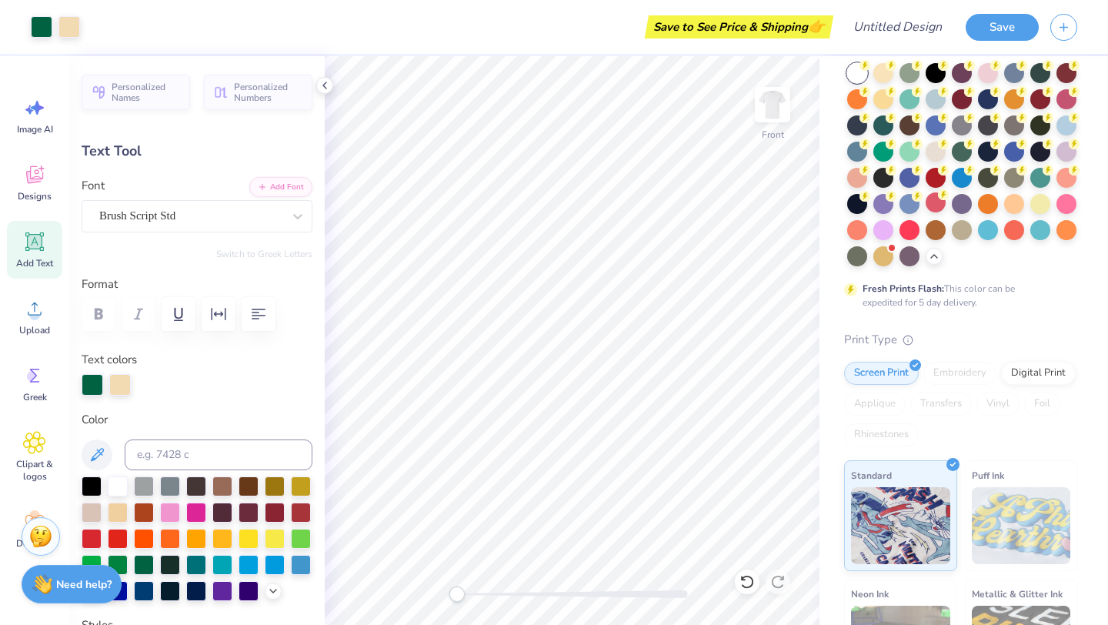
click at [857, 68] on div at bounding box center [857, 73] width 20 height 20
click at [861, 70] on div at bounding box center [857, 73] width 20 height 20
click at [889, 157] on div at bounding box center [883, 152] width 20 height 20
click at [855, 154] on div at bounding box center [857, 152] width 20 height 20
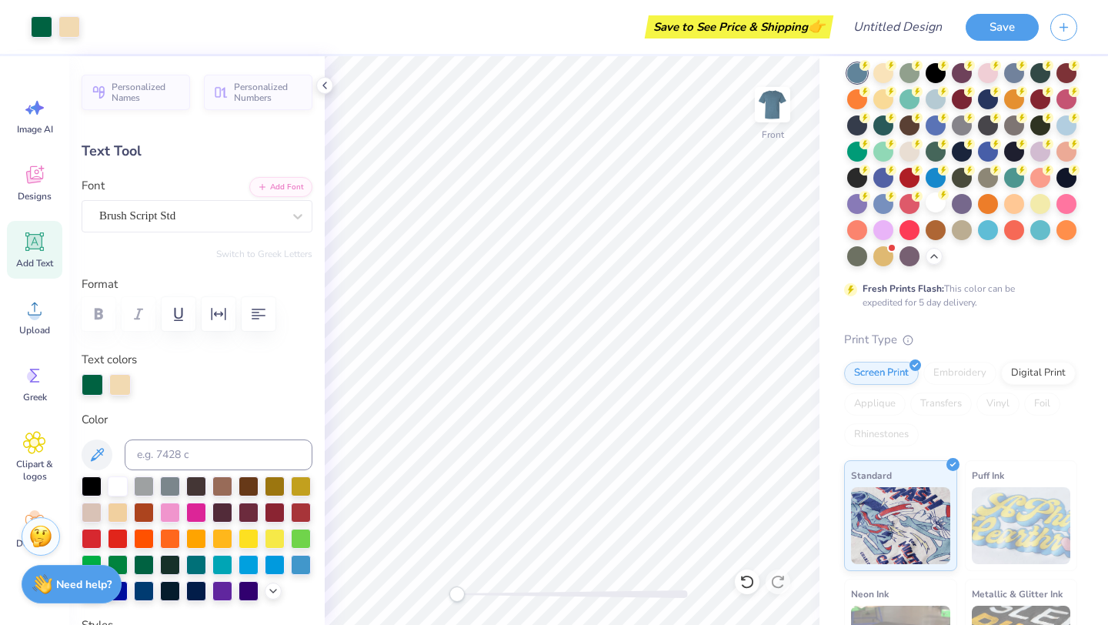
scroll to position [0, 0]
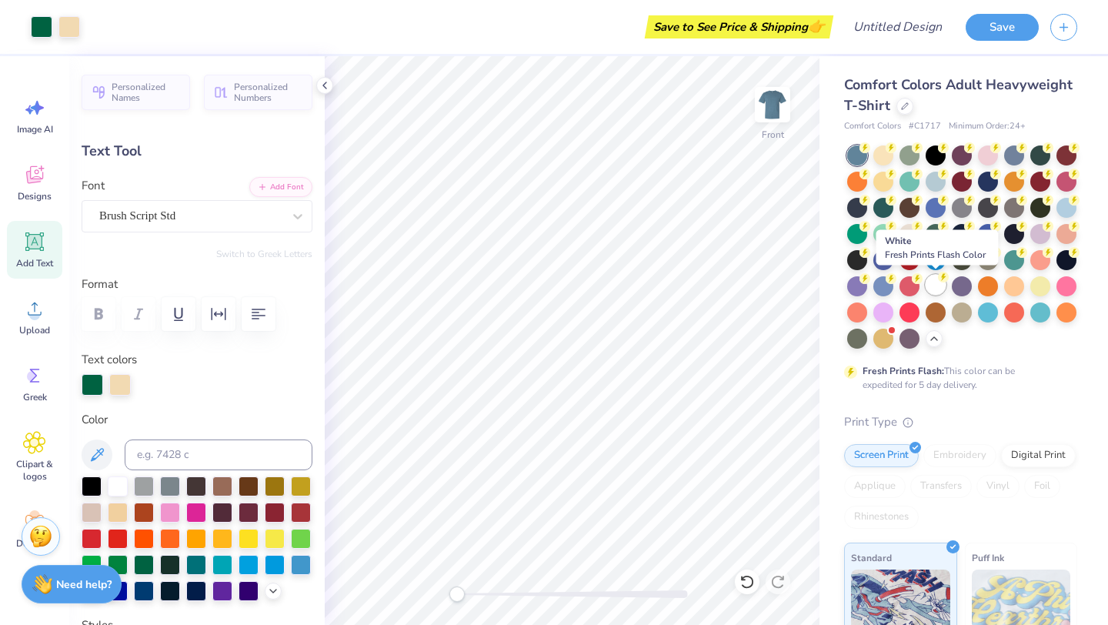
click at [935, 283] on div at bounding box center [936, 285] width 20 height 20
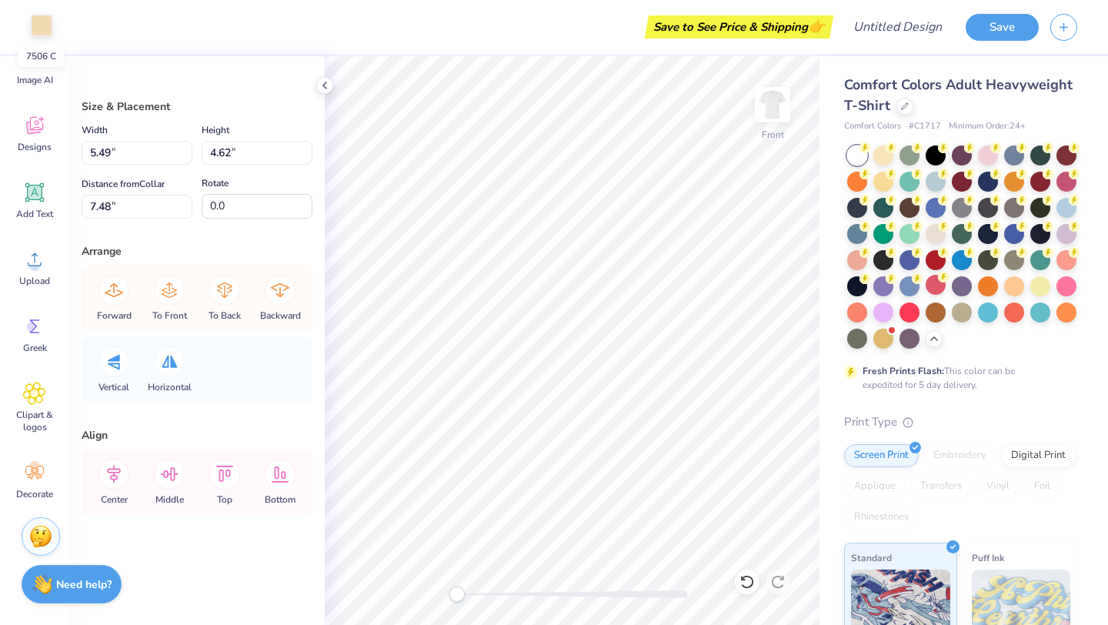
click at [40, 28] on div at bounding box center [42, 26] width 22 height 22
click at [39, 29] on div at bounding box center [42, 26] width 22 height 22
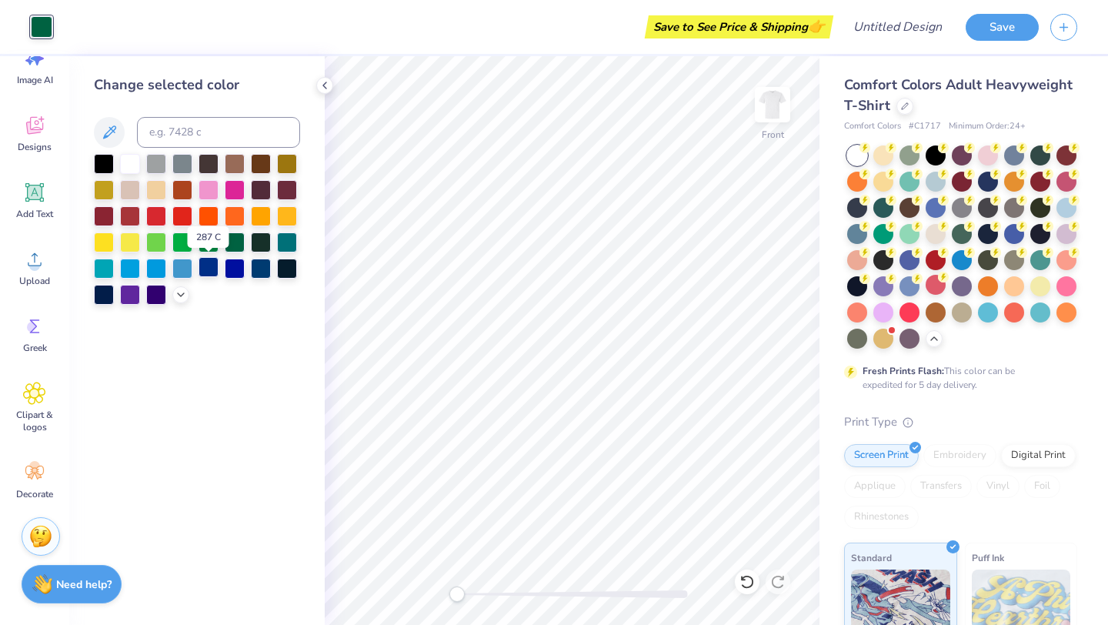
click at [211, 272] on div at bounding box center [208, 267] width 20 height 20
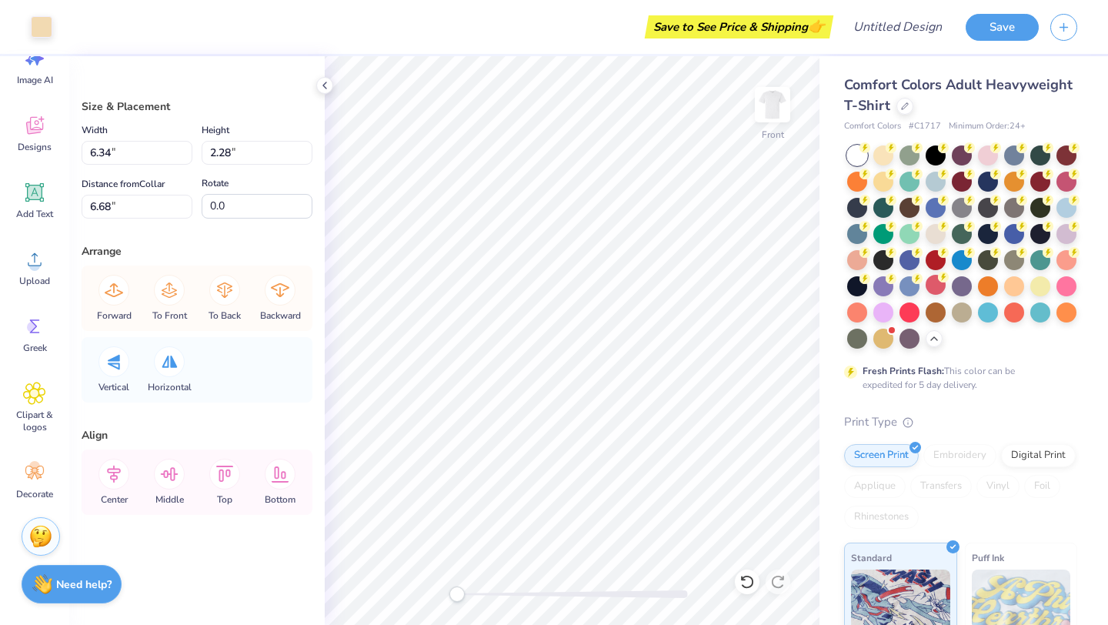
type input "7.38"
type input "8.28"
type input "3.79"
click at [41, 24] on div at bounding box center [42, 26] width 22 height 22
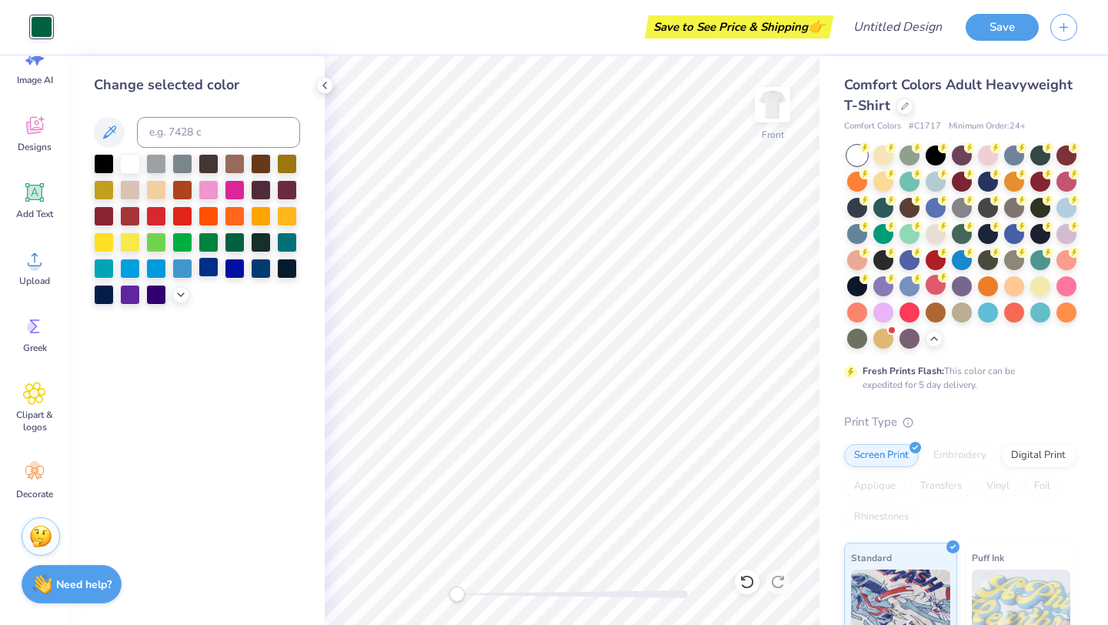
click at [205, 270] on div at bounding box center [208, 267] width 20 height 20
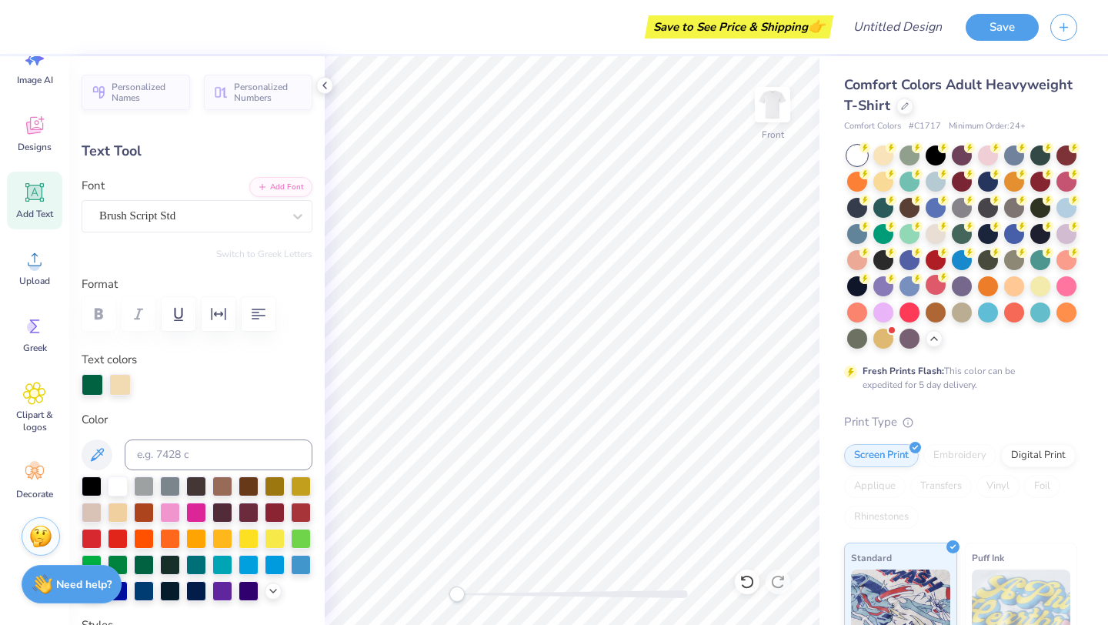
click at [88, 581] on div at bounding box center [92, 591] width 20 height 20
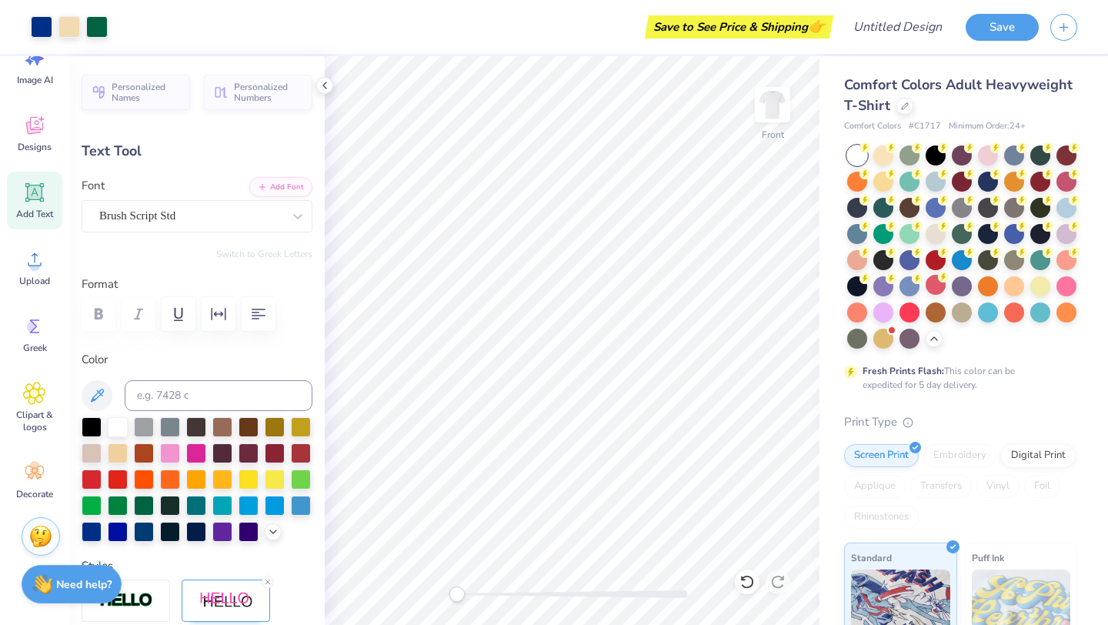
type input "9.01"
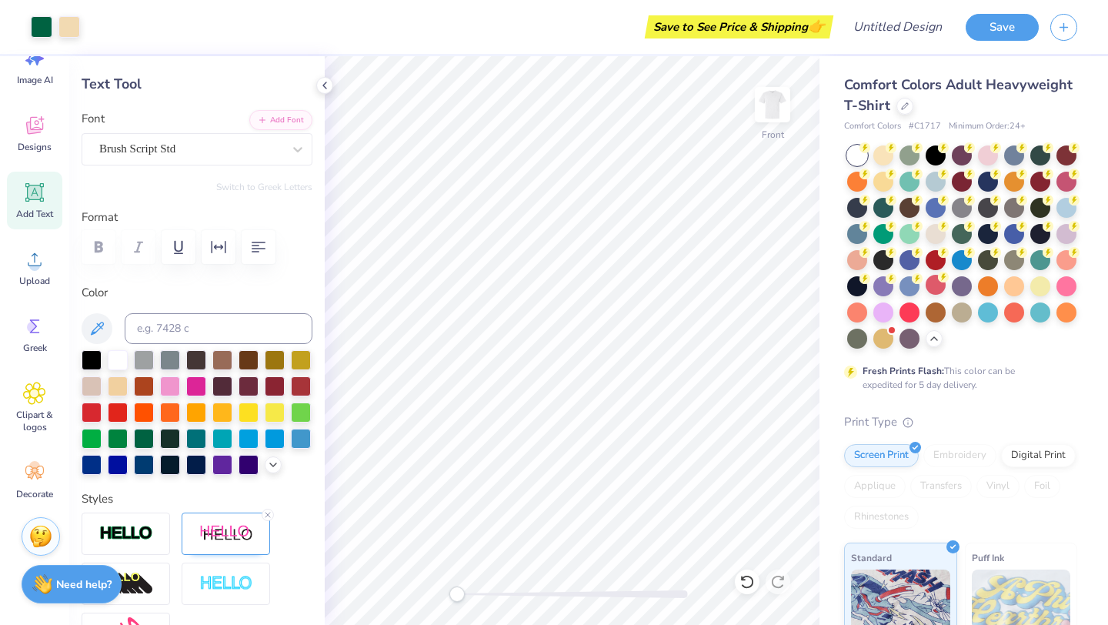
type input "13.49"
click at [97, 463] on div at bounding box center [92, 463] width 20 height 20
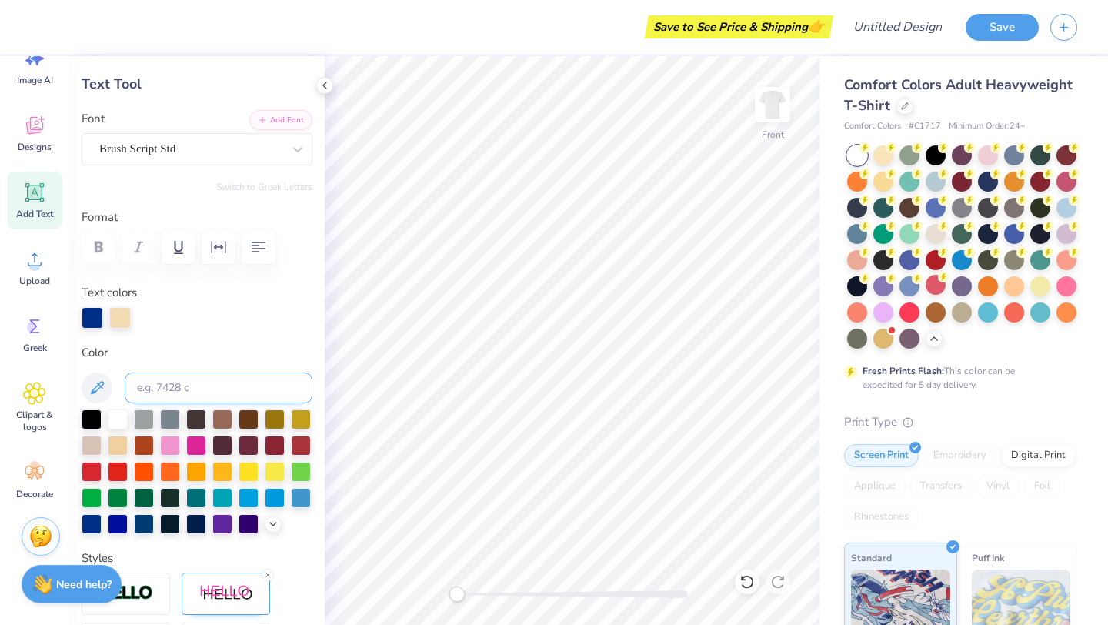
type input "1.24"
type input "0.71"
type input "12.70"
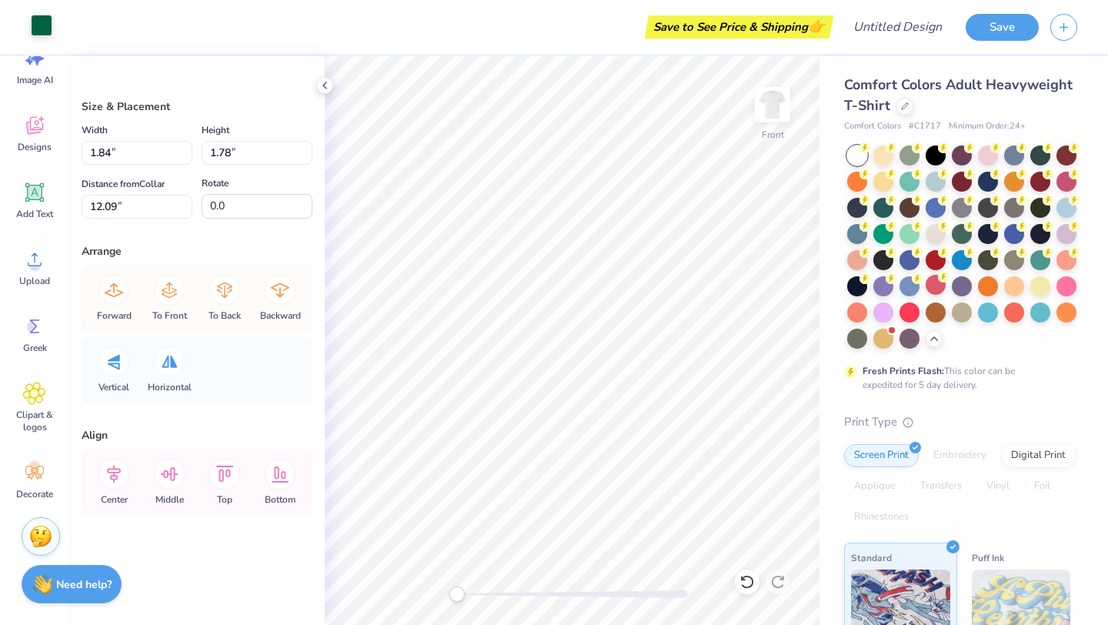
click at [41, 25] on div at bounding box center [42, 26] width 22 height 22
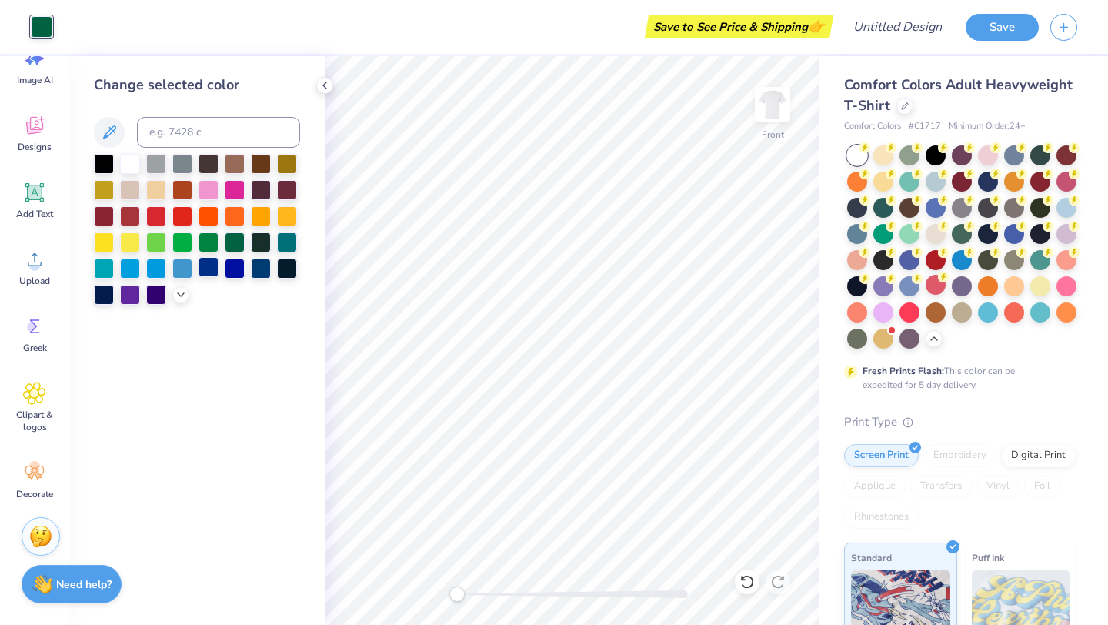
click at [212, 266] on div at bounding box center [208, 267] width 20 height 20
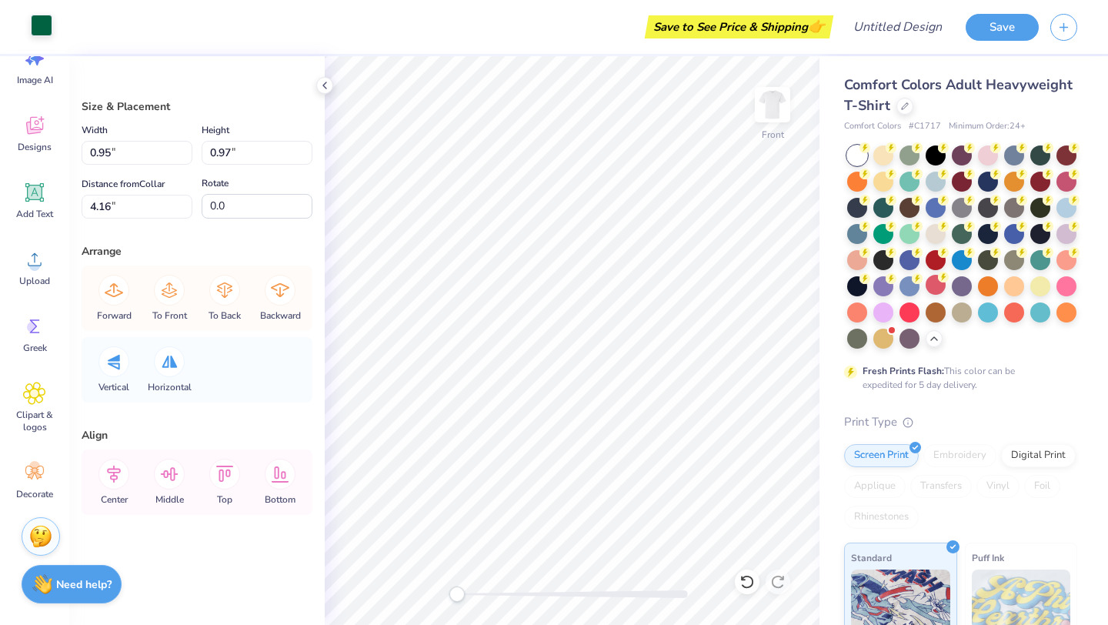
click at [40, 25] on div at bounding box center [42, 26] width 22 height 22
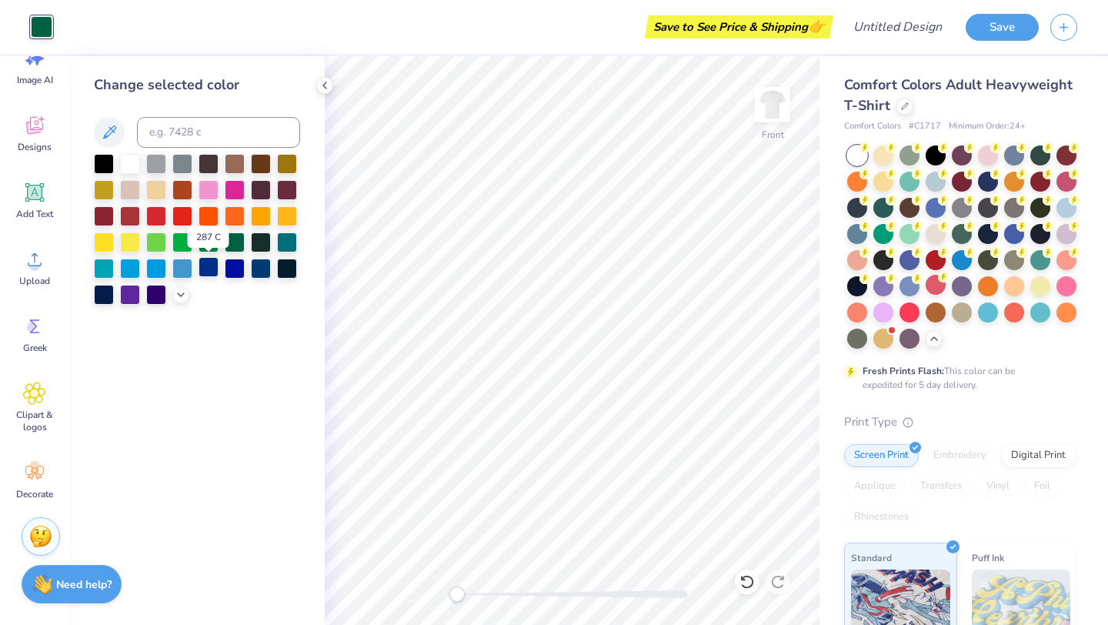
click at [211, 264] on div at bounding box center [208, 267] width 20 height 20
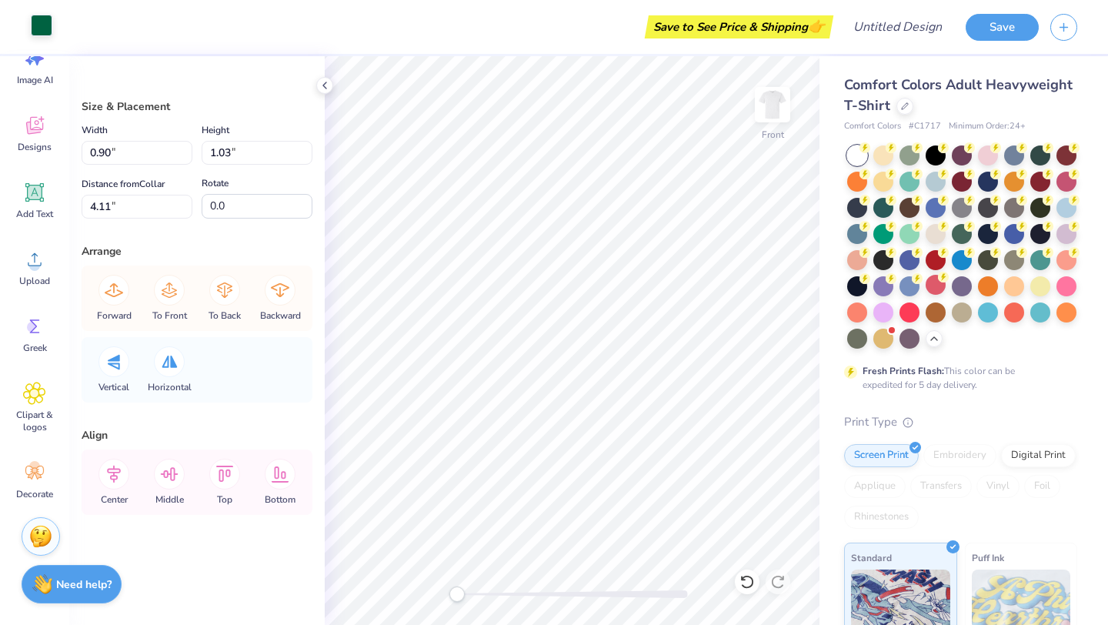
click at [45, 22] on div at bounding box center [42, 26] width 22 height 22
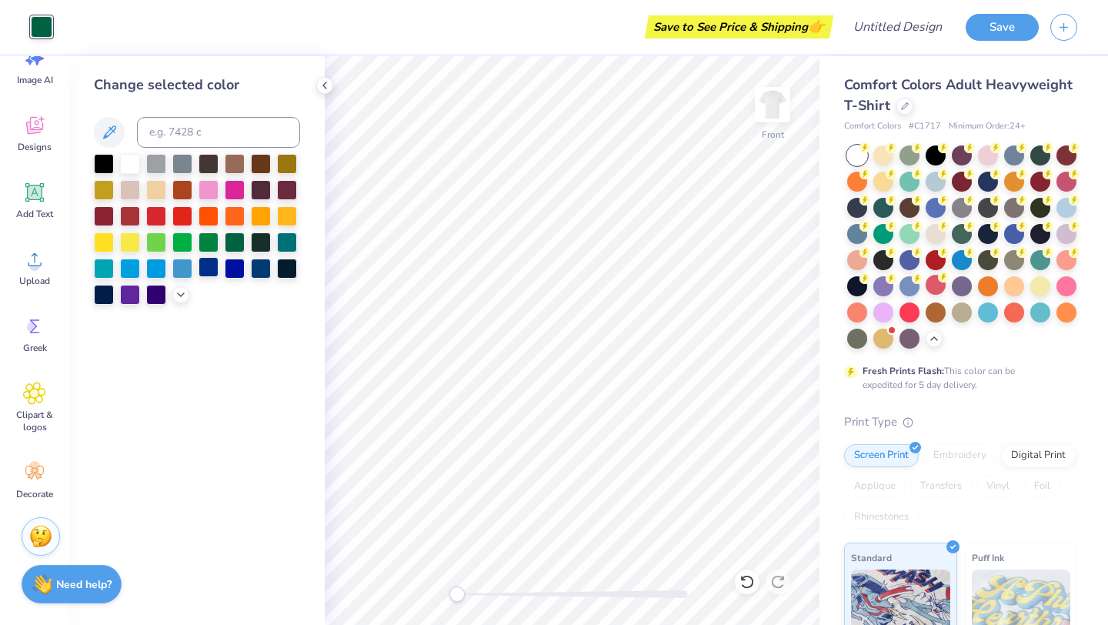
click at [212, 265] on div at bounding box center [208, 267] width 20 height 20
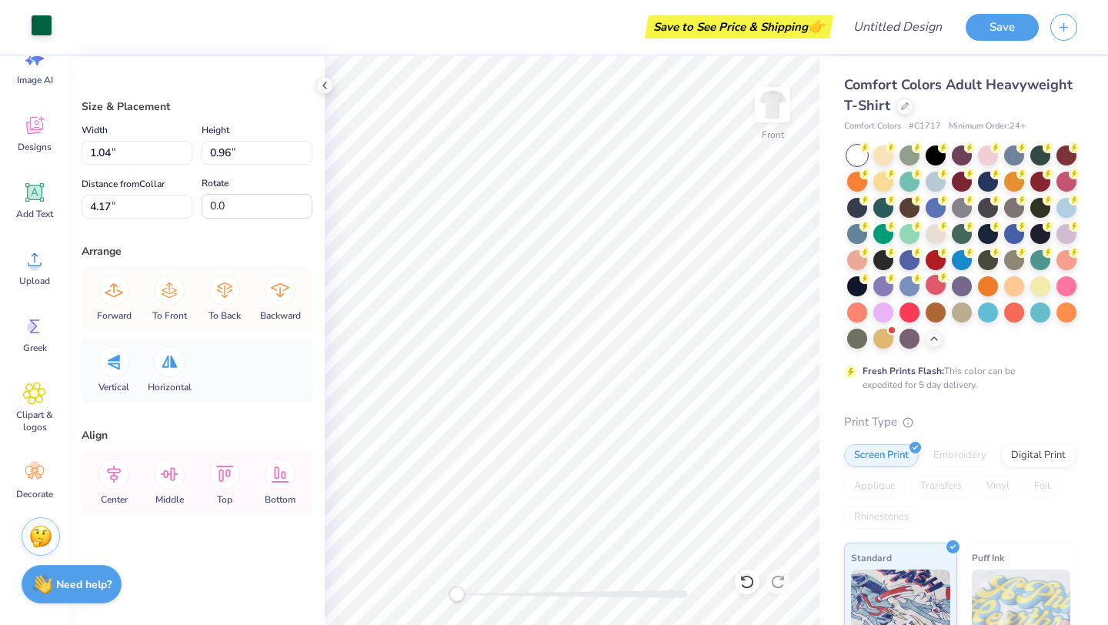
click at [43, 23] on div at bounding box center [42, 26] width 22 height 22
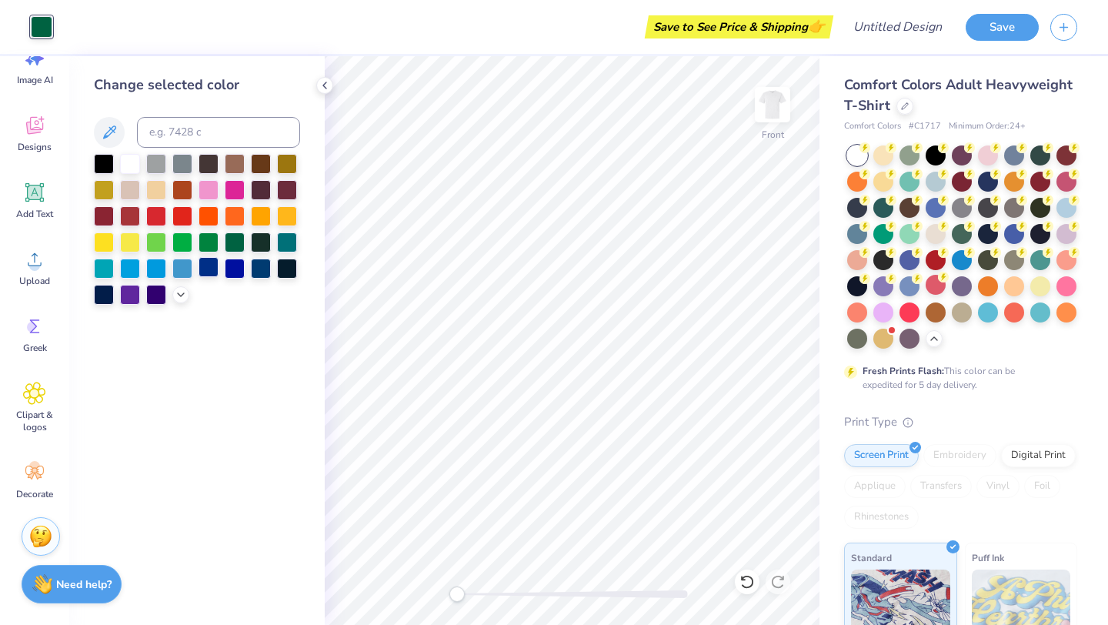
click at [211, 262] on div at bounding box center [208, 267] width 20 height 20
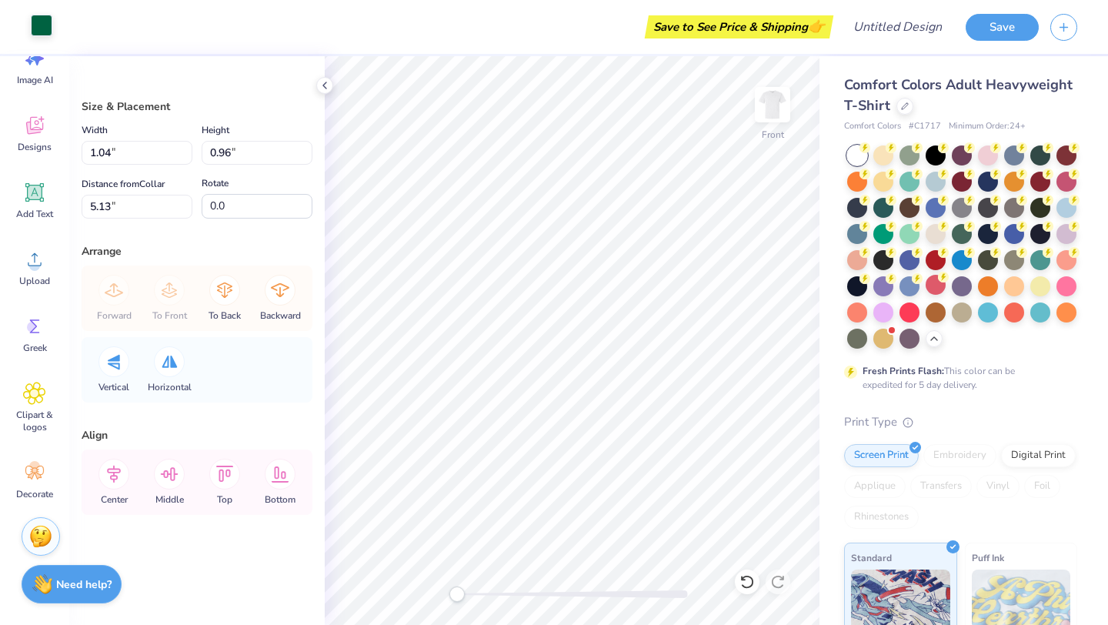
click at [46, 30] on div at bounding box center [42, 26] width 22 height 22
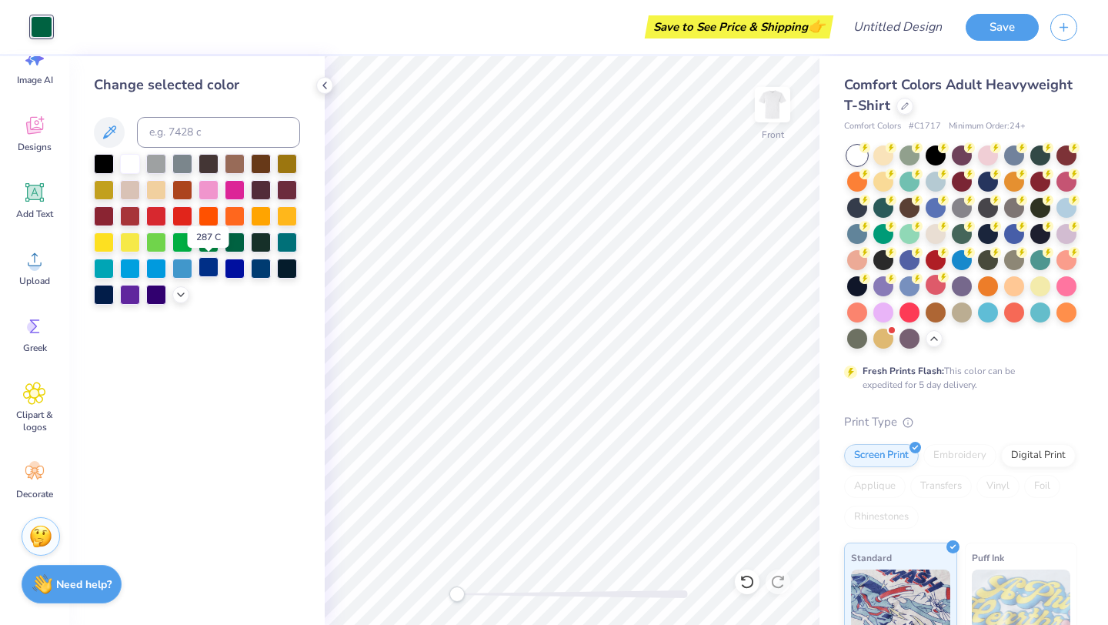
click at [212, 264] on div at bounding box center [208, 267] width 20 height 20
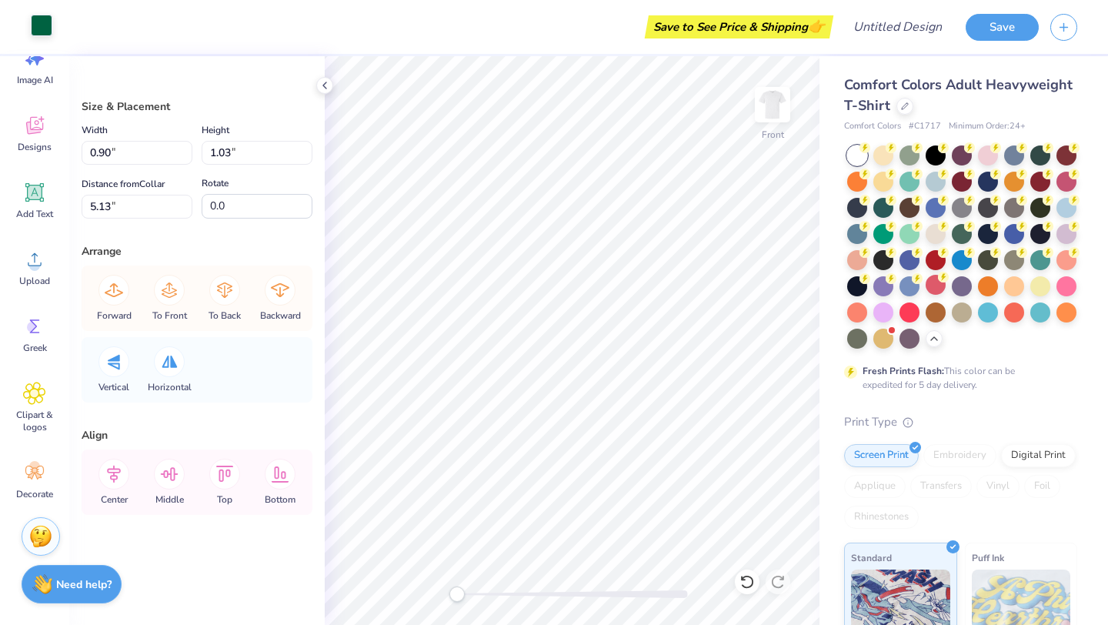
click at [48, 26] on div at bounding box center [42, 26] width 22 height 22
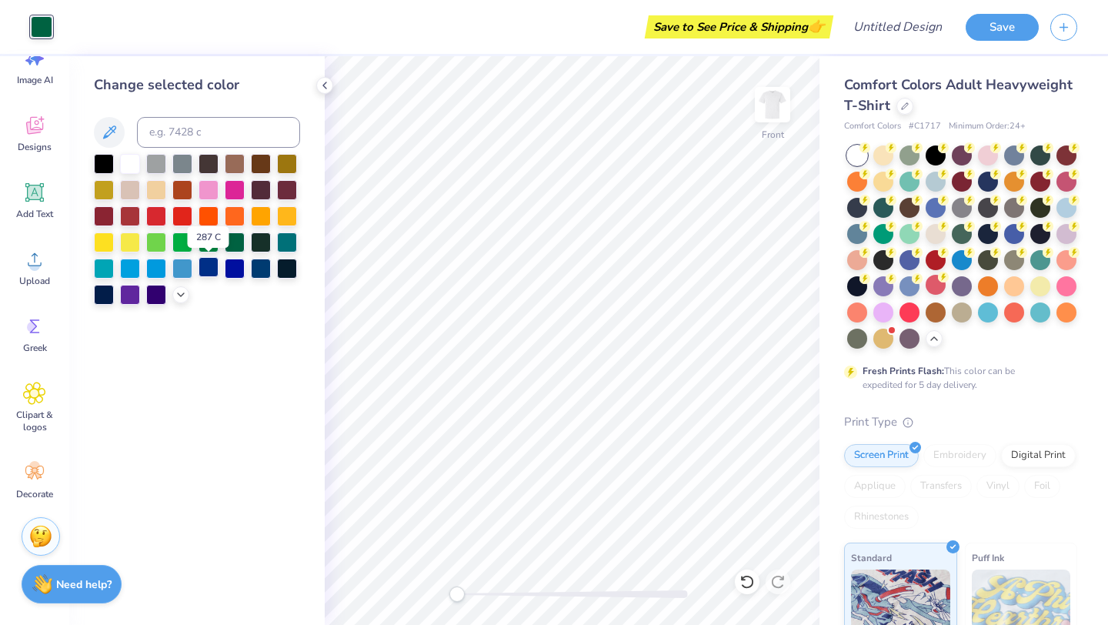
click at [217, 262] on div at bounding box center [208, 267] width 20 height 20
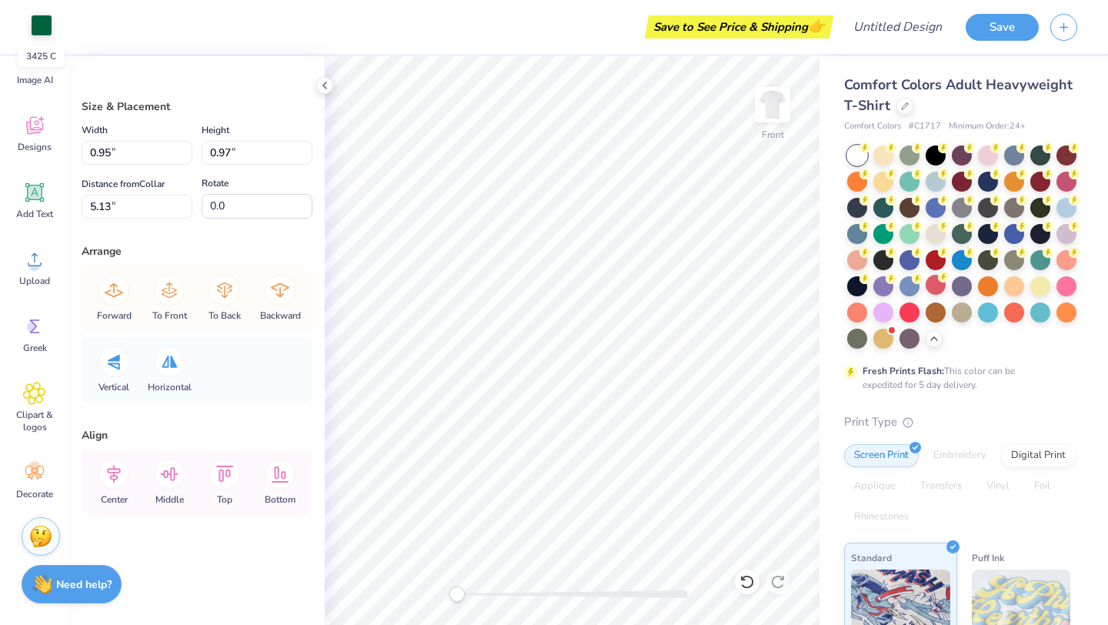
click at [38, 25] on div at bounding box center [42, 26] width 22 height 22
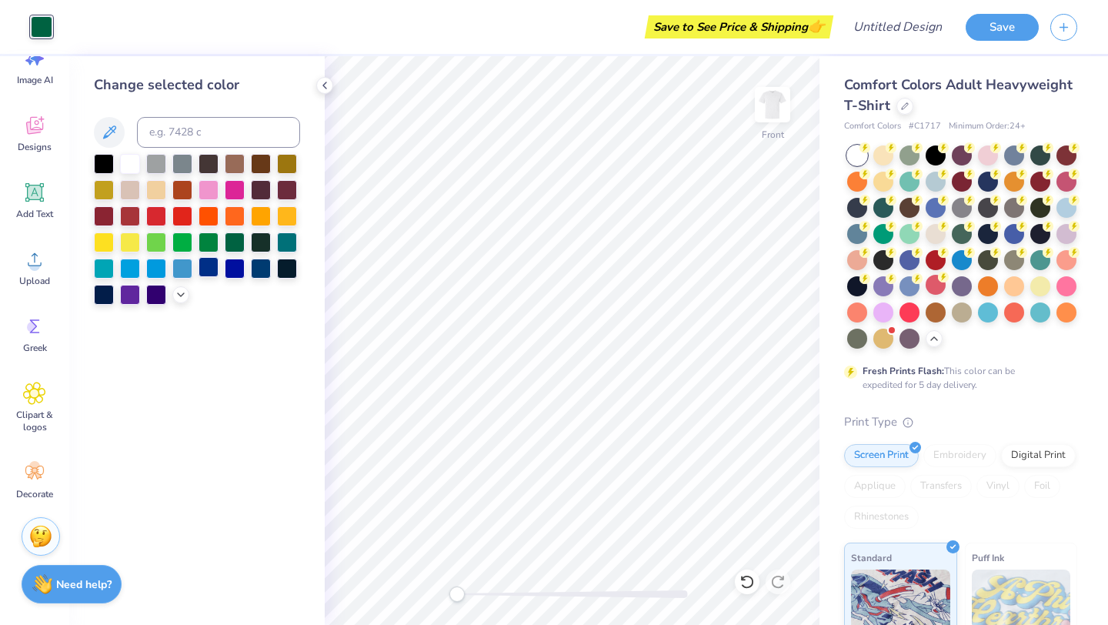
click at [212, 262] on div at bounding box center [208, 267] width 20 height 20
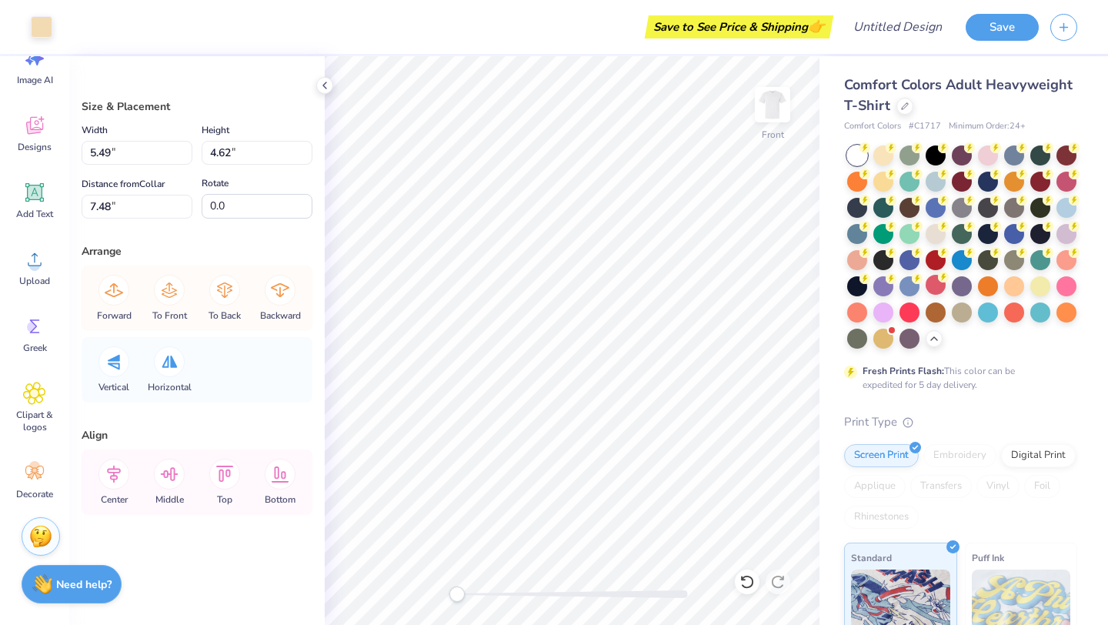
type input "7.38"
type input "8.28"
type input "3.79"
type input "5.49"
type input "4.62"
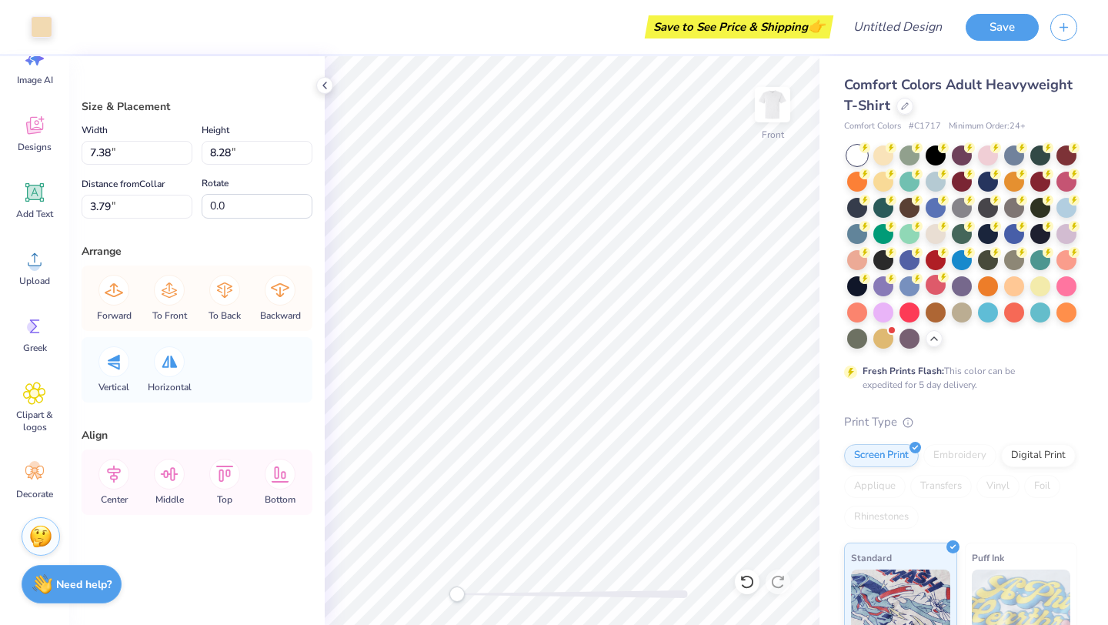
type input "7.48"
type input "5.80"
type input "6.66"
type input "5.46"
click at [43, 23] on div at bounding box center [42, 26] width 22 height 22
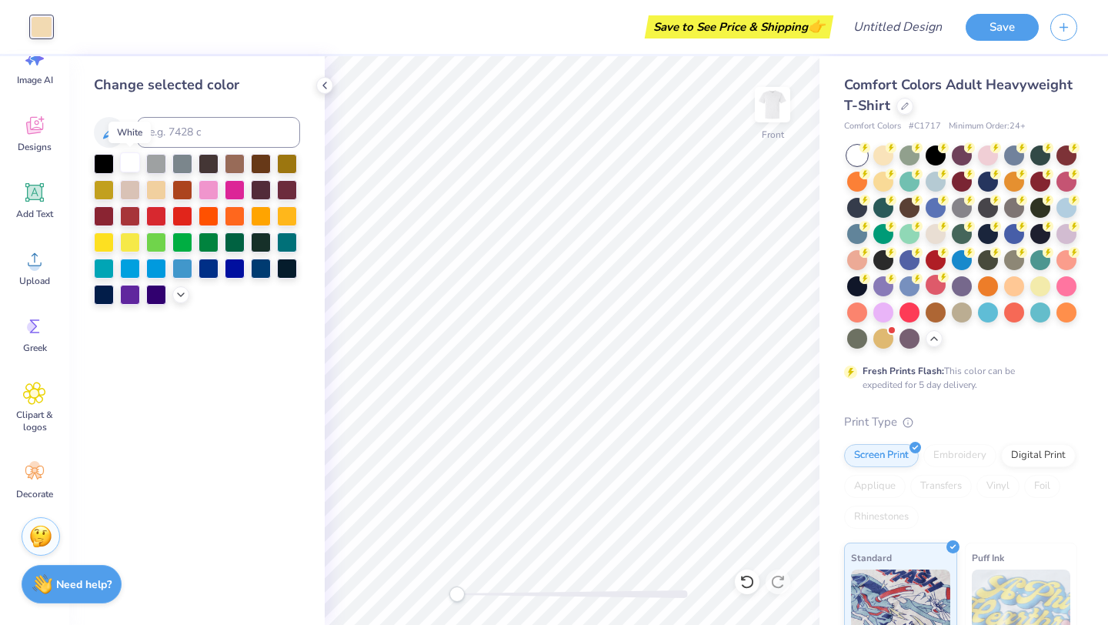
click at [124, 163] on div at bounding box center [130, 162] width 20 height 20
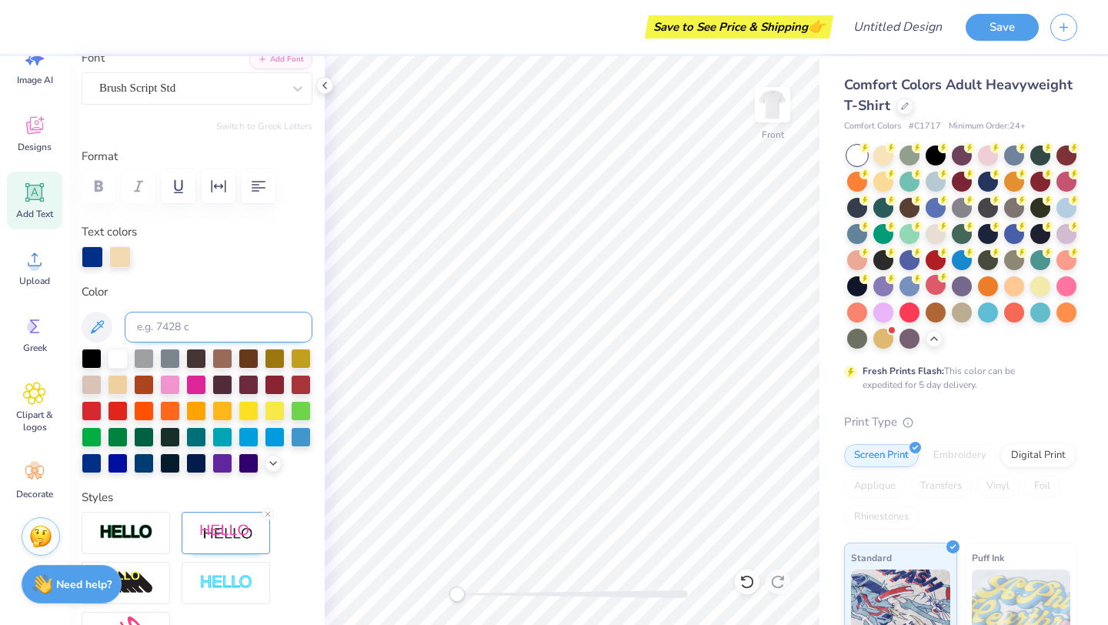
scroll to position [128, 0]
click at [84, 461] on div at bounding box center [92, 461] width 20 height 20
click at [122, 252] on div at bounding box center [120, 255] width 22 height 22
click at [95, 461] on div at bounding box center [92, 461] width 20 height 20
click at [292, 432] on div at bounding box center [301, 435] width 20 height 20
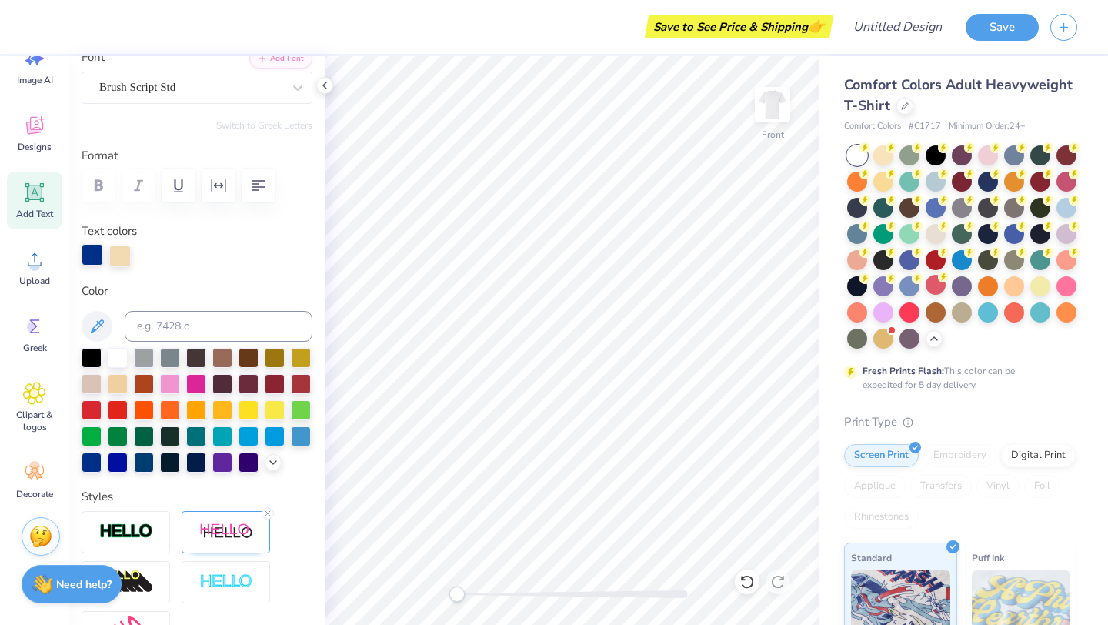
click at [91, 256] on div at bounding box center [93, 255] width 22 height 22
click at [91, 463] on div at bounding box center [92, 461] width 20 height 20
click at [743, 577] on icon at bounding box center [746, 582] width 13 height 14
click at [743, 578] on icon at bounding box center [746, 582] width 13 height 14
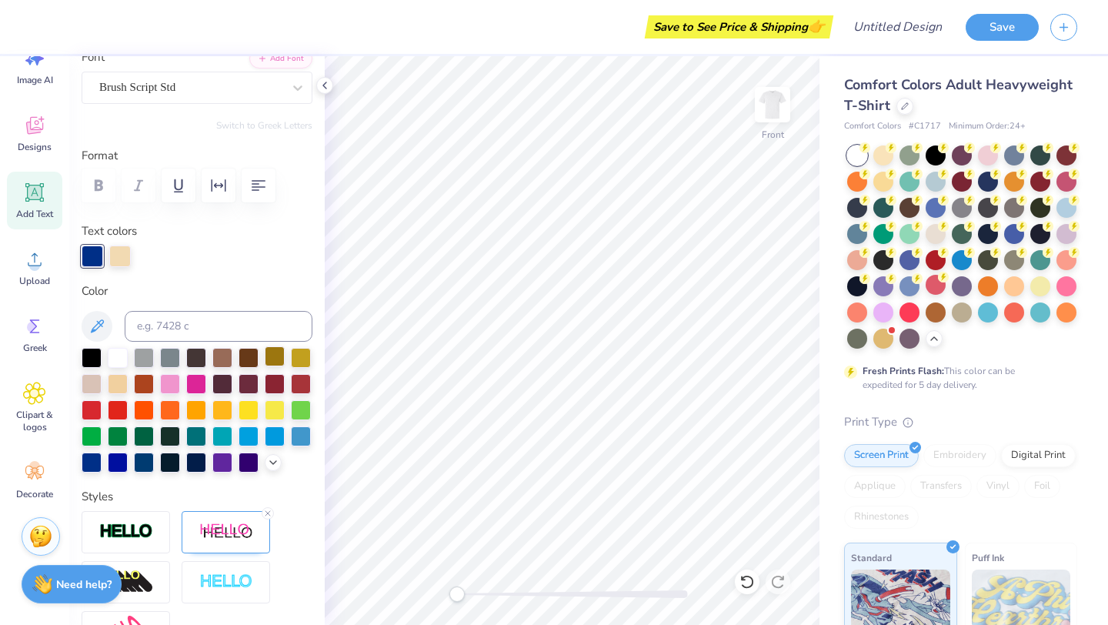
click at [746, 581] on icon at bounding box center [746, 581] width 15 height 15
click at [116, 250] on div at bounding box center [120, 256] width 22 height 22
click at [269, 341] on input at bounding box center [219, 326] width 188 height 31
click at [268, 351] on div at bounding box center [275, 356] width 20 height 20
click at [267, 349] on div at bounding box center [275, 356] width 20 height 20
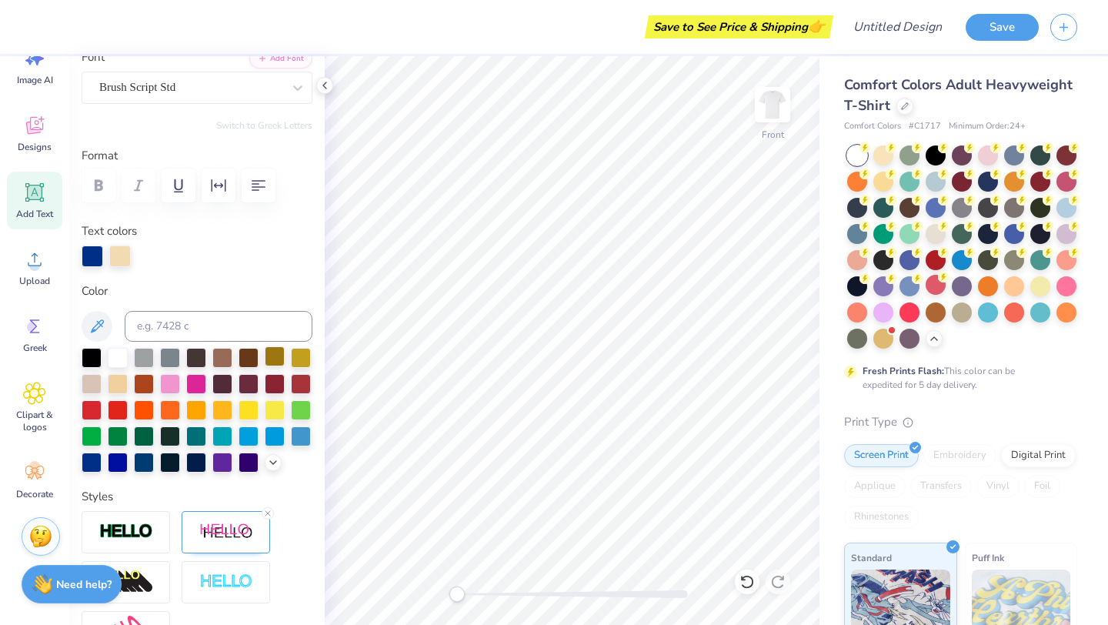
type input "13.67"
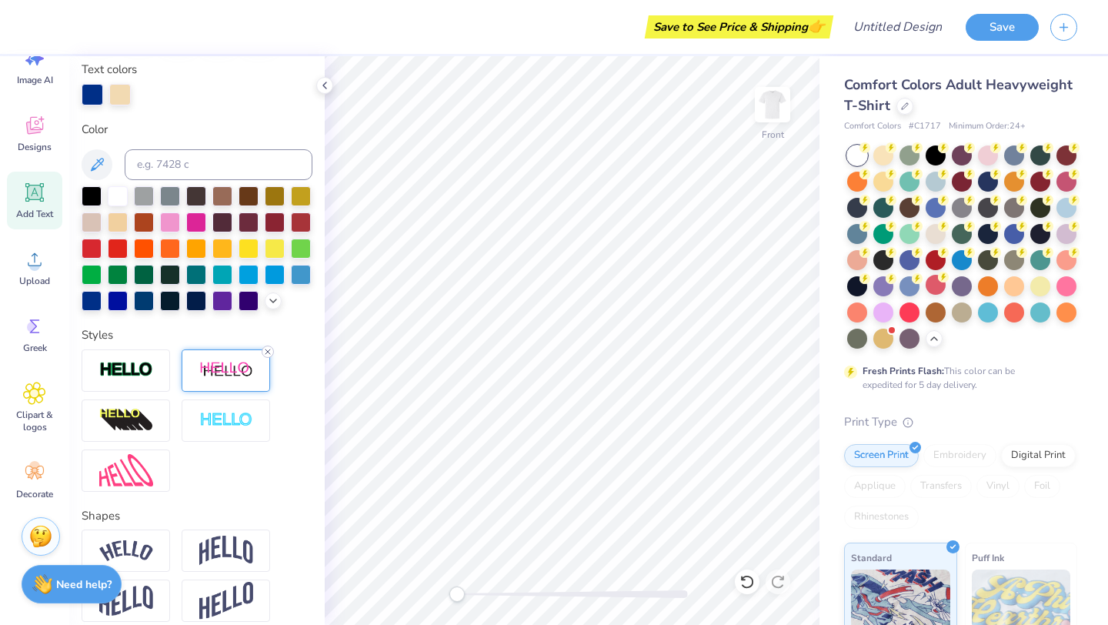
click at [267, 349] on icon at bounding box center [267, 351] width 9 height 9
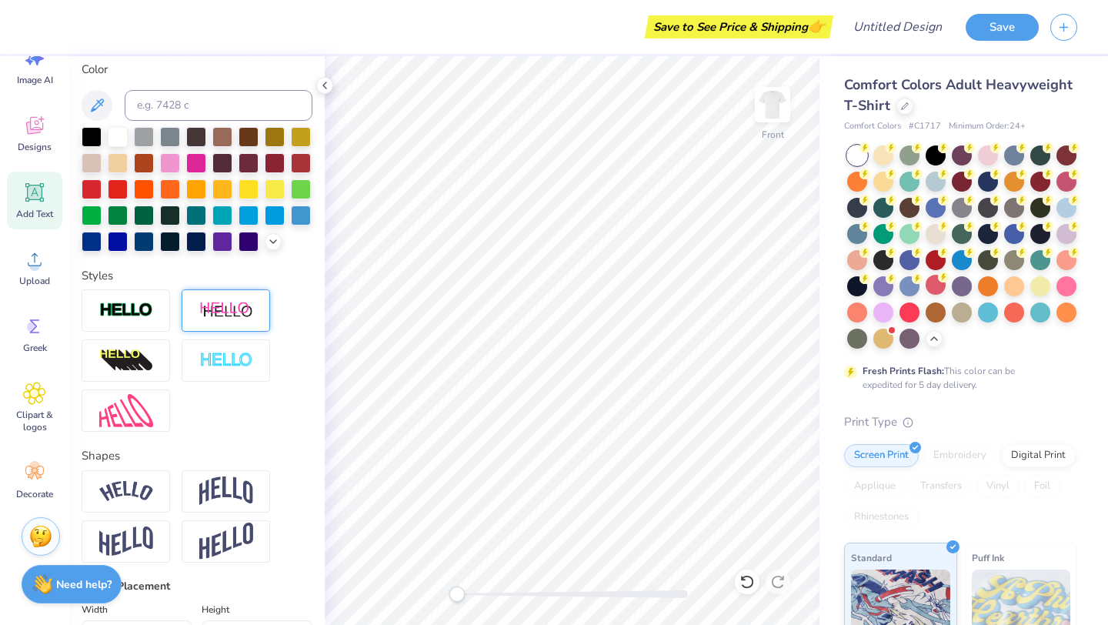
scroll to position [230, 0]
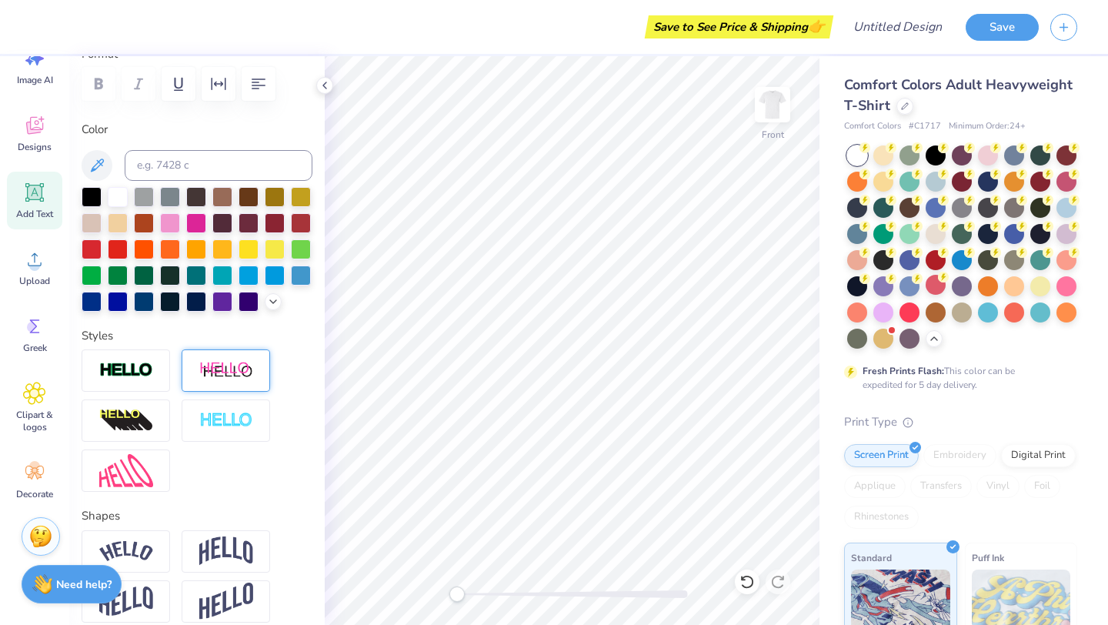
type input "9.47"
type input "11.33"
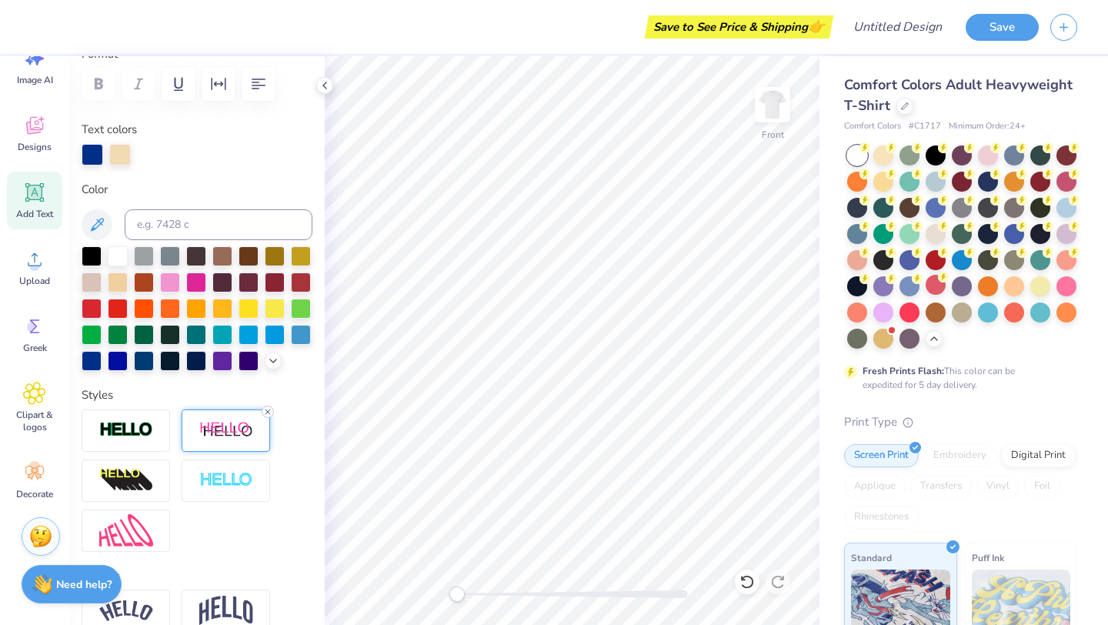
click at [269, 408] on icon at bounding box center [267, 411] width 9 height 9
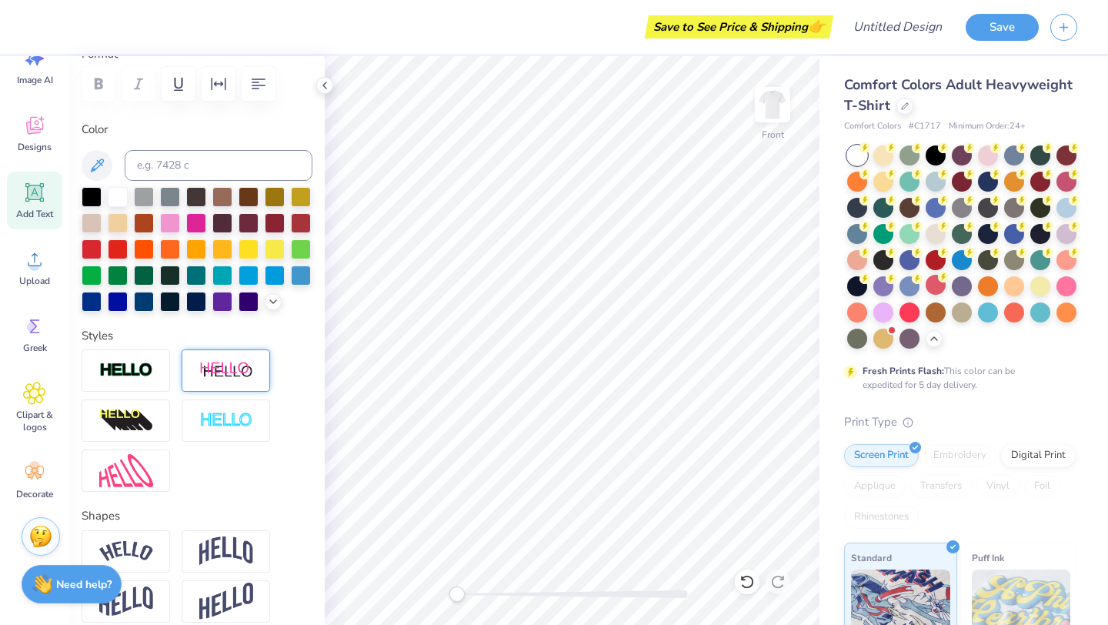
type input "1.24"
type input "0.71"
type input "12.70"
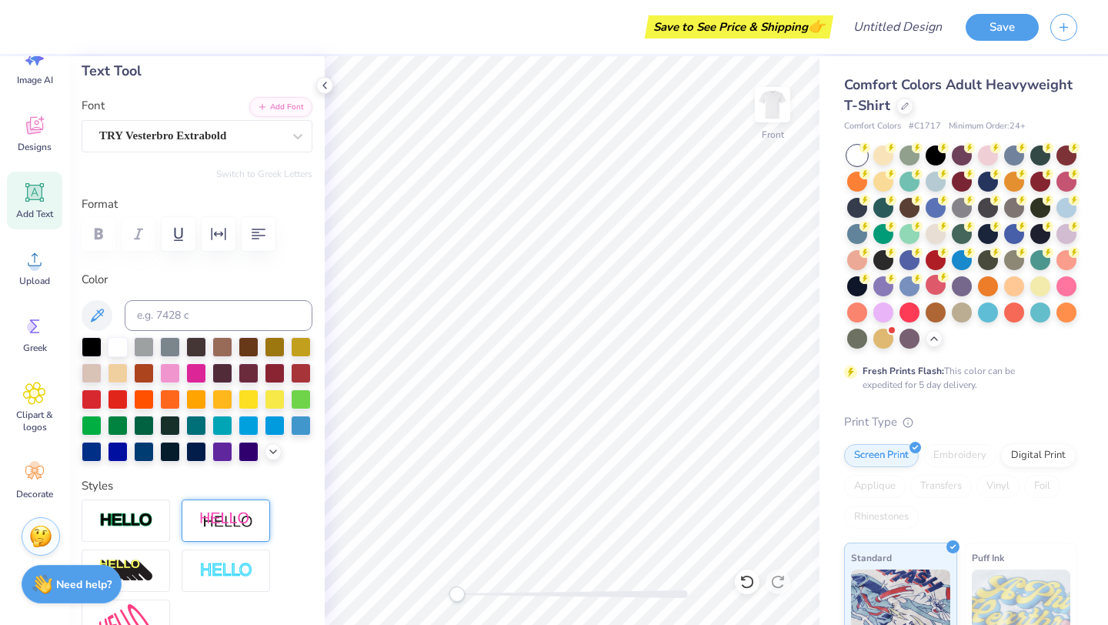
scroll to position [66, 0]
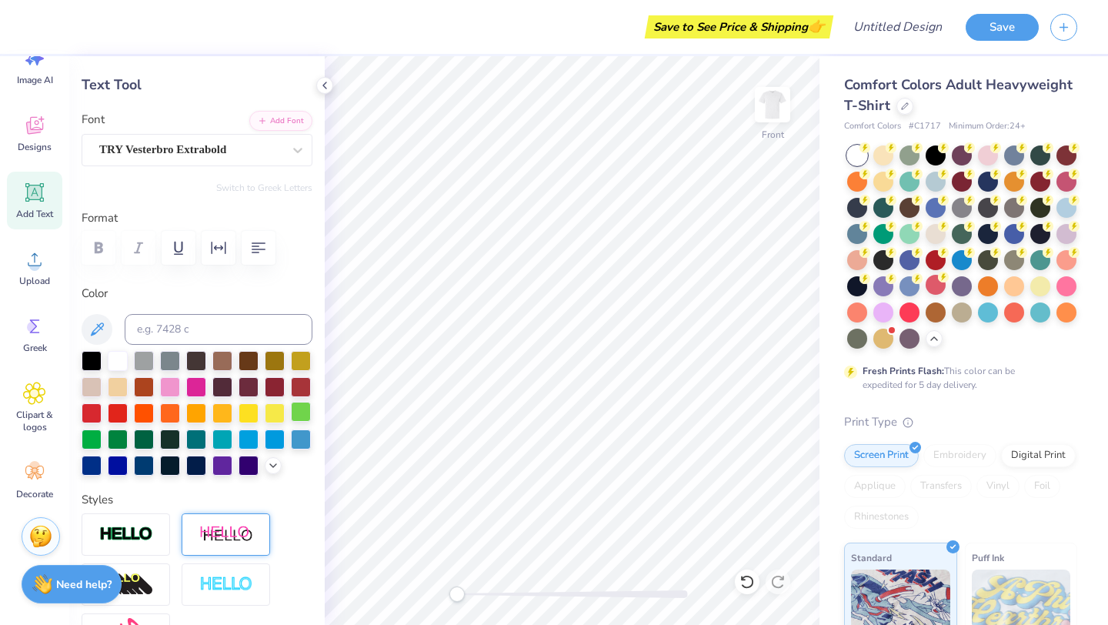
type textarea "‘"
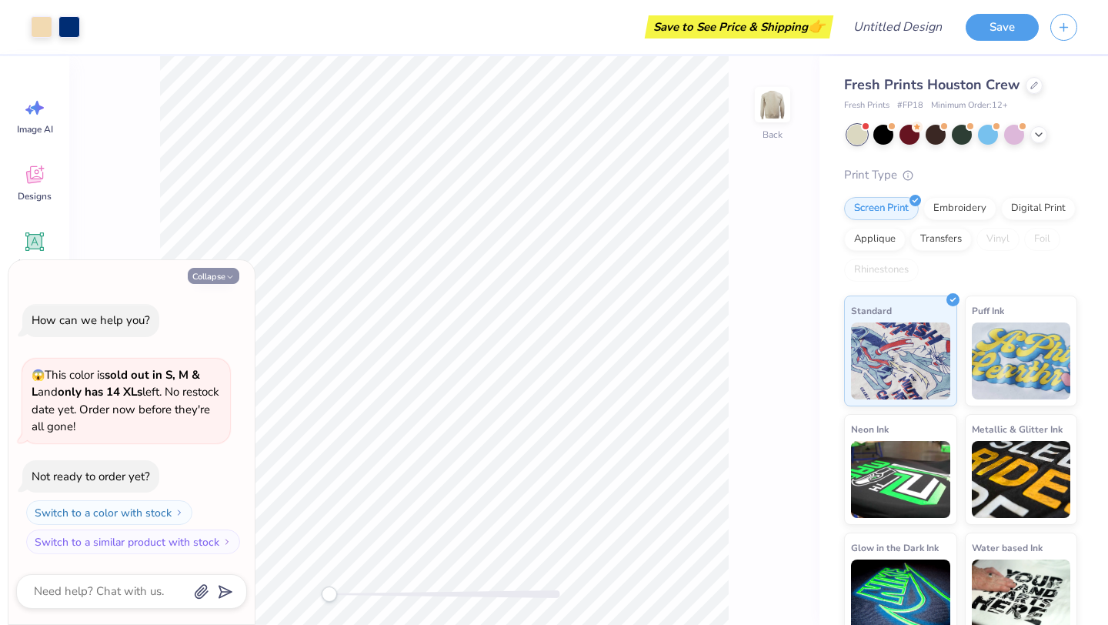
click at [209, 272] on button "Collapse" at bounding box center [214, 276] width 52 height 16
type textarea "x"
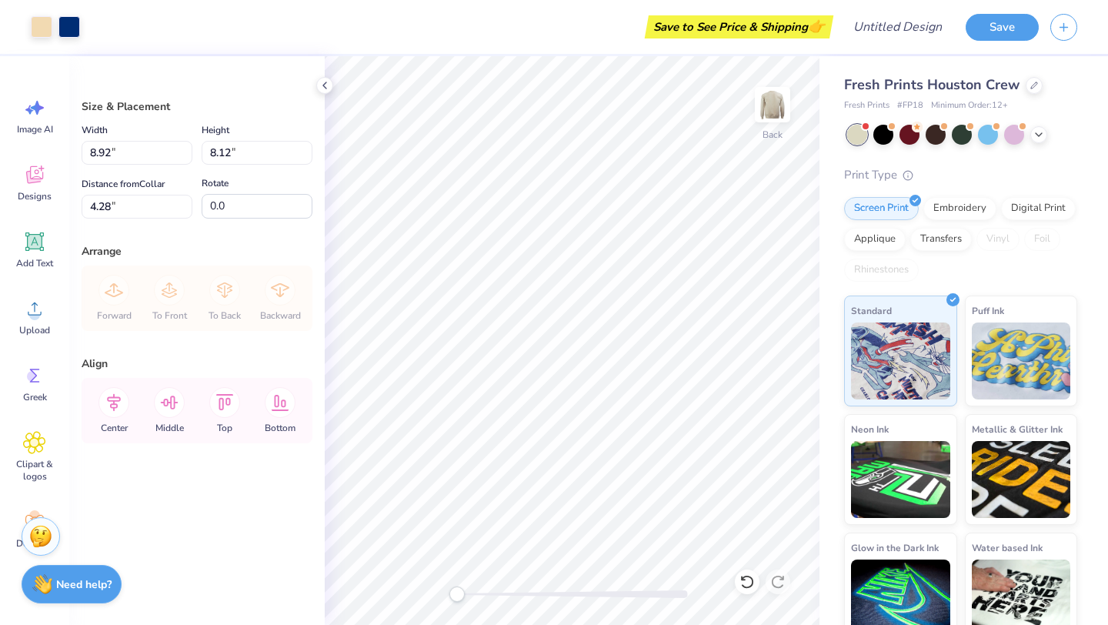
click at [983, 0] on html "Art colors Save to See Price & Shipping 👉 Design Title Save Image AI Designs Ad…" at bounding box center [554, 312] width 1108 height 625
type input "6.63"
click at [594, 277] on li "Copy" at bounding box center [609, 276] width 121 height 30
click at [642, 392] on li "Select All" at bounding box center [665, 396] width 121 height 30
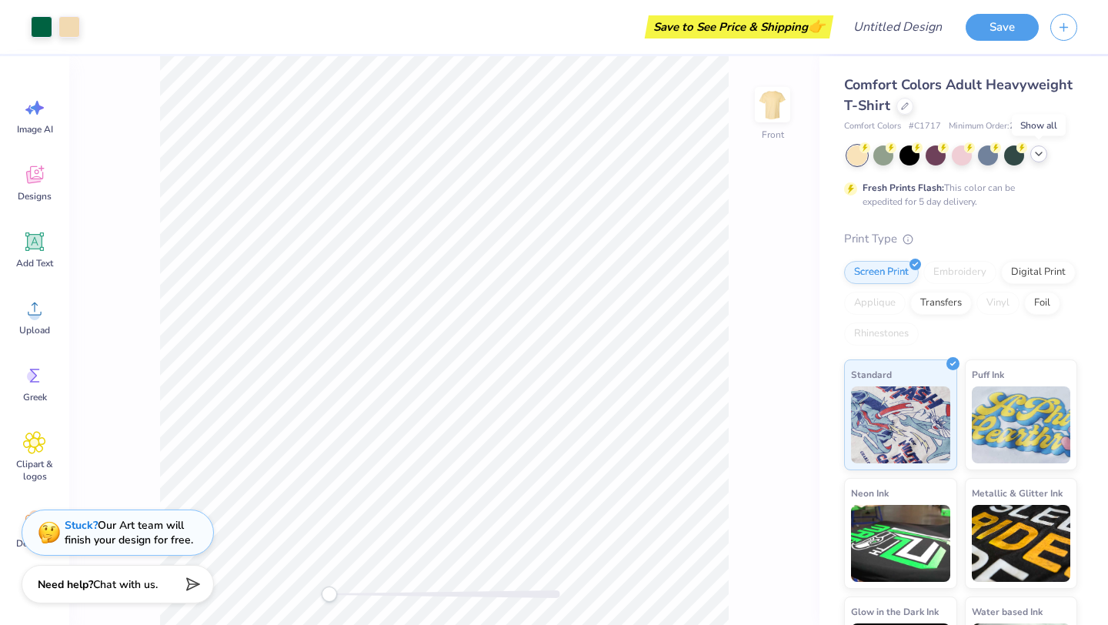
click at [1040, 156] on icon at bounding box center [1038, 154] width 12 height 12
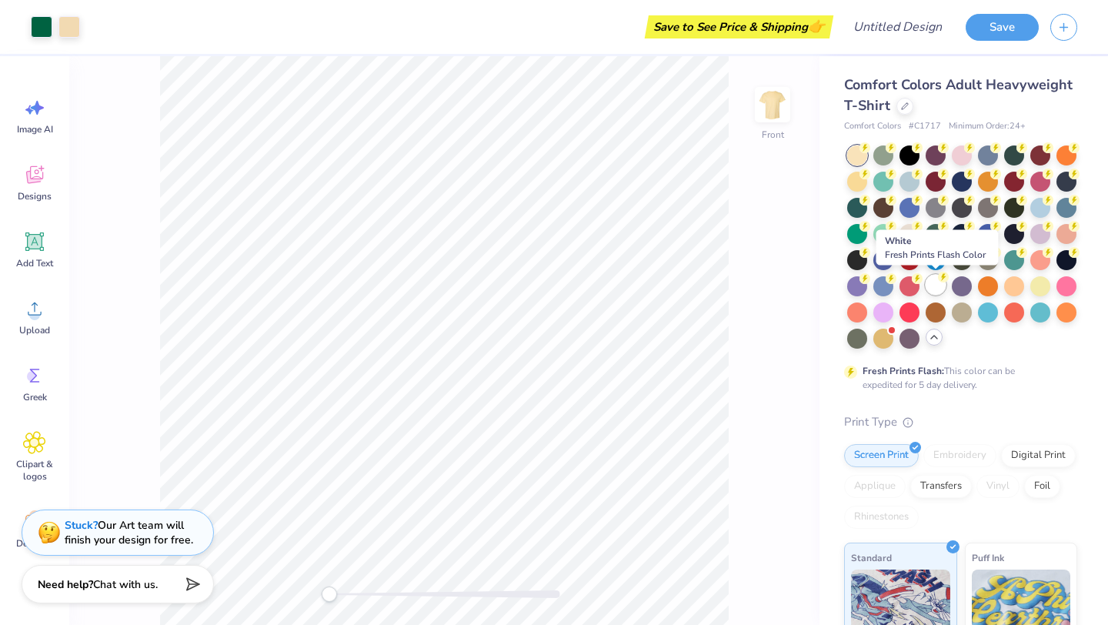
click at [936, 285] on div at bounding box center [936, 285] width 20 height 20
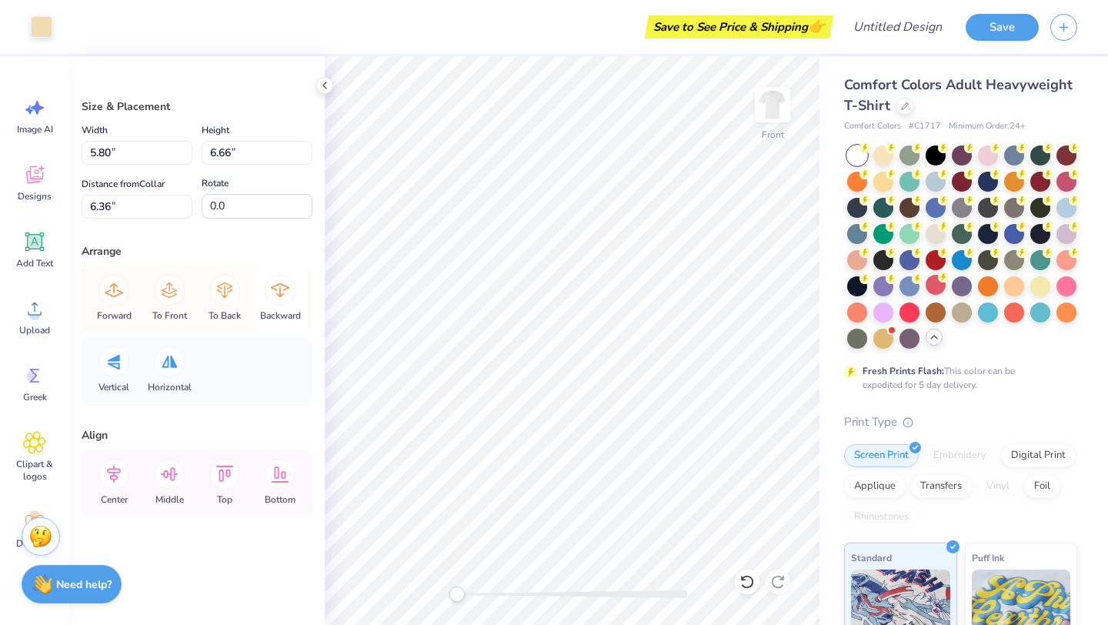
click at [290, 299] on div "Art colors Save to See Price & Shipping 👉 Design Title Save Image AI Designs Ad…" at bounding box center [554, 312] width 1108 height 625
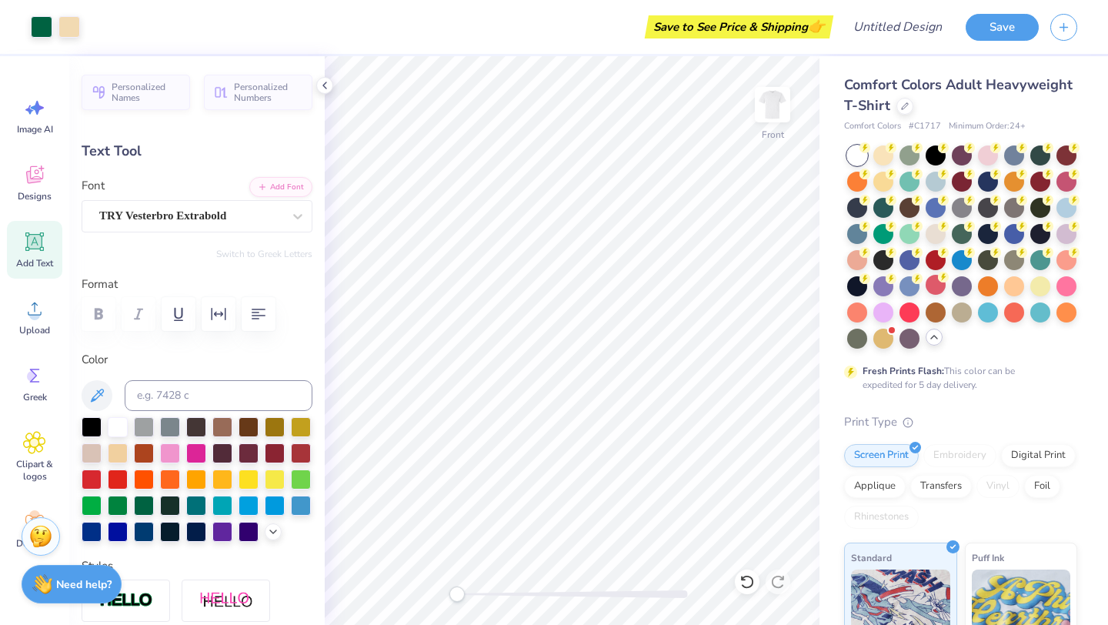
type input "0.96"
type input "5.07"
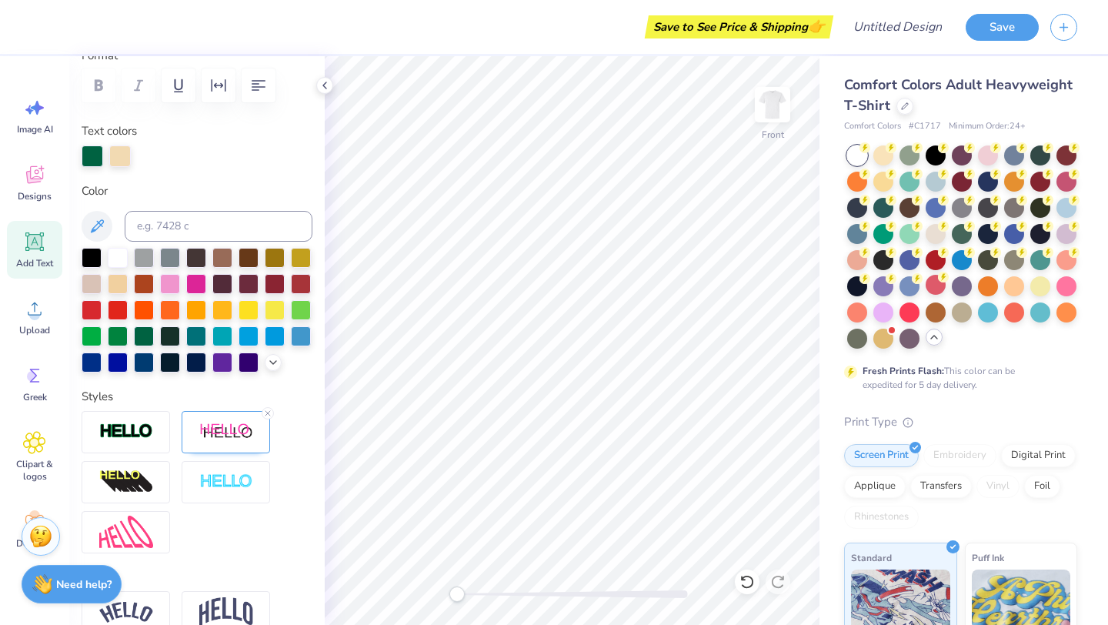
scroll to position [255, 0]
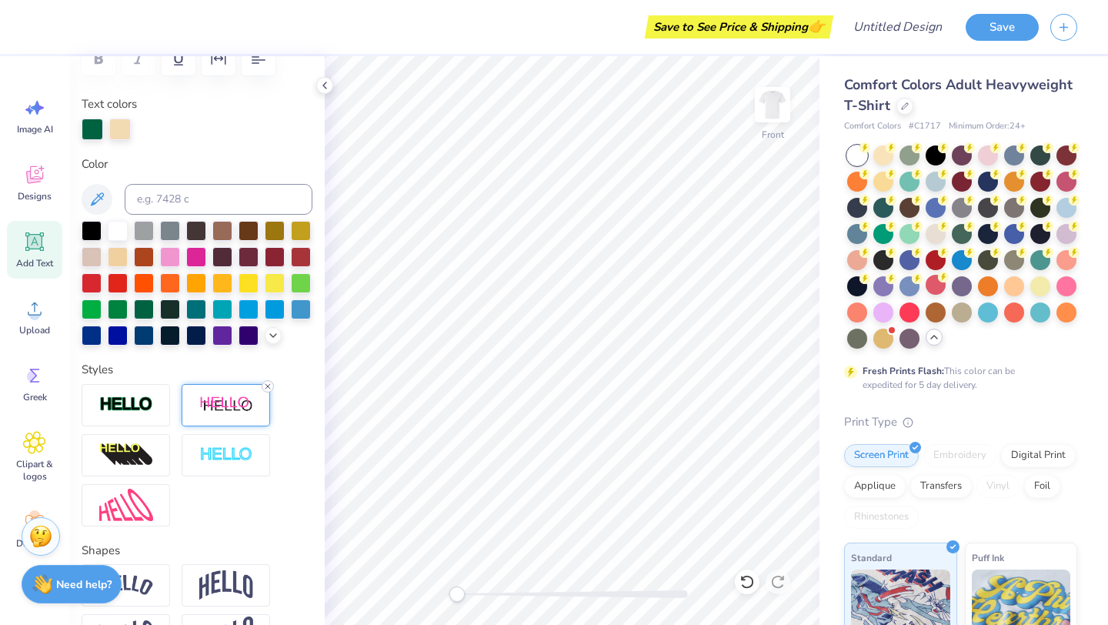
click at [265, 384] on line at bounding box center [267, 386] width 5 height 5
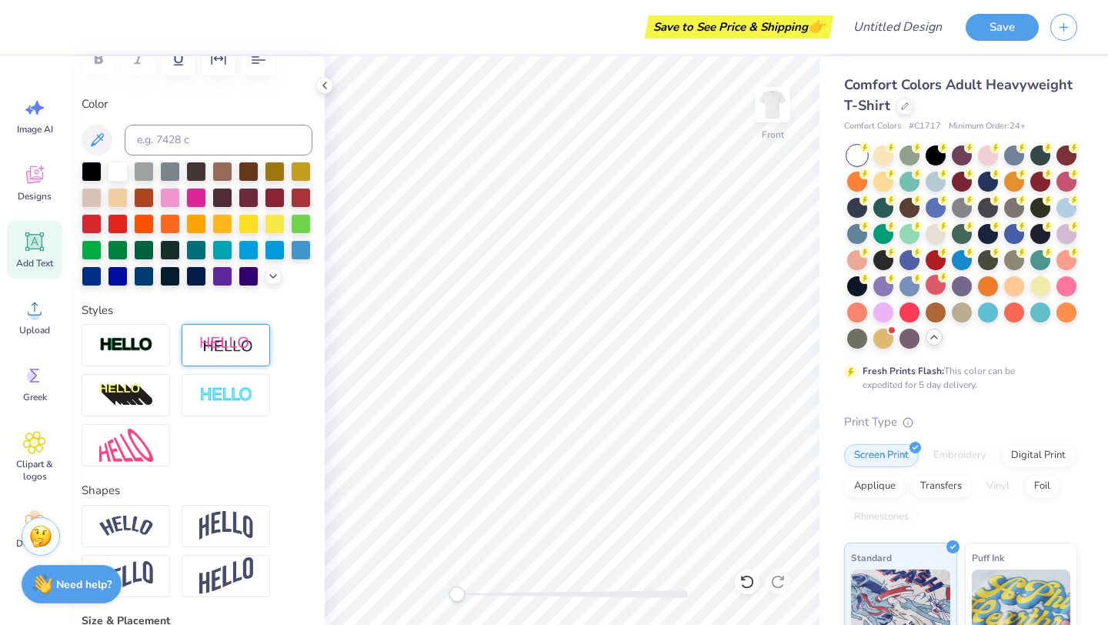
type input "9.01"
type input "14.27"
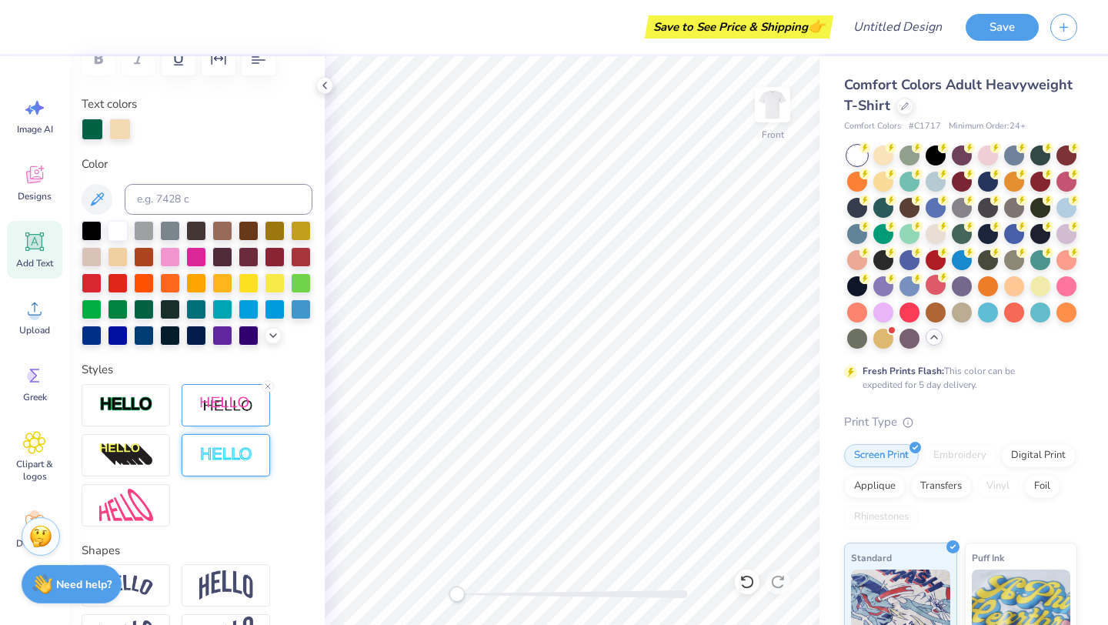
click at [267, 385] on line at bounding box center [267, 386] width 5 height 5
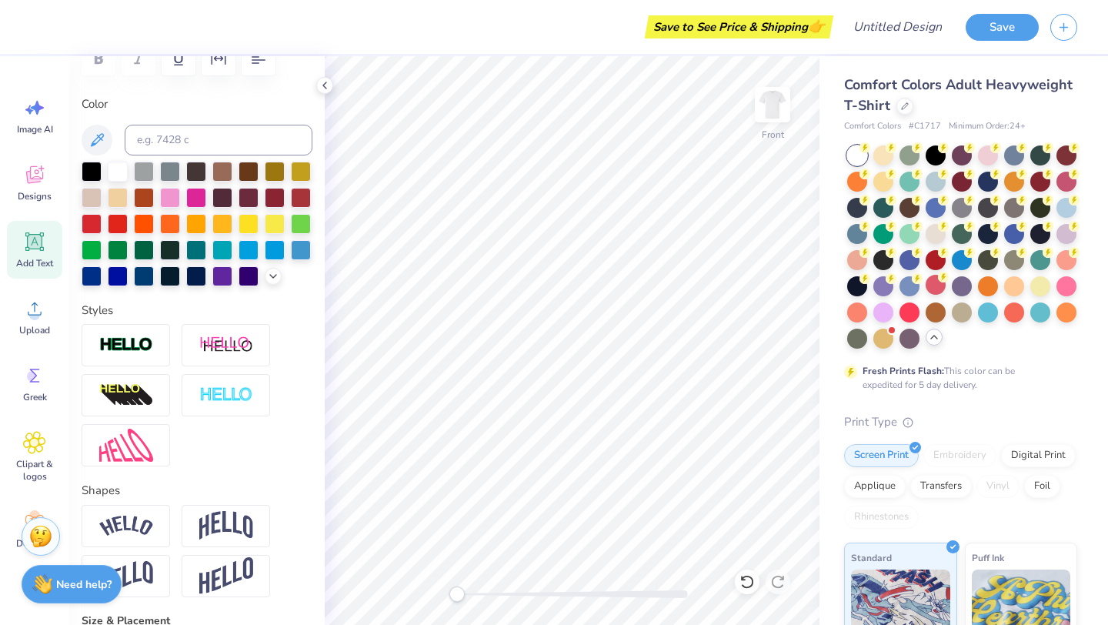
type input "1.27"
type input "0.73"
type input "13.53"
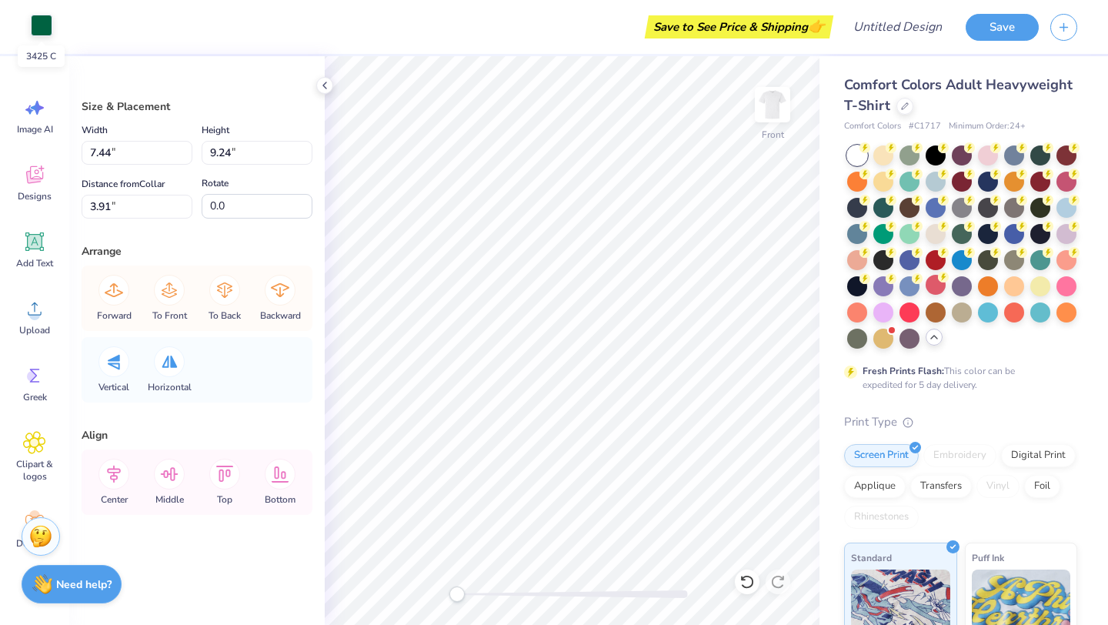
click at [40, 31] on div at bounding box center [42, 26] width 22 height 22
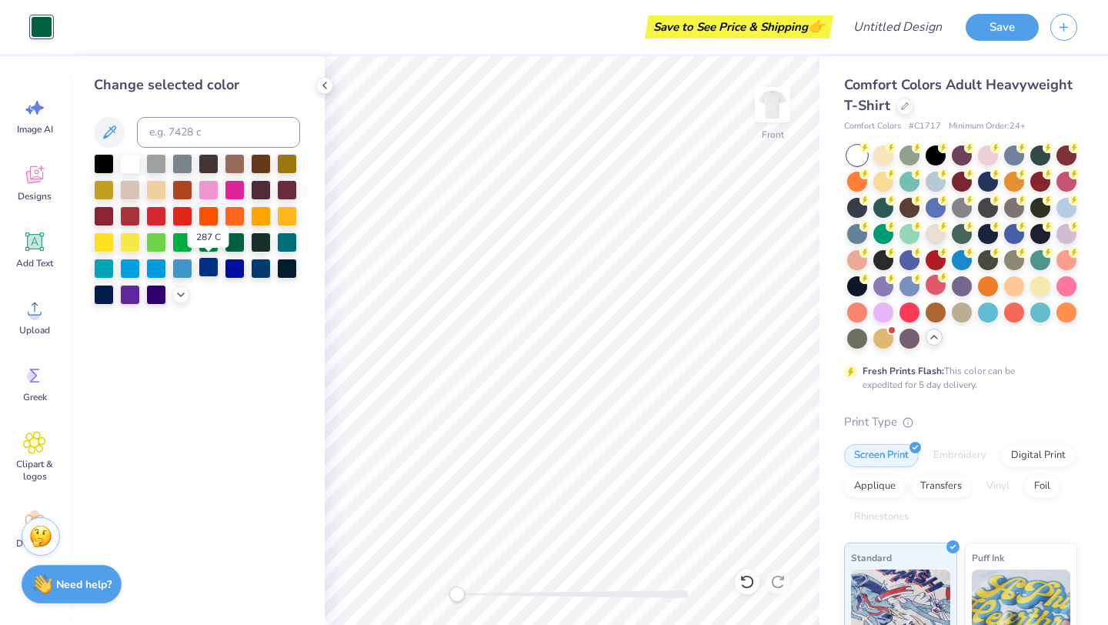
click at [213, 266] on div at bounding box center [208, 267] width 20 height 20
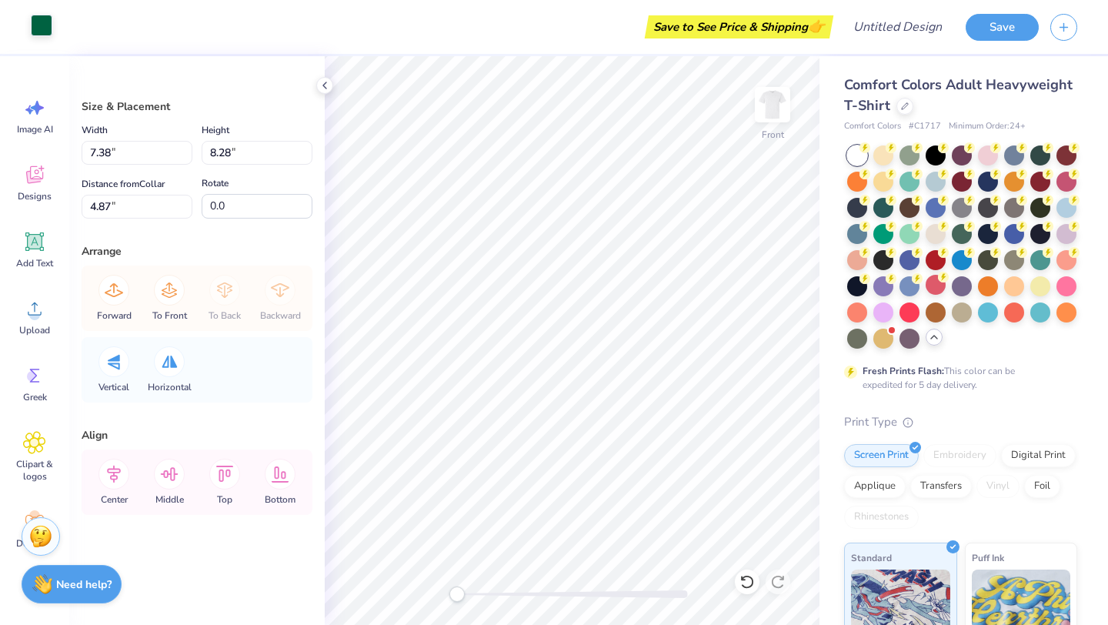
click at [38, 24] on div at bounding box center [42, 26] width 22 height 22
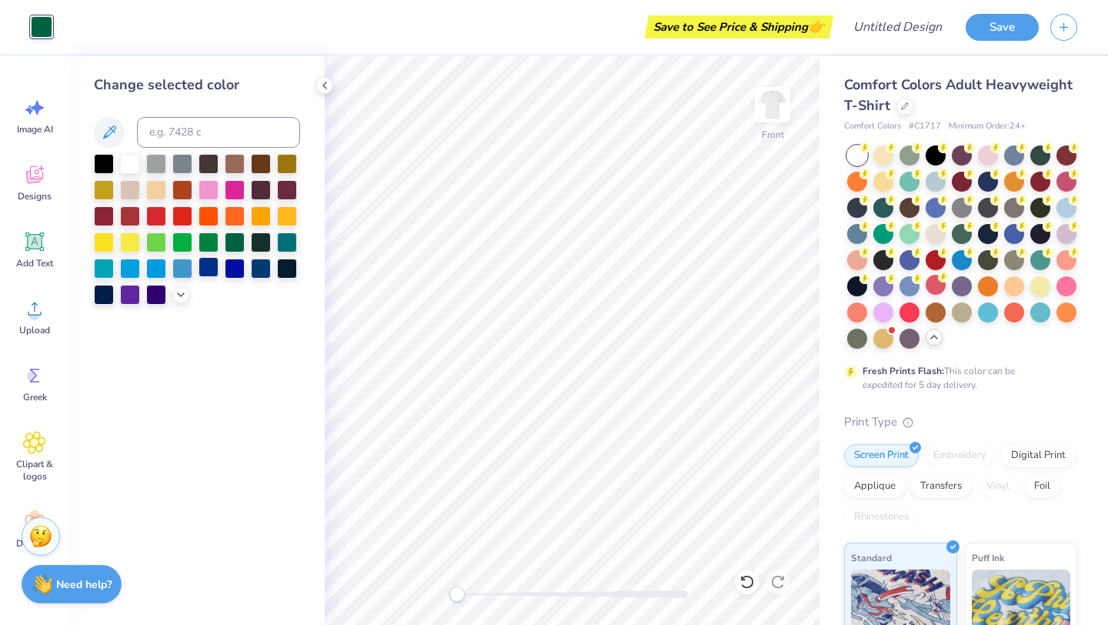
click at [210, 268] on div at bounding box center [208, 267] width 20 height 20
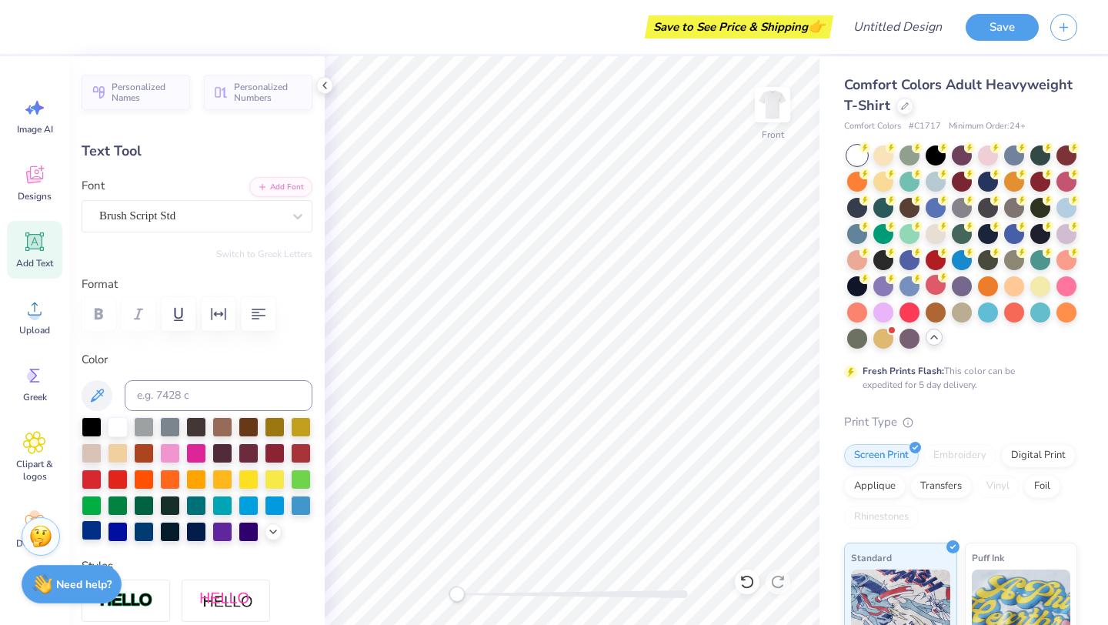
click at [88, 529] on div at bounding box center [92, 530] width 20 height 20
type input "9.29"
type input "12.39"
click at [92, 528] on div at bounding box center [92, 530] width 20 height 20
click at [31, 375] on circle at bounding box center [32, 376] width 11 height 11
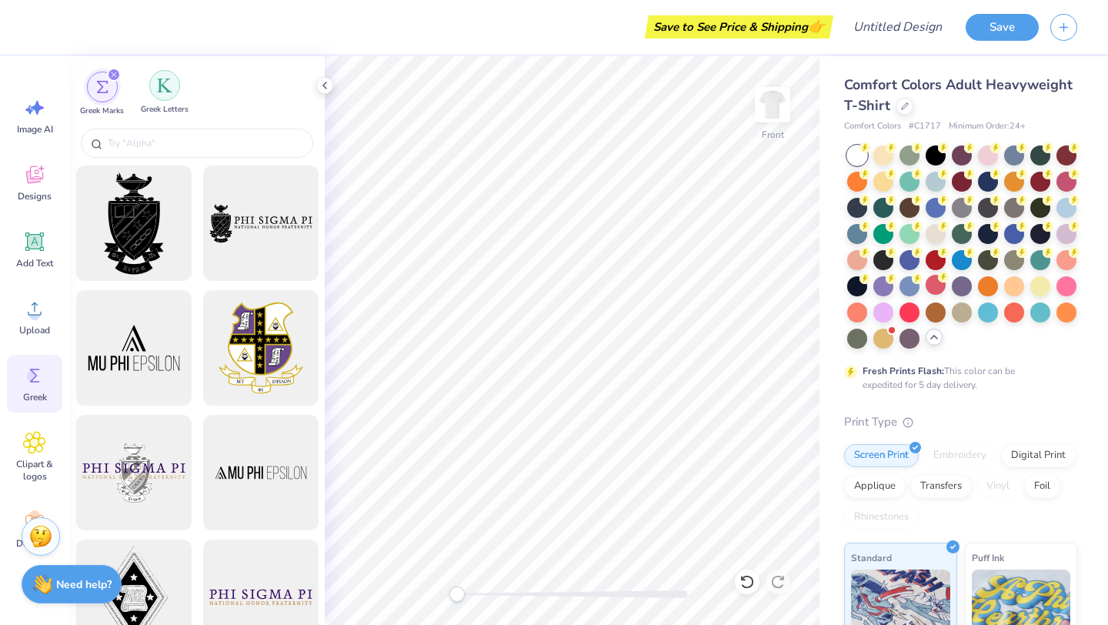
click at [162, 97] on div "filter for Greek Letters" at bounding box center [164, 85] width 31 height 31
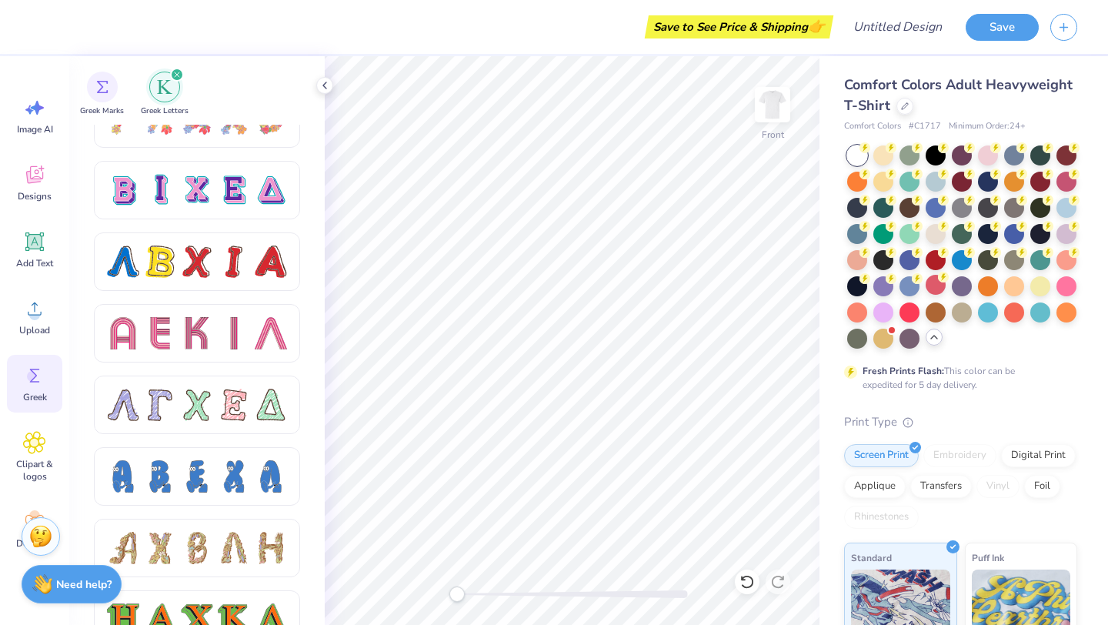
scroll to position [1249, 0]
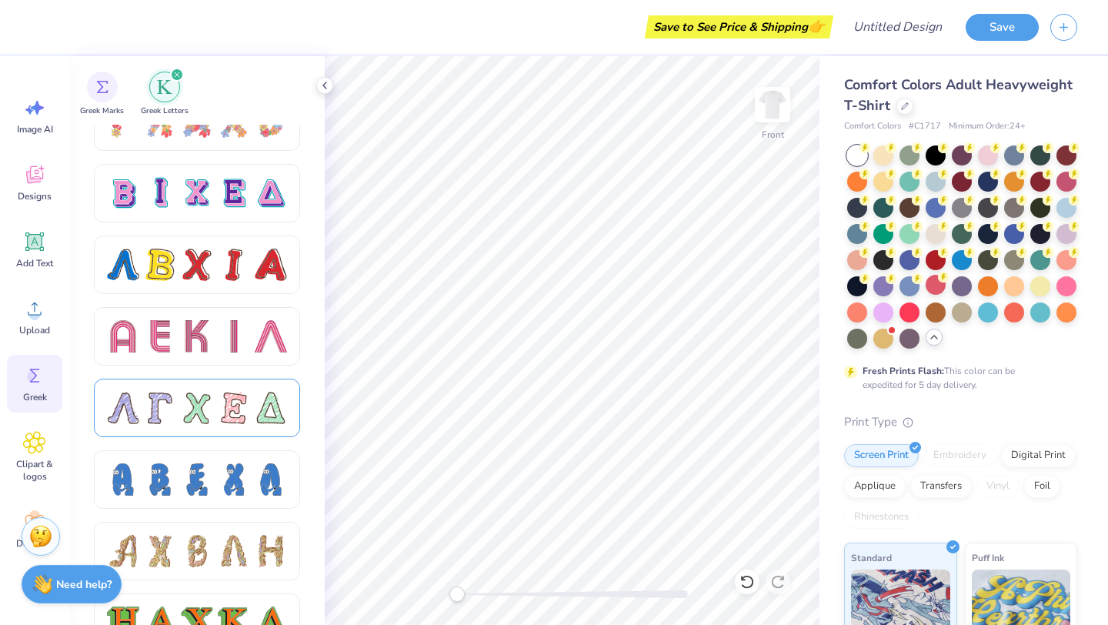
click at [238, 402] on div at bounding box center [234, 408] width 32 height 32
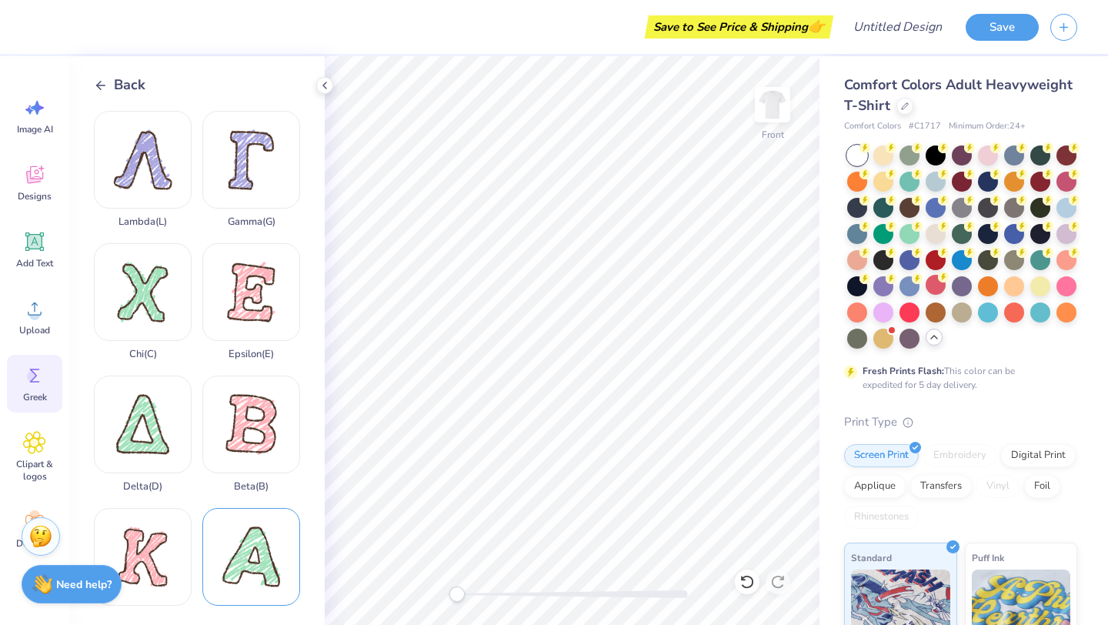
click at [231, 555] on div "Alpha ( A )" at bounding box center [251, 566] width 98 height 117
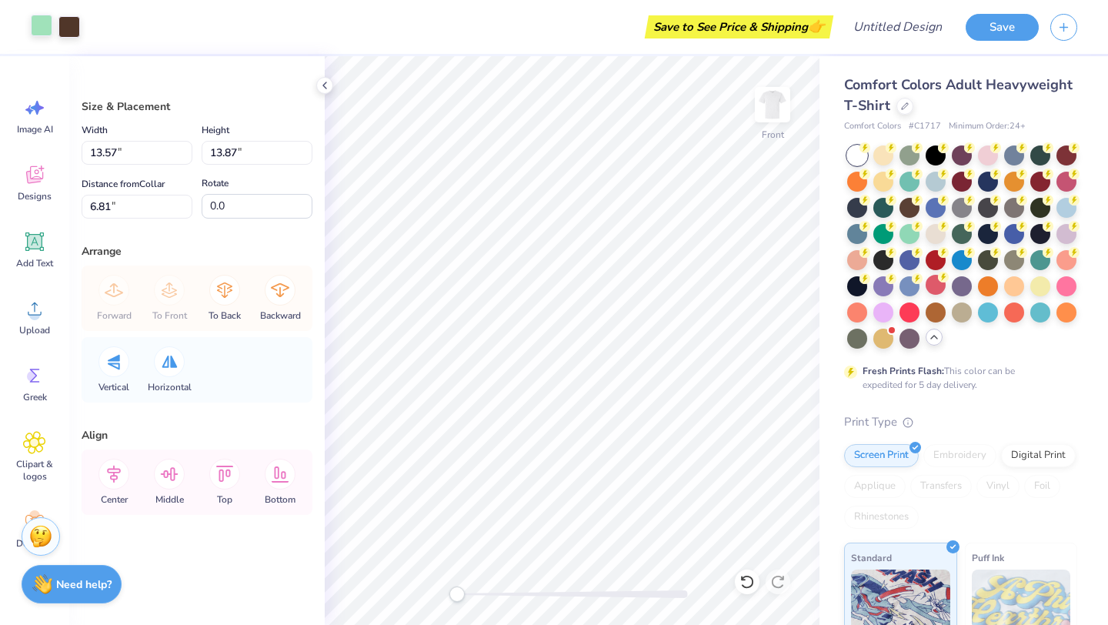
click at [41, 32] on div at bounding box center [42, 26] width 22 height 22
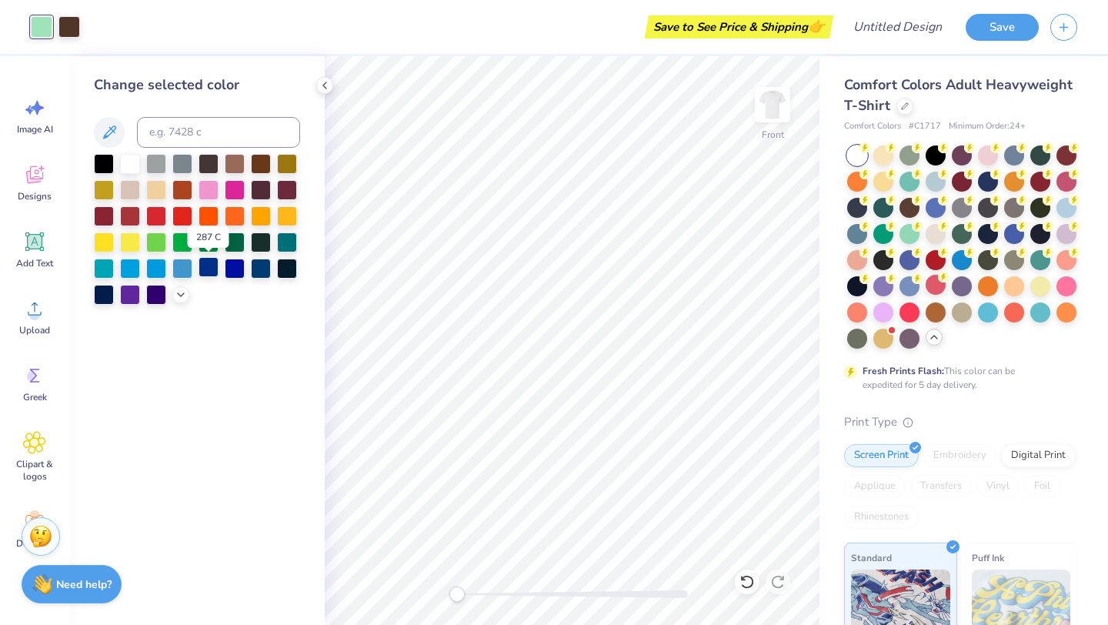
click at [204, 270] on div at bounding box center [208, 267] width 20 height 20
click at [67, 29] on div at bounding box center [69, 26] width 22 height 22
click at [208, 268] on div at bounding box center [208, 267] width 20 height 20
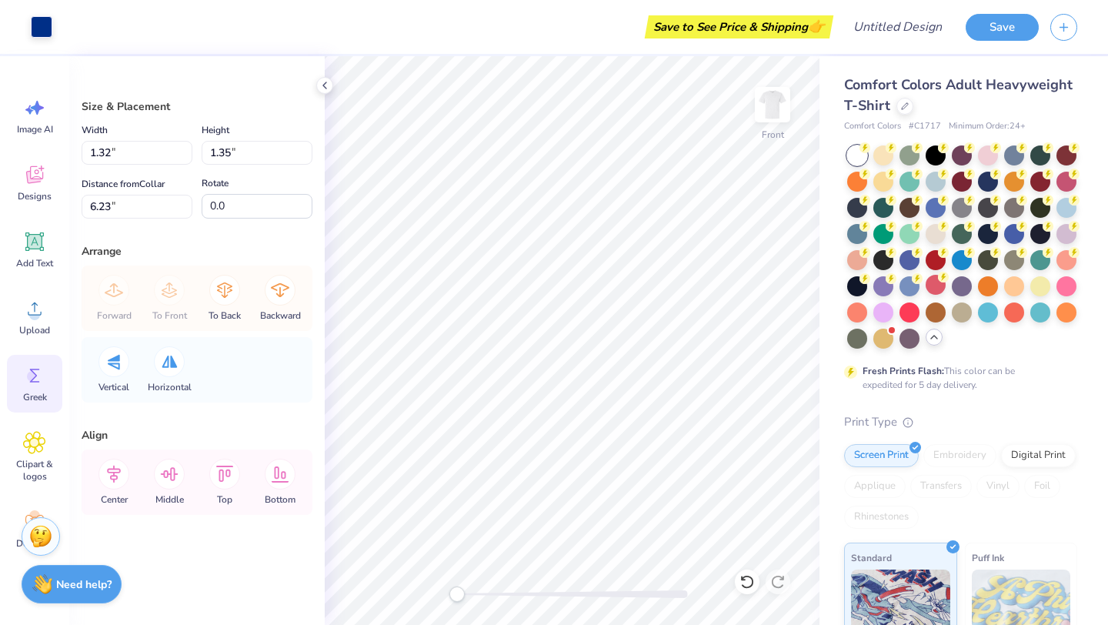
click at [35, 369] on icon at bounding box center [35, 376] width 10 height 14
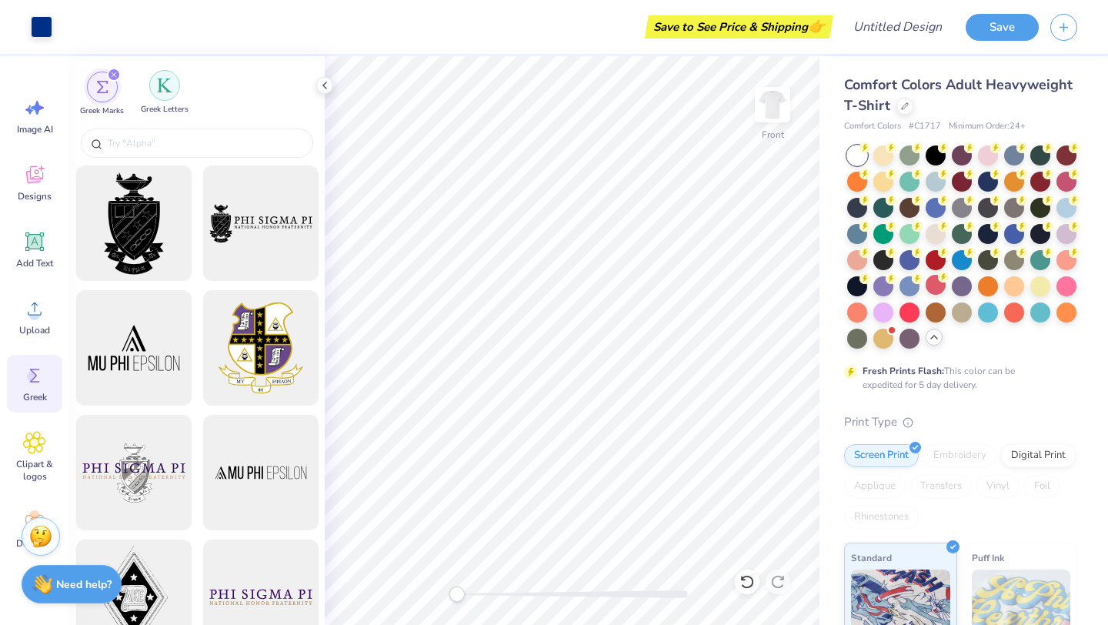
click at [173, 85] on div "filter for Greek Letters" at bounding box center [164, 85] width 31 height 31
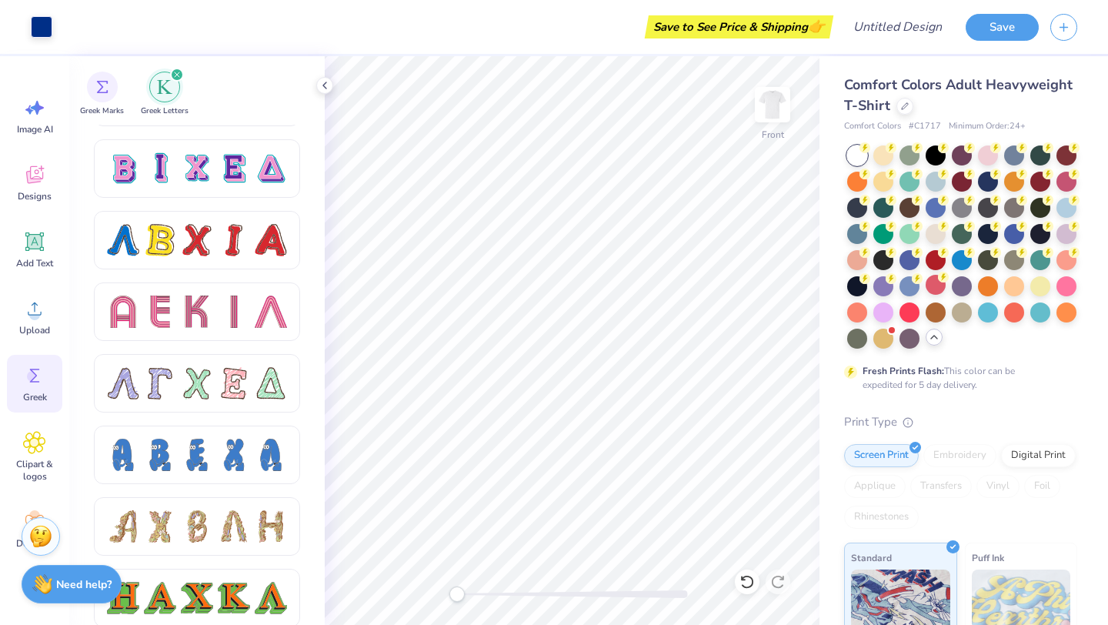
scroll to position [1269, 0]
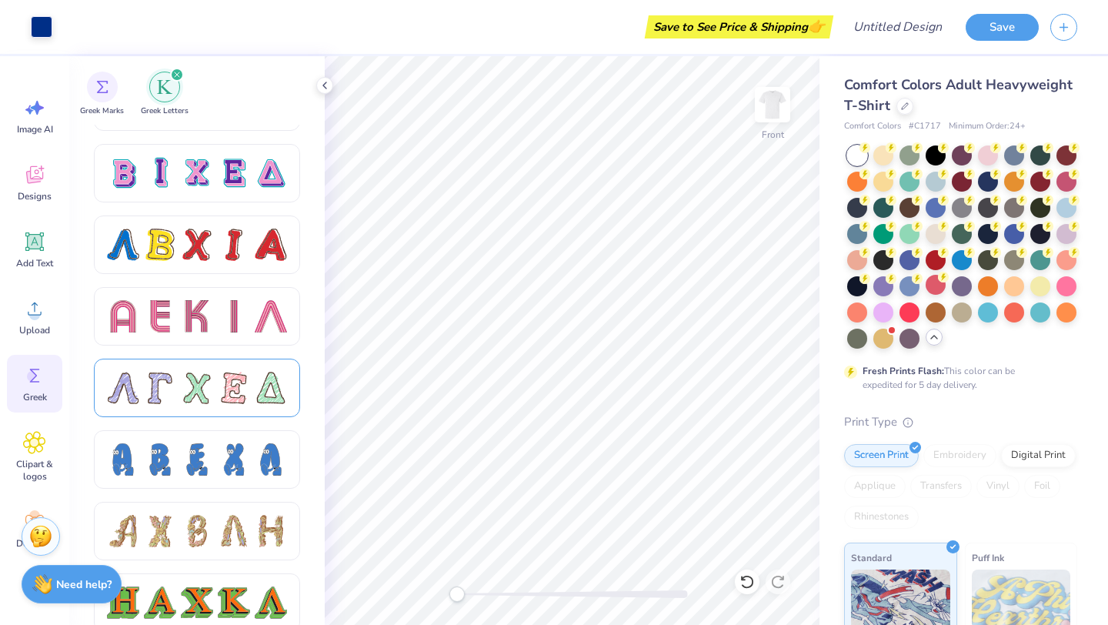
click at [204, 389] on div at bounding box center [197, 388] width 32 height 32
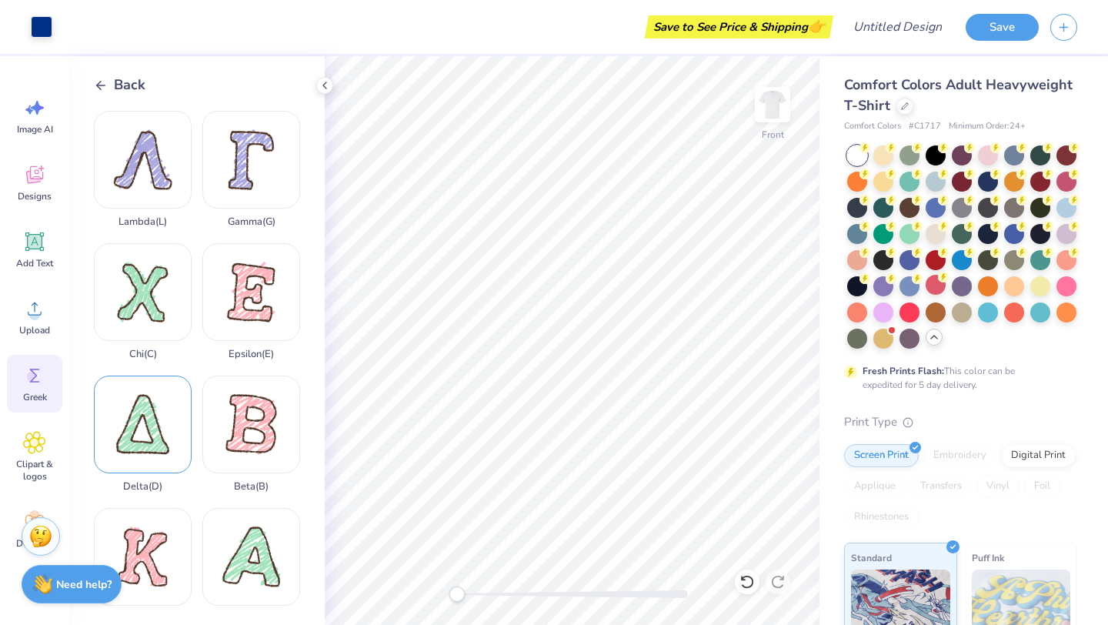
click at [155, 416] on div "Delta ( D )" at bounding box center [143, 433] width 98 height 117
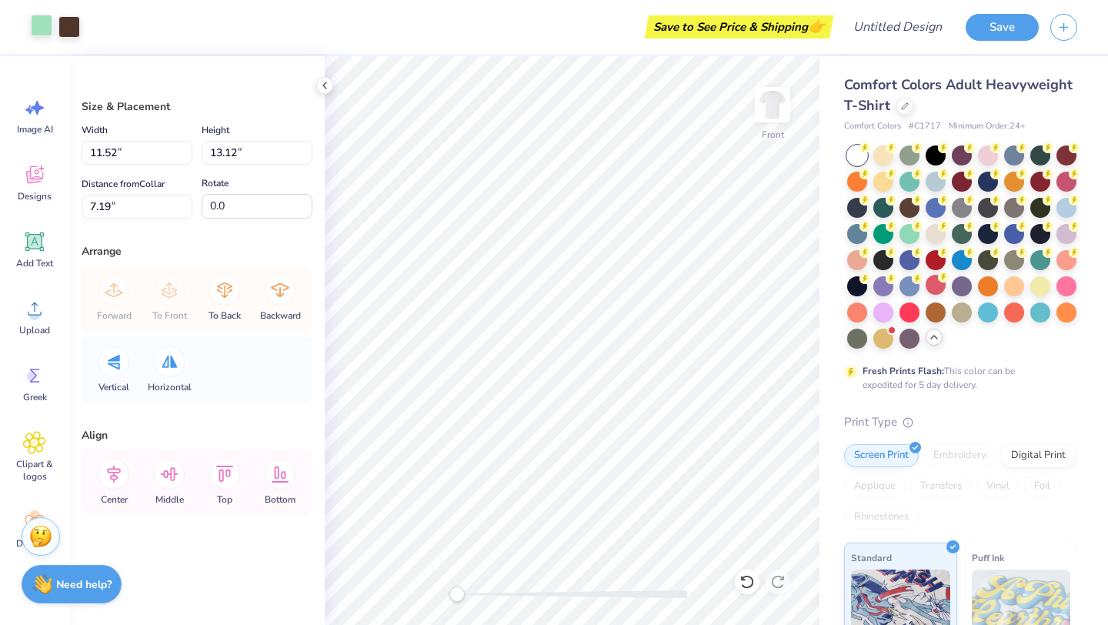
click at [42, 32] on div at bounding box center [42, 26] width 22 height 22
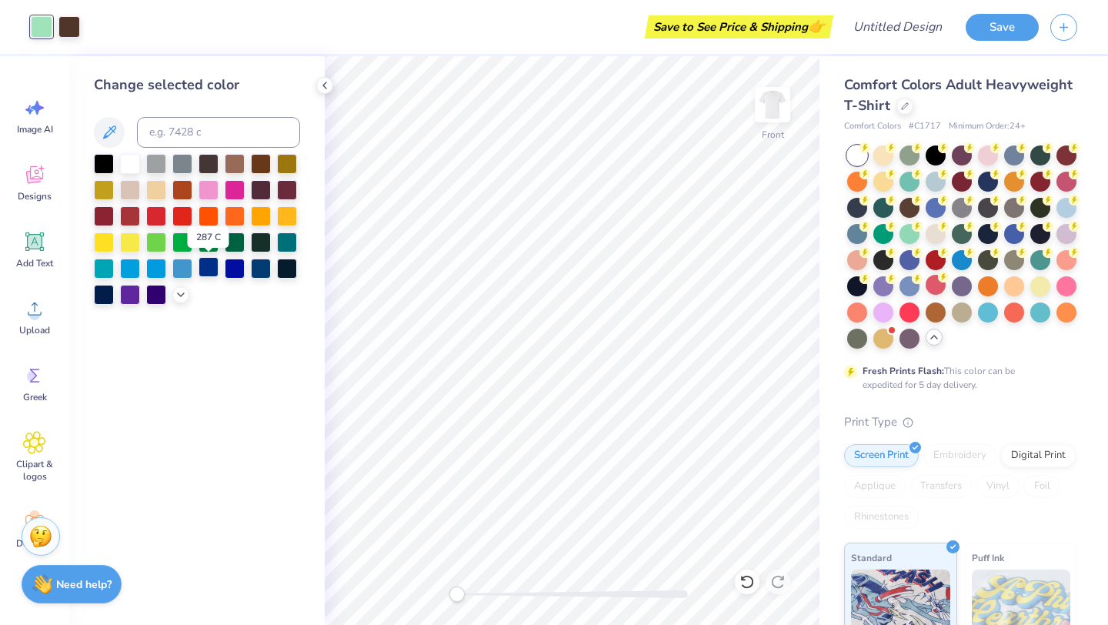
click at [209, 268] on div at bounding box center [208, 267] width 20 height 20
click at [68, 25] on div at bounding box center [69, 26] width 22 height 22
click at [208, 266] on div at bounding box center [208, 267] width 20 height 20
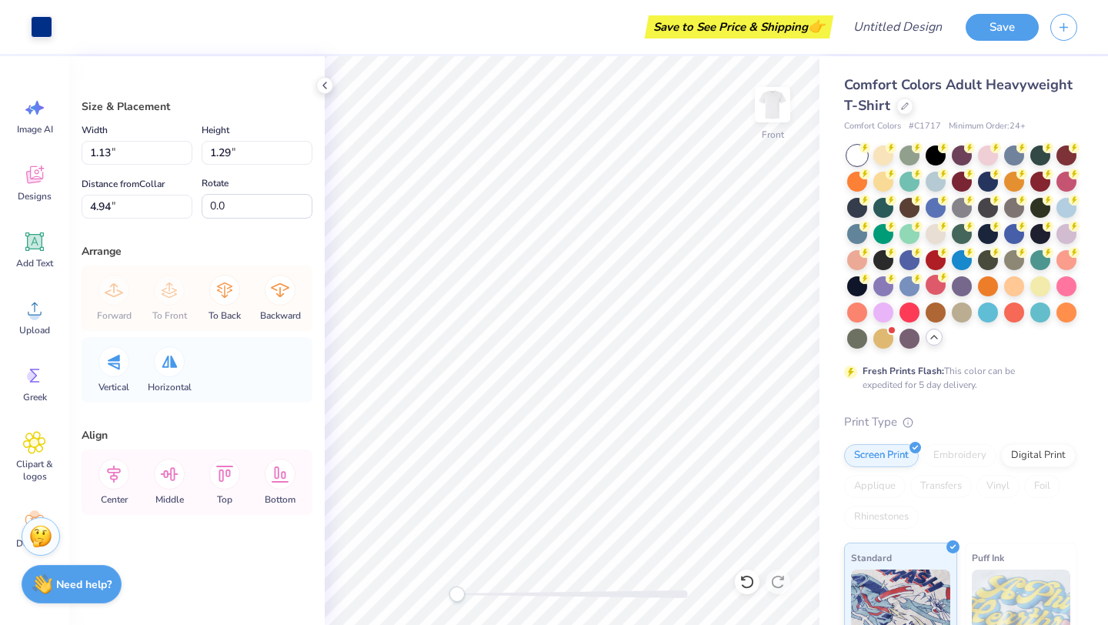
type input "4.94"
click at [41, 387] on div "Greek" at bounding box center [34, 384] width 55 height 58
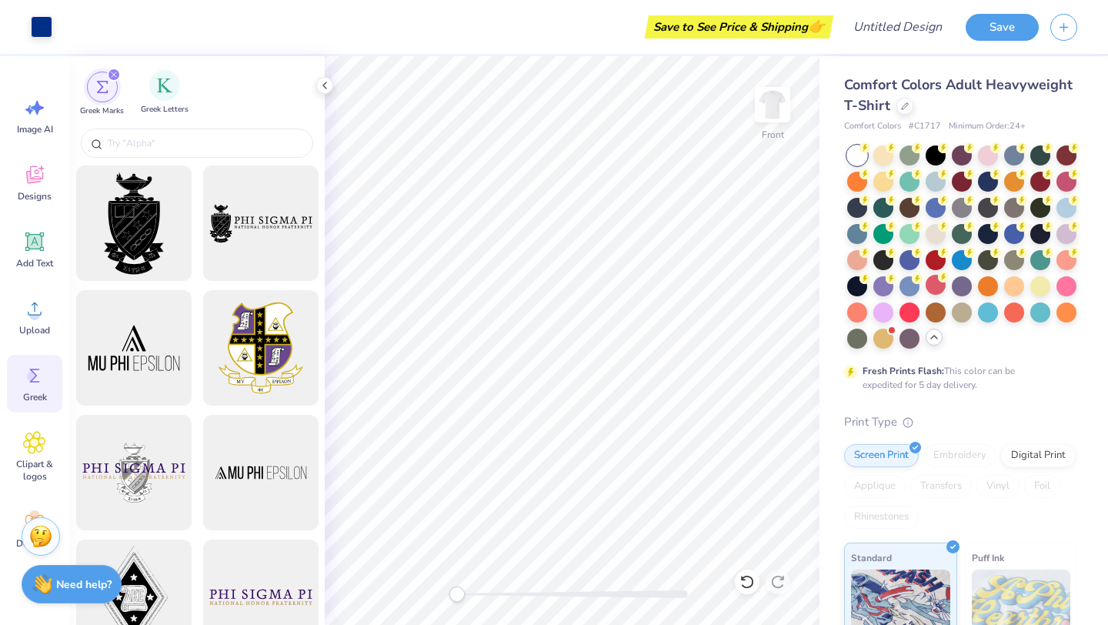
click at [167, 102] on div "Greek Letters" at bounding box center [165, 92] width 48 height 45
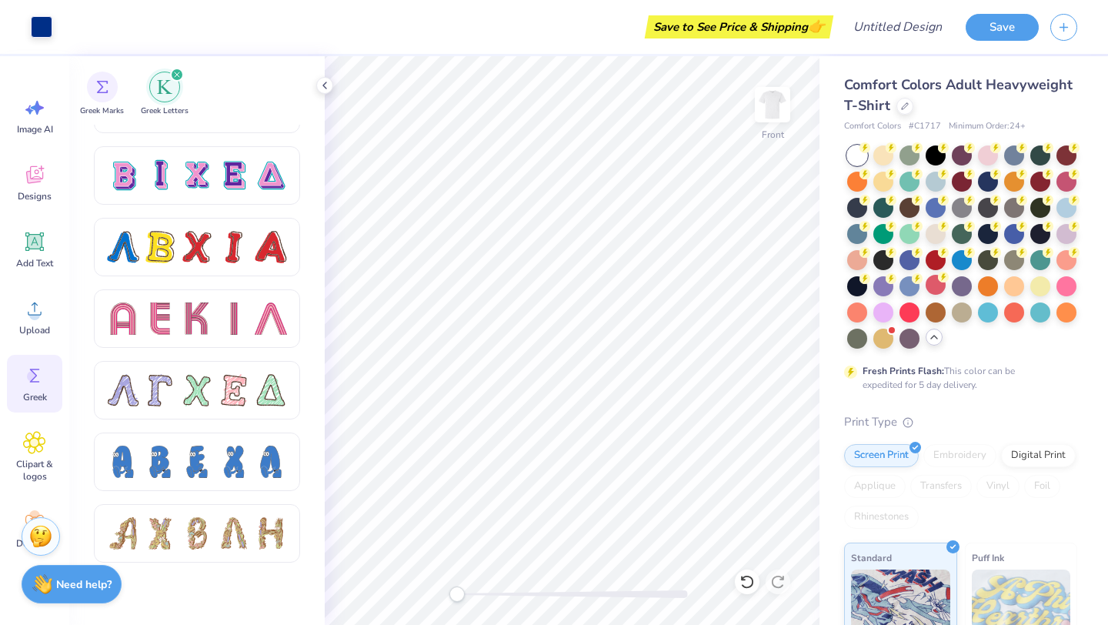
scroll to position [1063, 0]
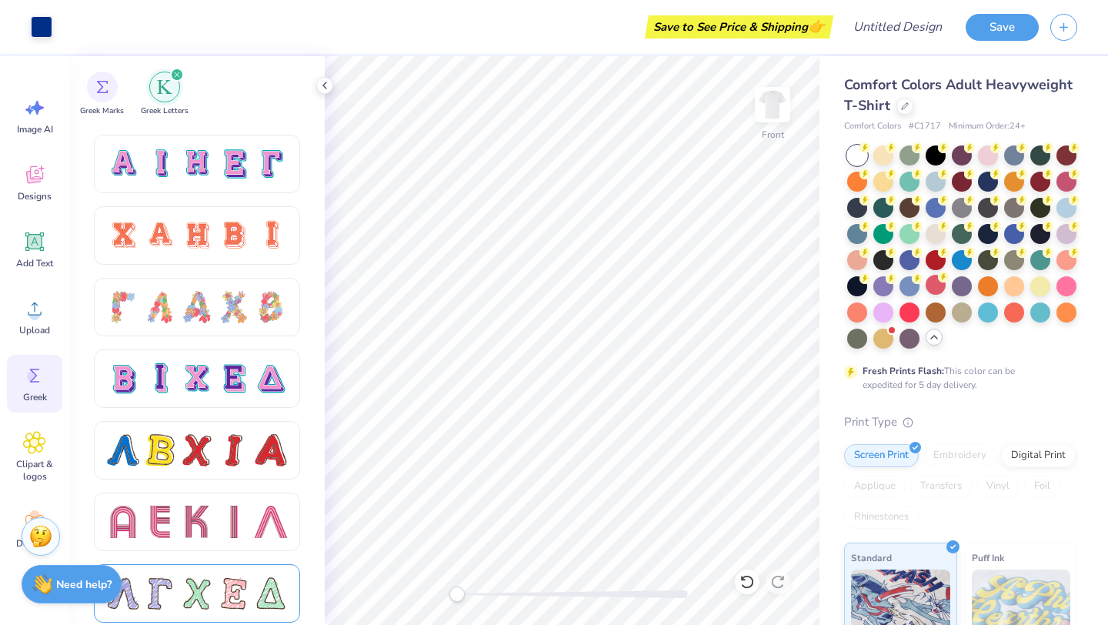
click at [216, 593] on div at bounding box center [197, 593] width 180 height 32
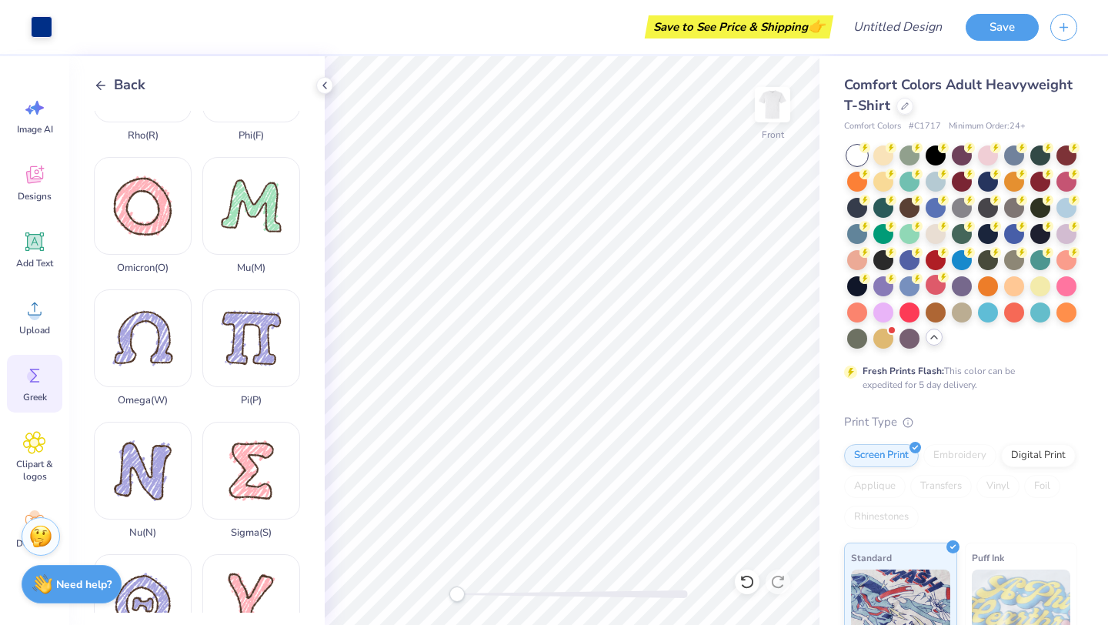
scroll to position [901, 0]
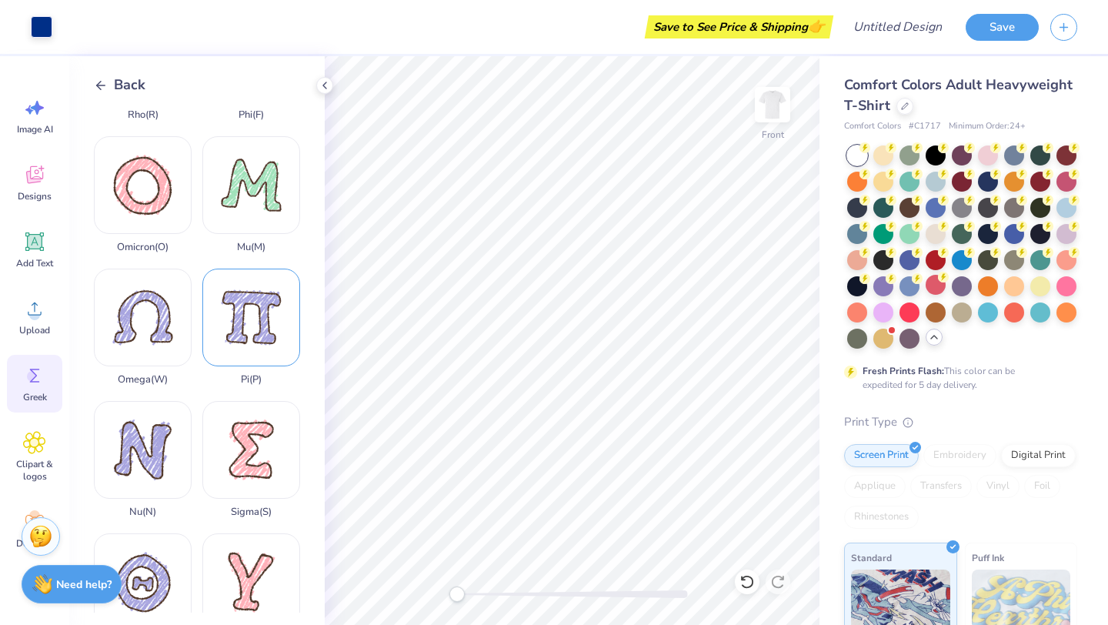
click at [261, 315] on div "Pi ( P )" at bounding box center [251, 327] width 98 height 117
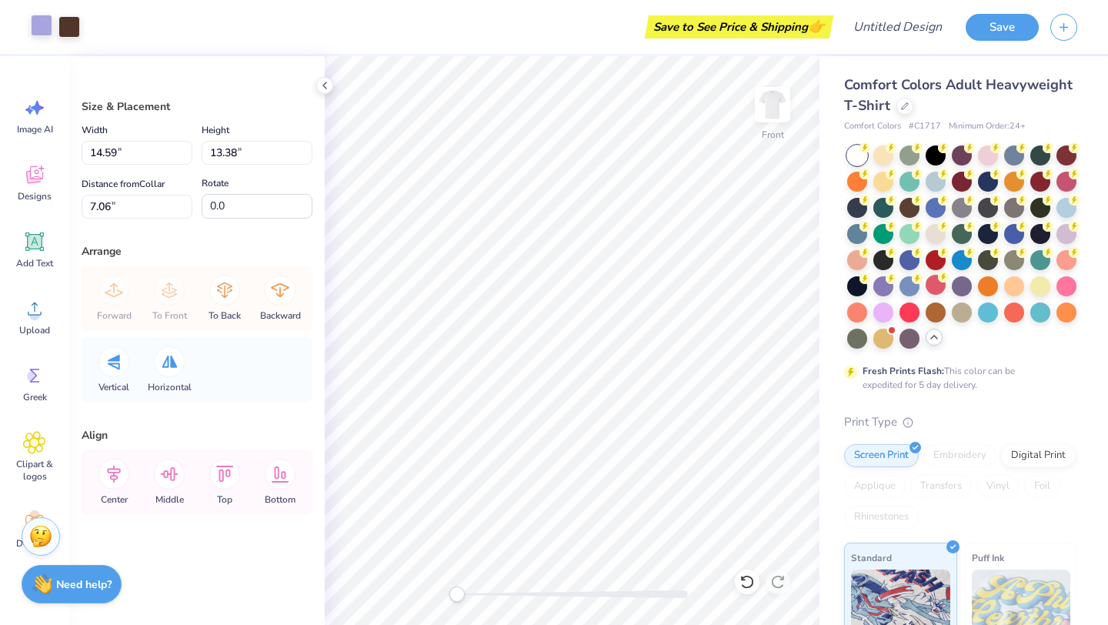
click at [37, 30] on div at bounding box center [42, 26] width 22 height 22
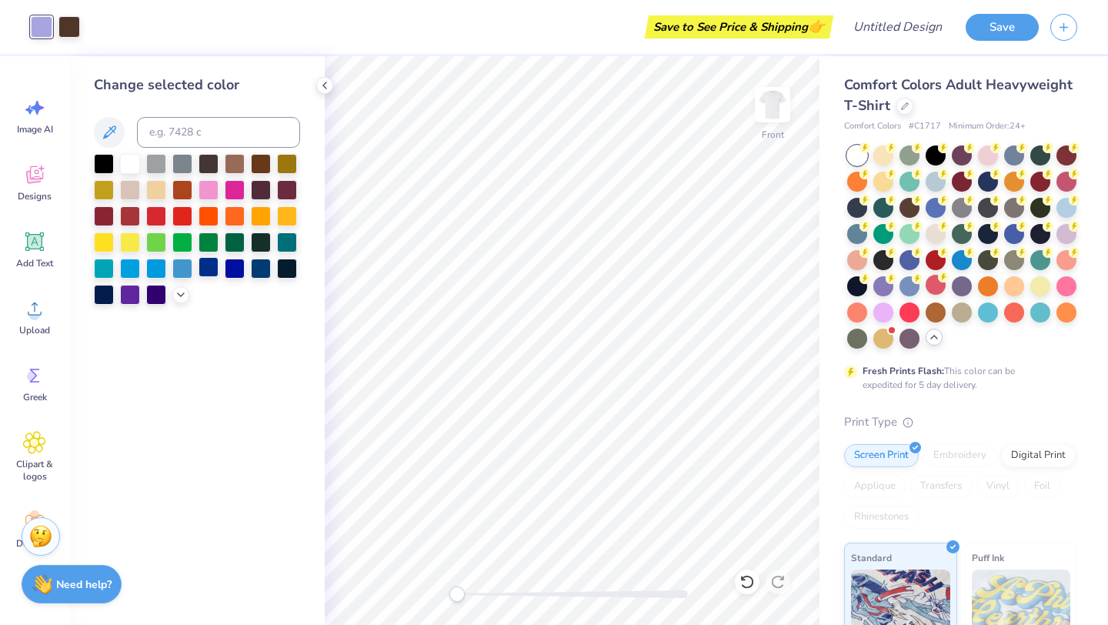
click at [210, 265] on div at bounding box center [208, 267] width 20 height 20
click at [72, 25] on div at bounding box center [69, 26] width 22 height 22
click at [212, 263] on div at bounding box center [208, 267] width 20 height 20
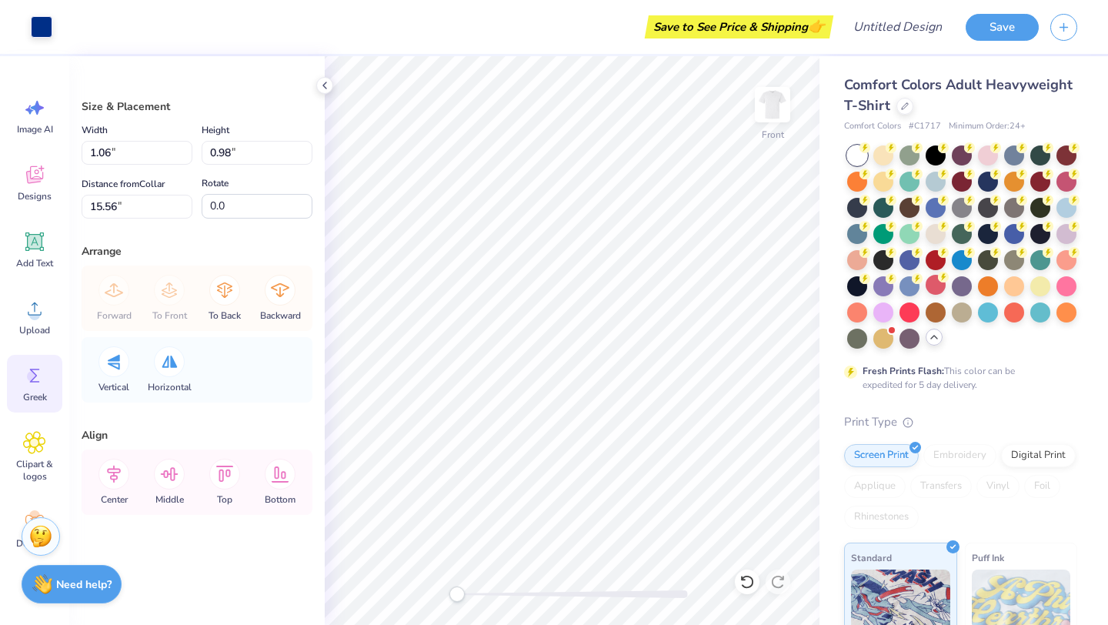
click at [325, 83] on polyline at bounding box center [324, 85] width 3 height 6
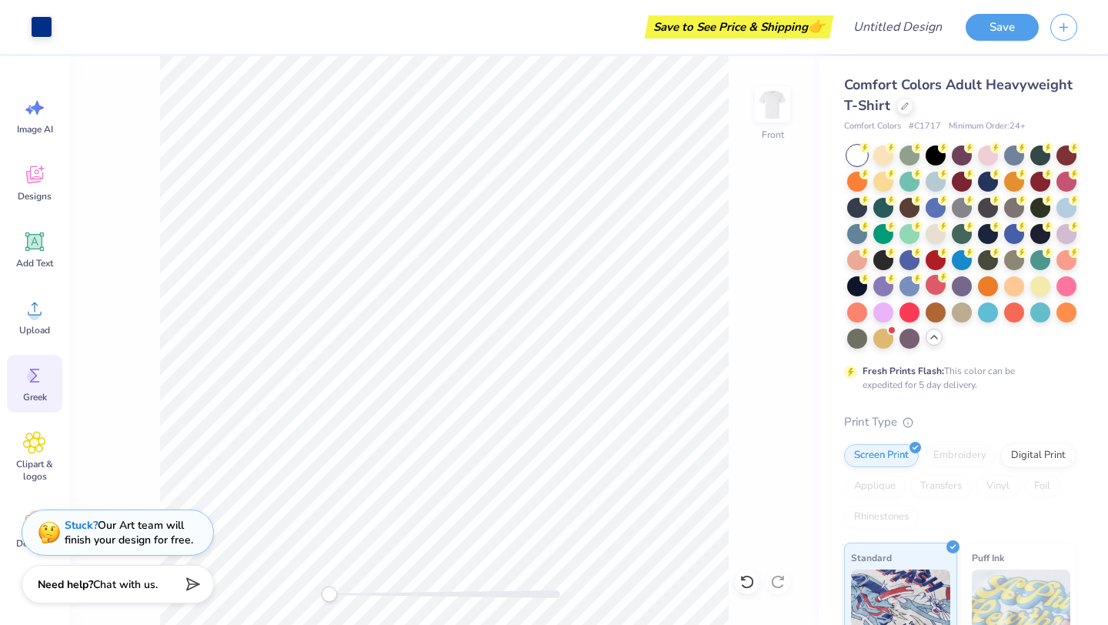
click at [34, 379] on icon at bounding box center [34, 375] width 23 height 23
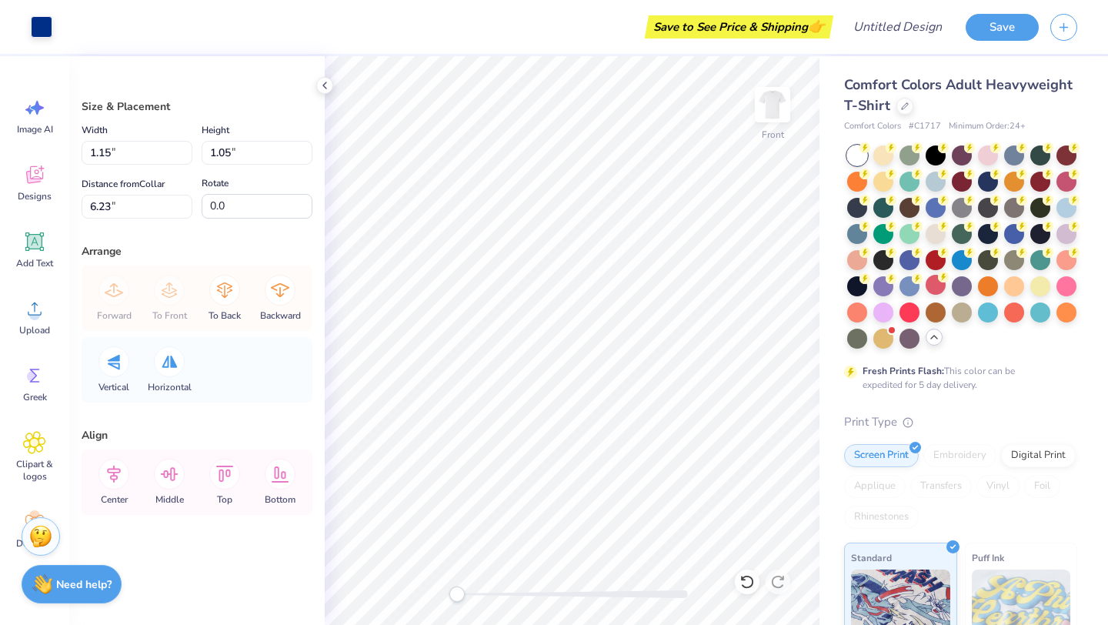
type input "1.15"
type input "1.05"
type input "6.23"
type input "1.35"
type input "1.24"
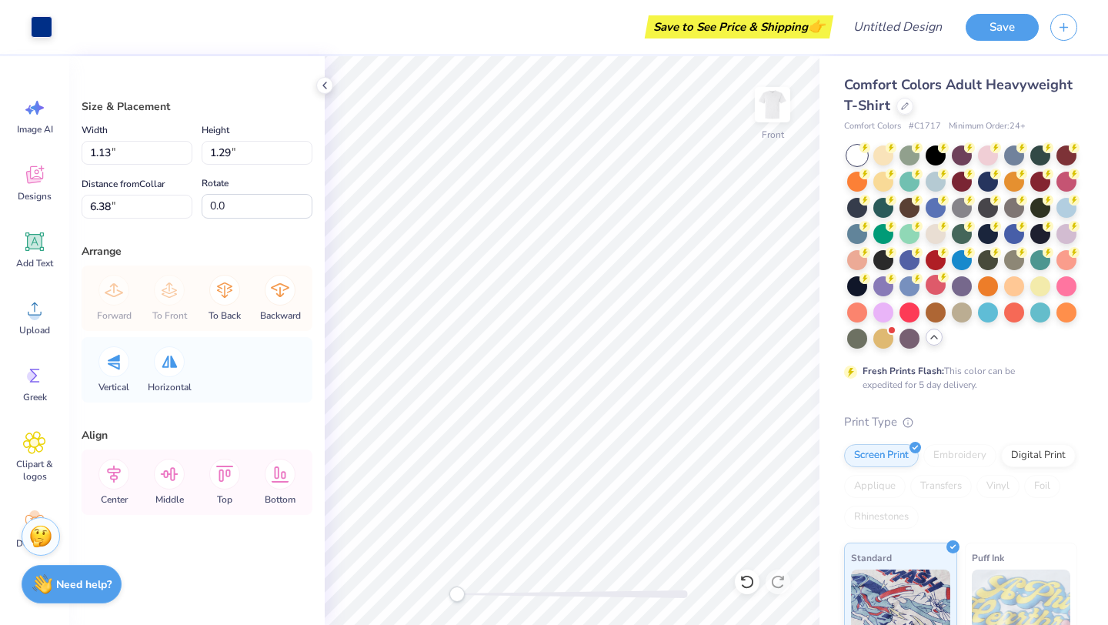
type input "6.01"
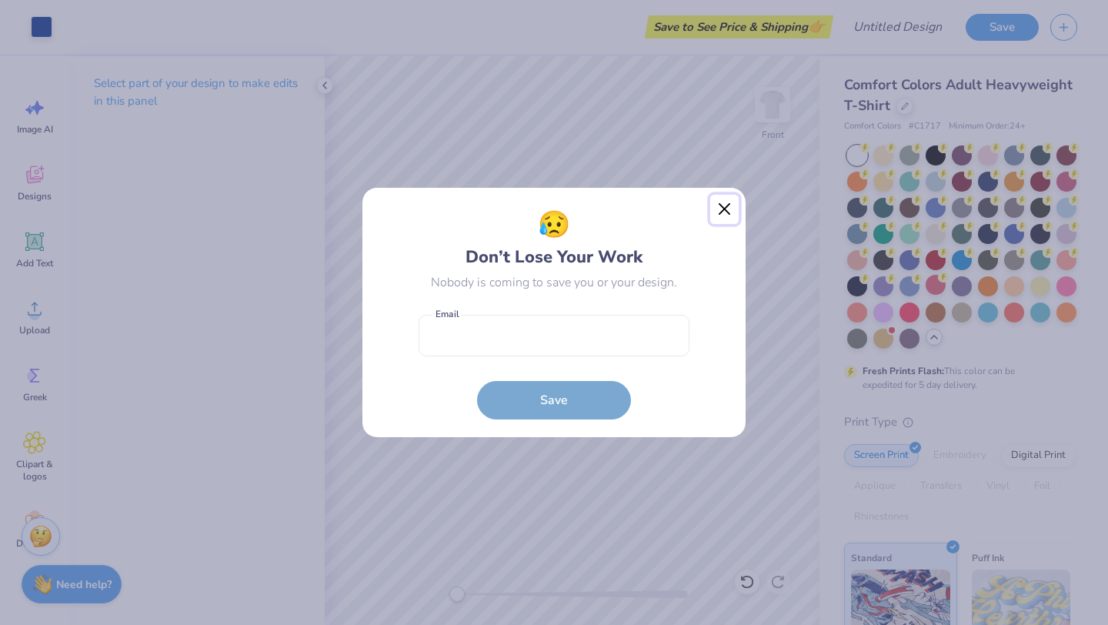
click at [716, 215] on button "Close" at bounding box center [724, 209] width 29 height 29
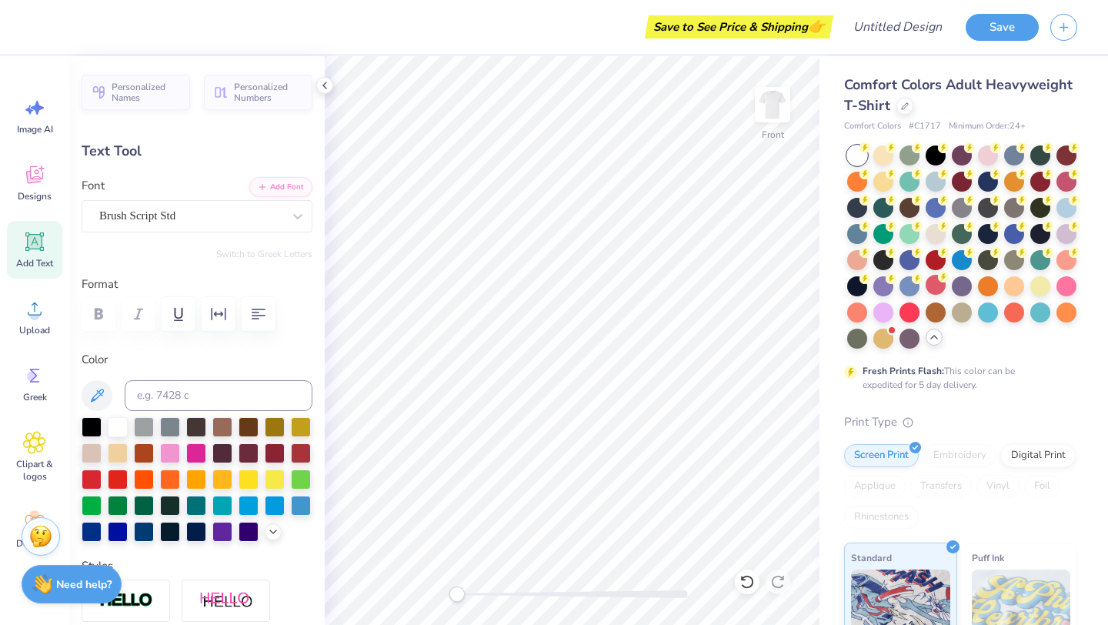
scroll to position [1, 0]
type textarea "Weekend 202"
